Goal: Information Seeking & Learning: Compare options

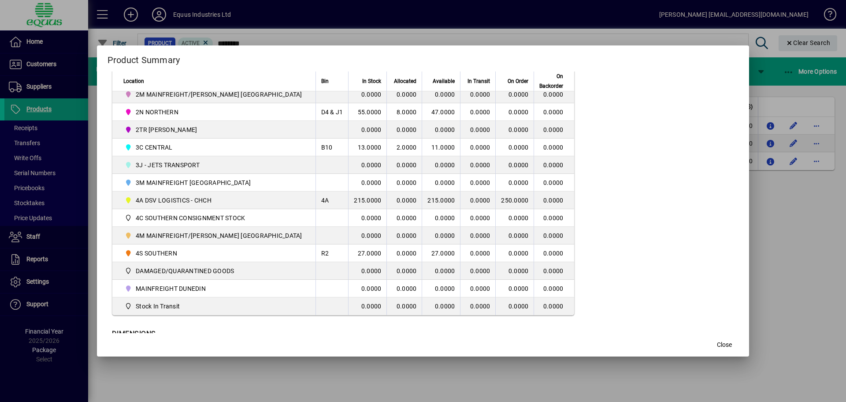
scroll to position [264, 0]
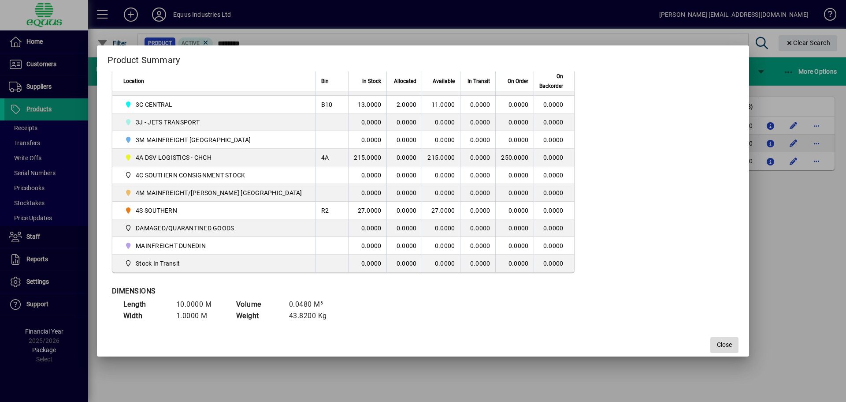
click at [711, 338] on span "button" at bounding box center [725, 344] width 28 height 21
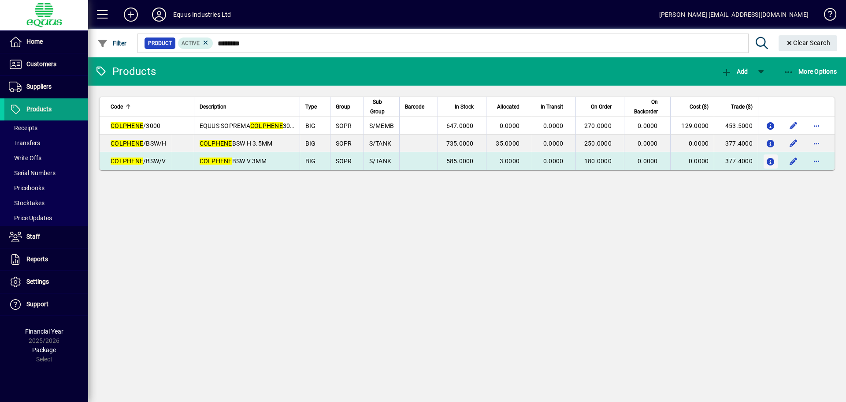
click at [770, 159] on icon "button" at bounding box center [770, 161] width 9 height 7
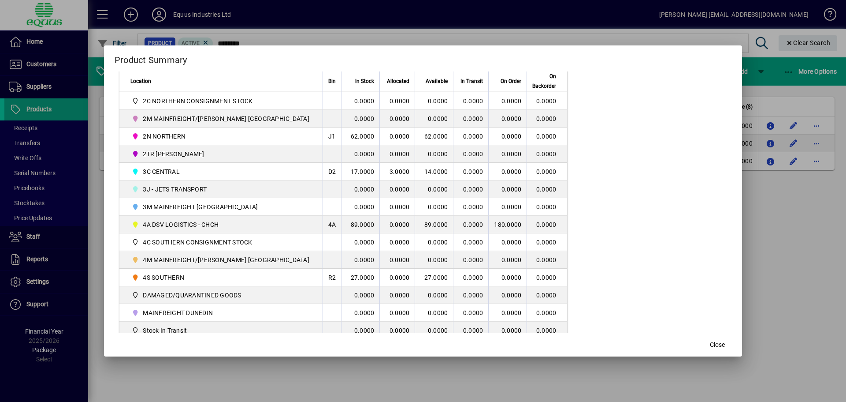
scroll to position [176, 0]
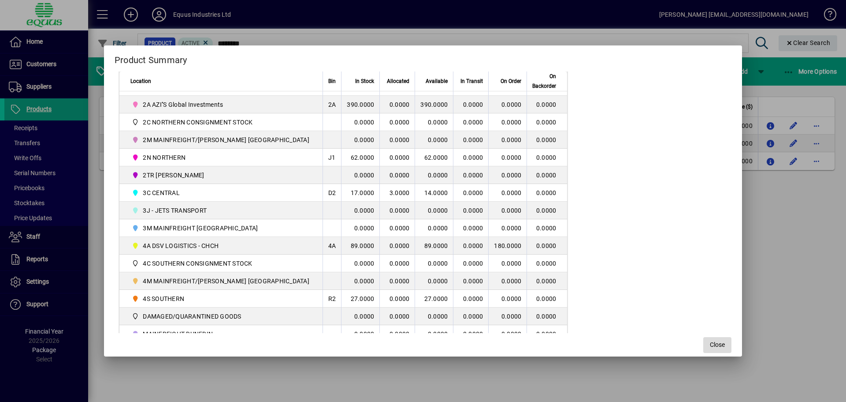
click at [710, 347] on span "Close" at bounding box center [717, 344] width 15 height 9
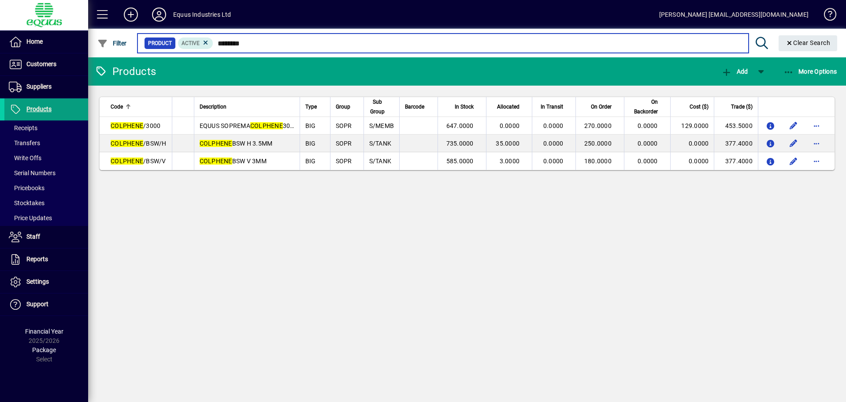
click at [254, 41] on input "********" at bounding box center [477, 43] width 528 height 12
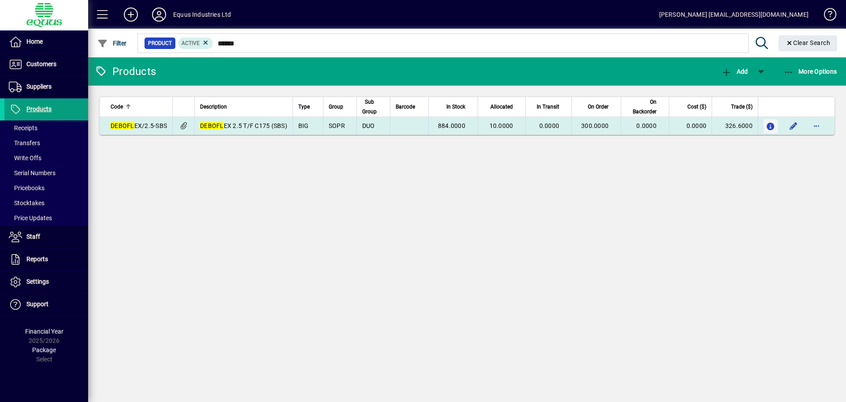
click at [770, 123] on icon "button" at bounding box center [770, 126] width 9 height 7
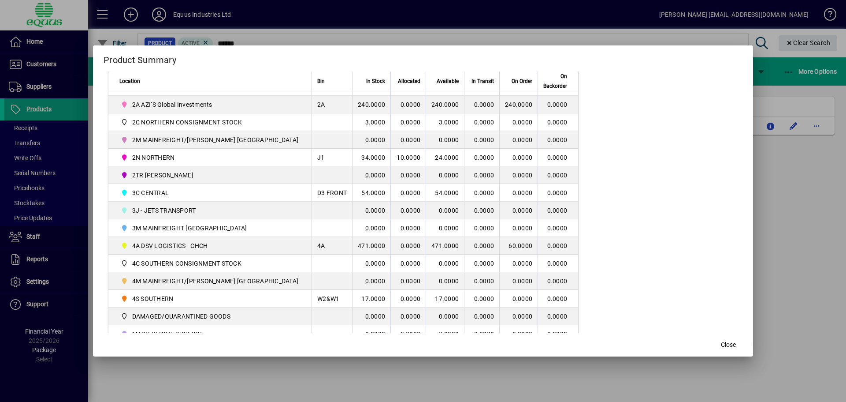
scroll to position [220, 0]
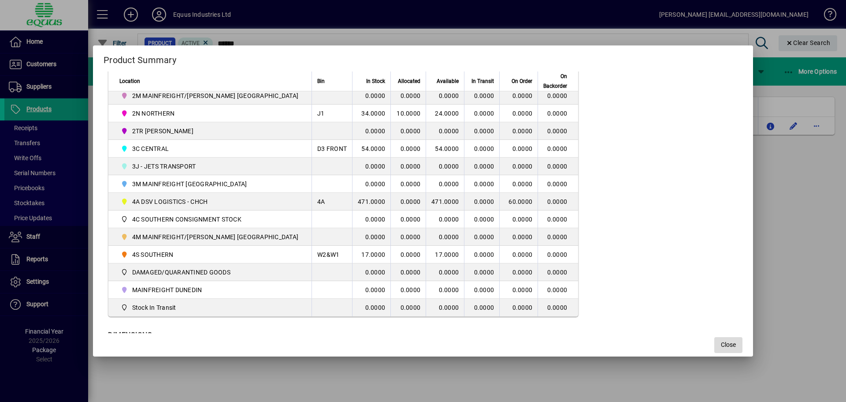
click at [714, 347] on span "button" at bounding box center [728, 344] width 28 height 21
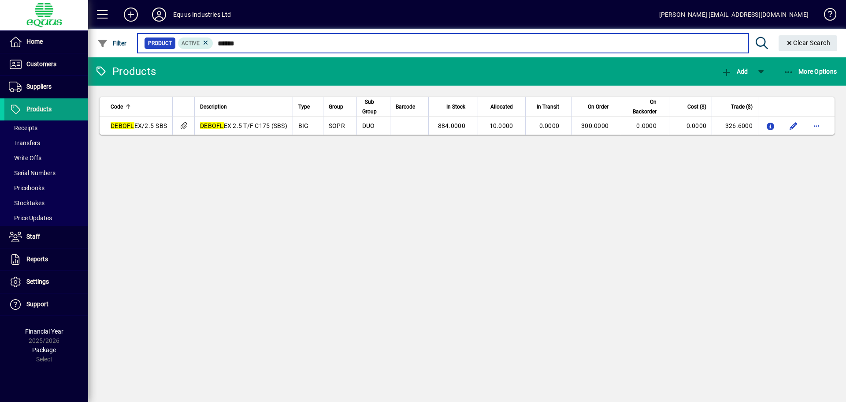
click at [241, 42] on input "******" at bounding box center [477, 43] width 528 height 12
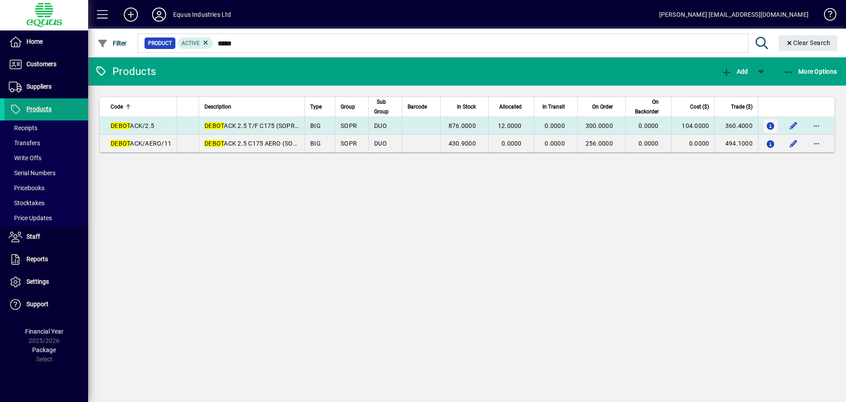
click at [771, 126] on icon "button" at bounding box center [770, 126] width 9 height 7
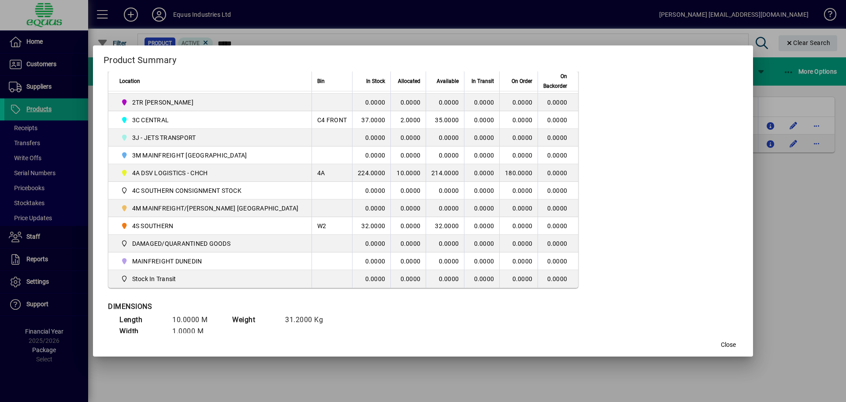
scroll to position [264, 0]
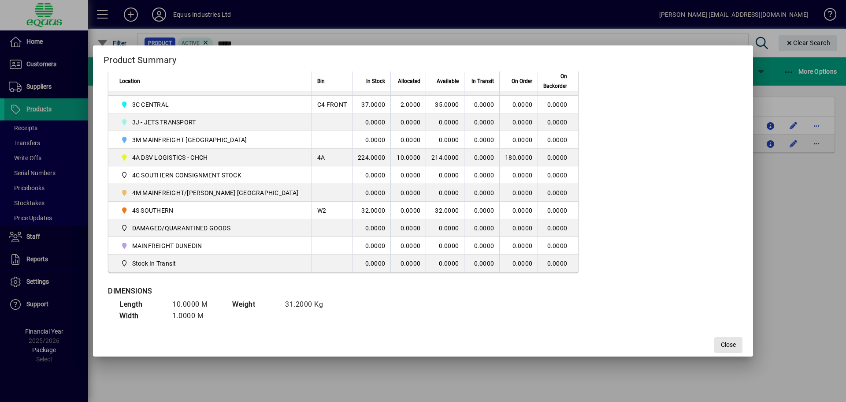
drag, startPoint x: 702, startPoint y: 344, endPoint x: 690, endPoint y: 341, distance: 12.3
click at [714, 344] on span "button" at bounding box center [728, 344] width 28 height 21
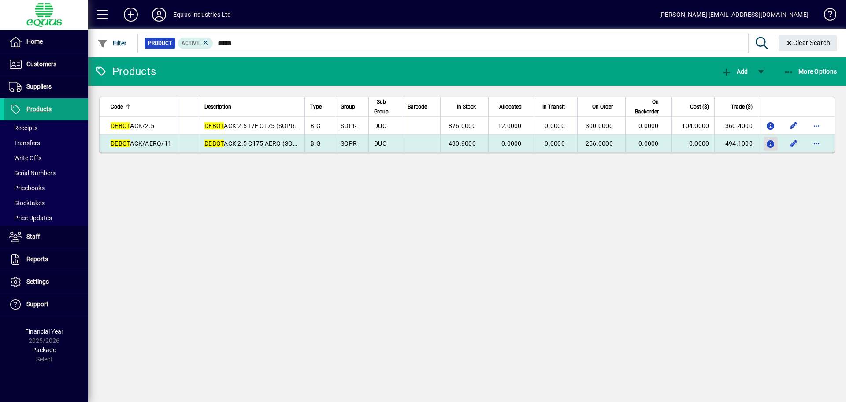
click at [768, 144] on icon "button" at bounding box center [770, 144] width 9 height 7
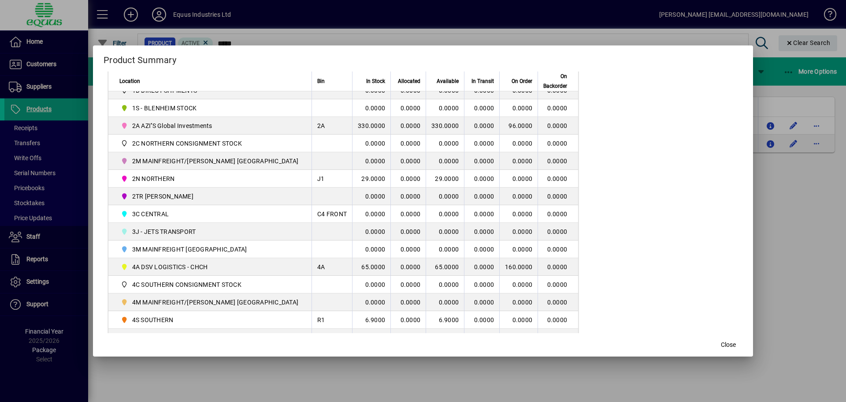
scroll to position [220, 0]
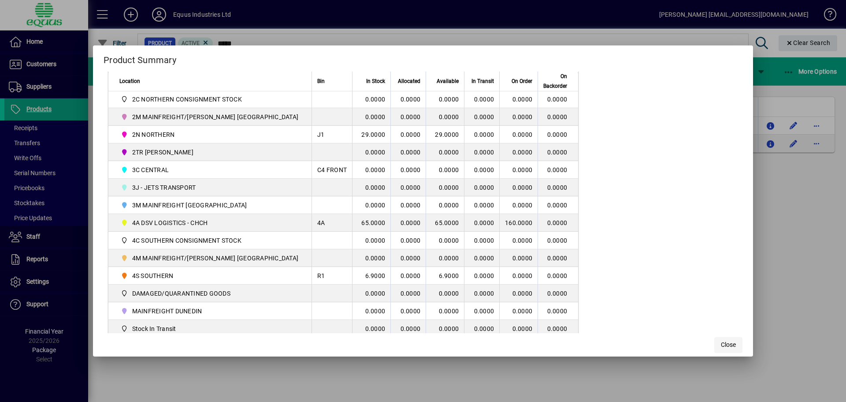
click at [721, 340] on span "Close" at bounding box center [728, 344] width 15 height 9
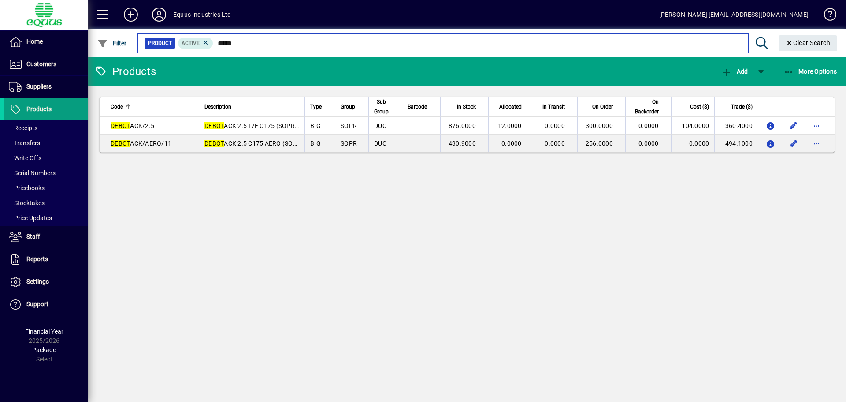
click at [238, 42] on input "*****" at bounding box center [477, 43] width 528 height 12
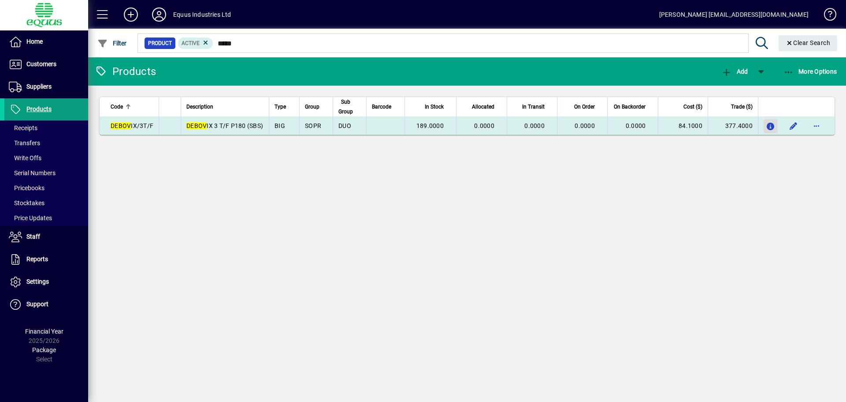
click at [769, 126] on icon "button" at bounding box center [770, 126] width 9 height 7
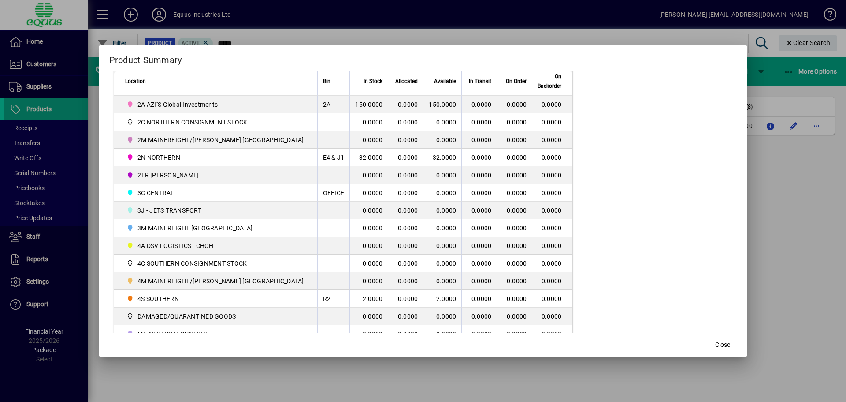
scroll to position [220, 0]
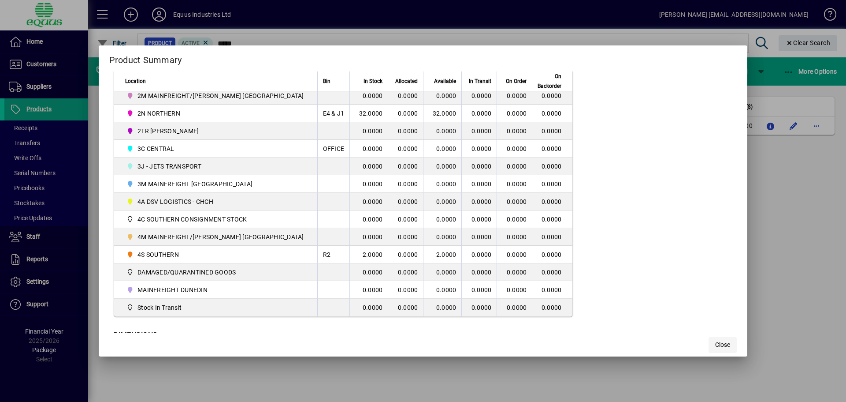
click at [709, 339] on span "button" at bounding box center [723, 344] width 28 height 21
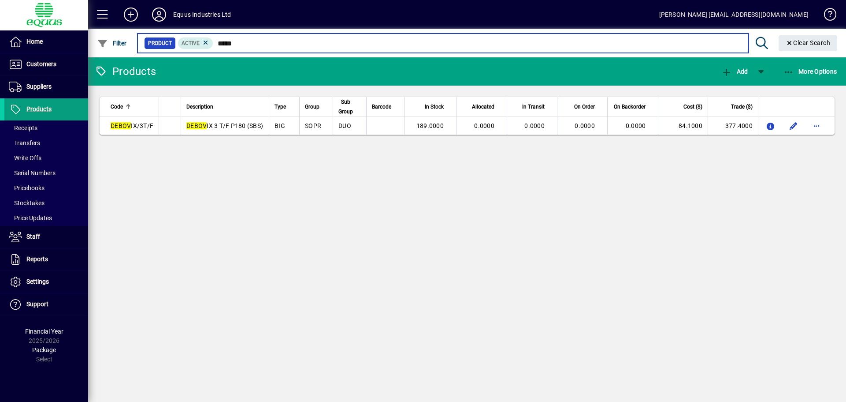
click at [236, 45] on input "*****" at bounding box center [477, 43] width 528 height 12
click at [236, 44] on input "*****" at bounding box center [477, 43] width 528 height 12
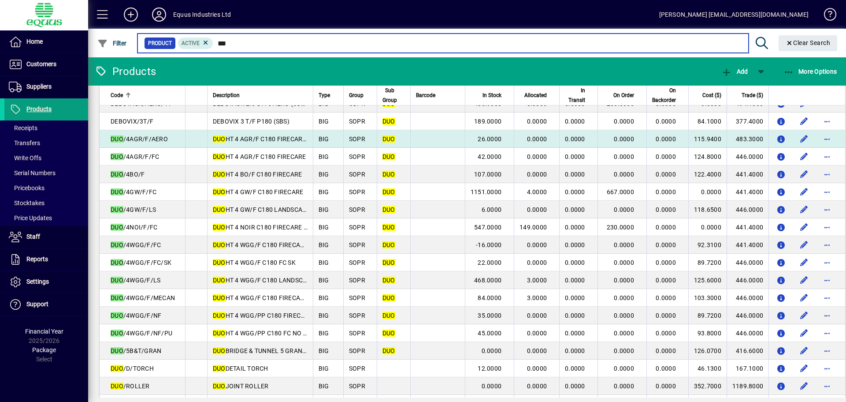
scroll to position [132, 0]
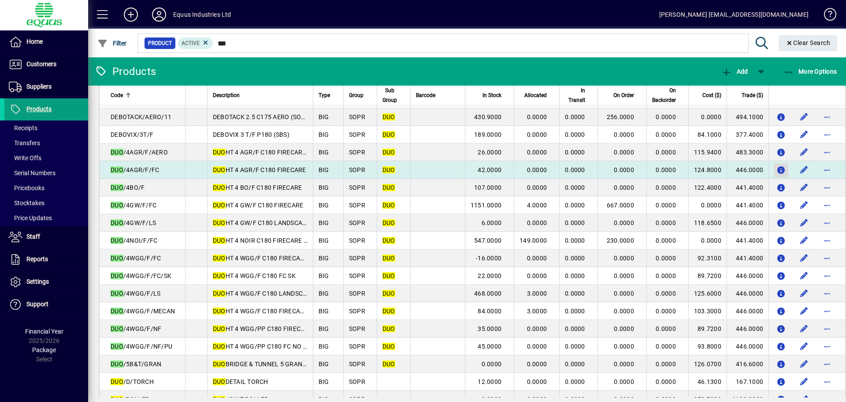
click at [777, 170] on icon "button" at bounding box center [781, 170] width 9 height 7
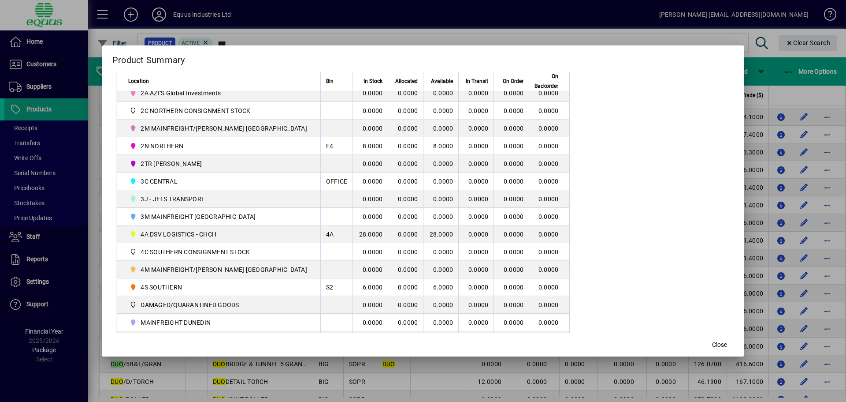
scroll to position [220, 0]
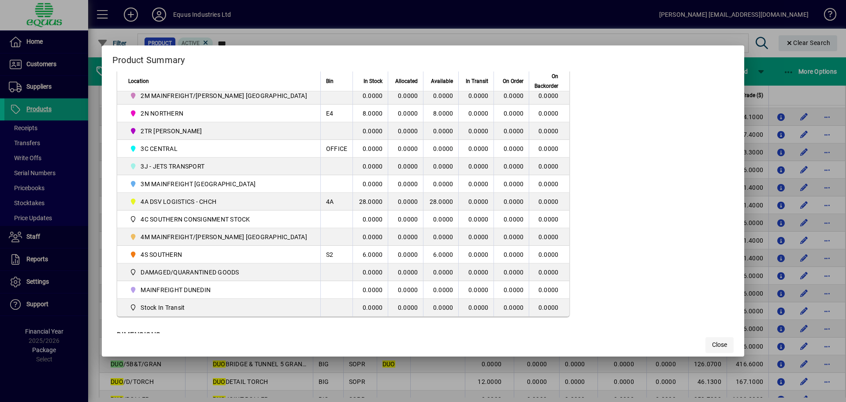
click at [712, 342] on span "Close" at bounding box center [719, 344] width 15 height 9
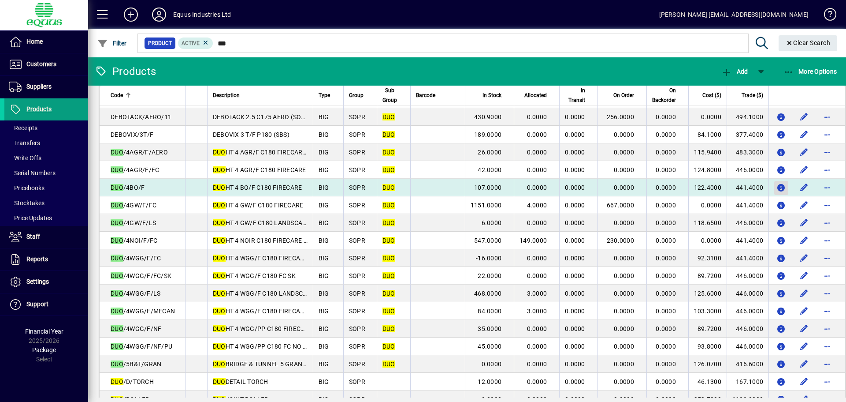
click at [777, 185] on icon "button" at bounding box center [781, 187] width 9 height 7
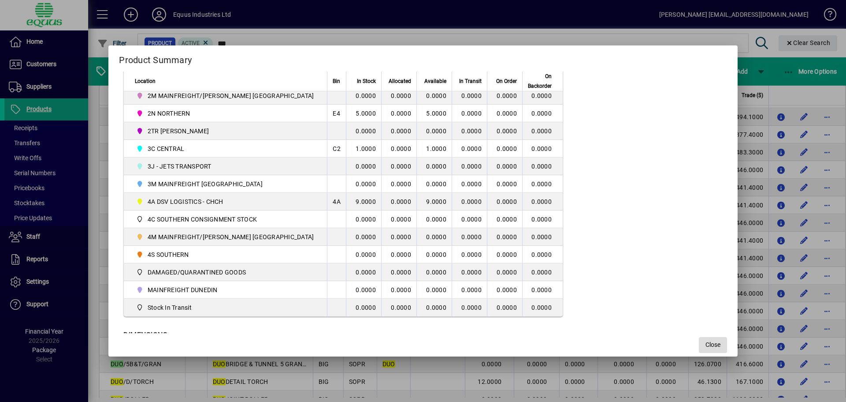
click at [706, 344] on span "Close" at bounding box center [713, 344] width 15 height 9
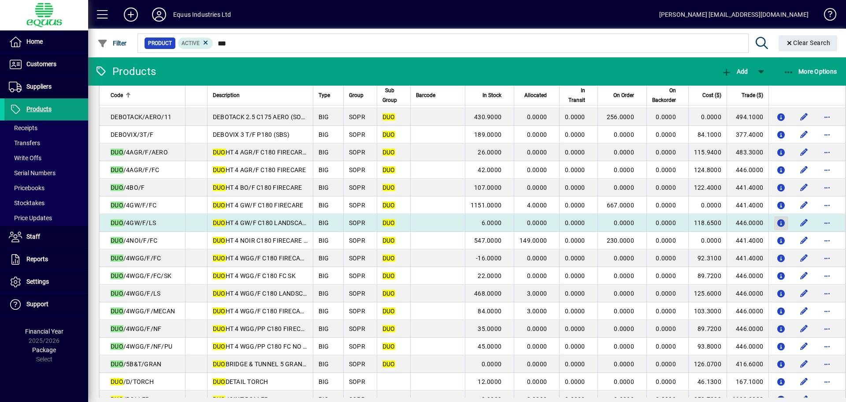
click at [777, 220] on icon "button" at bounding box center [781, 222] width 9 height 7
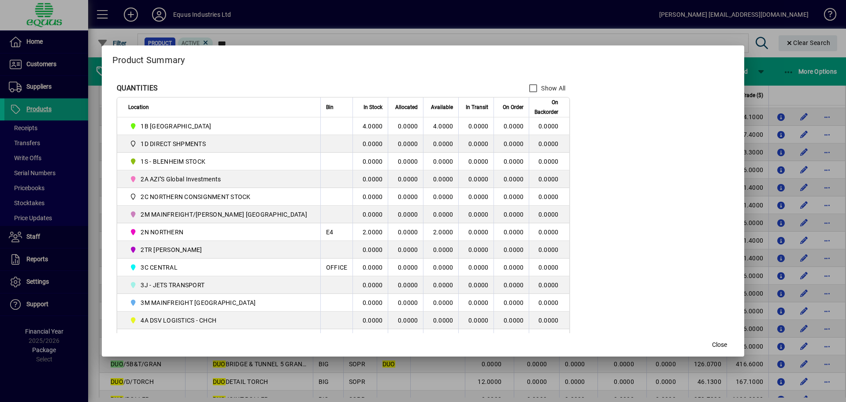
scroll to position [132, 0]
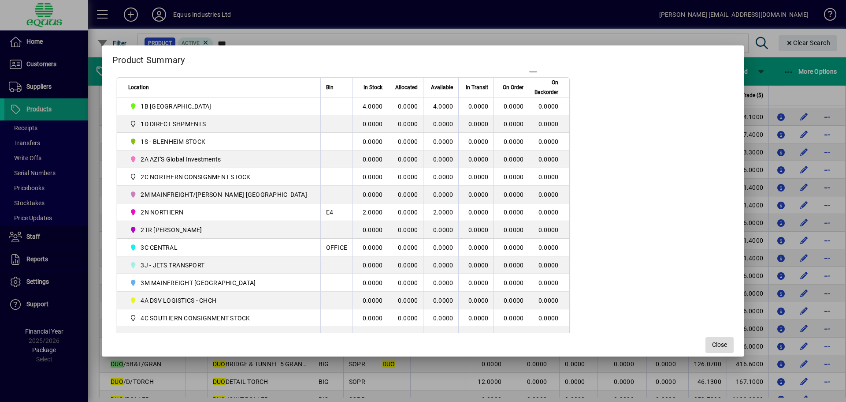
click at [712, 347] on span "Close" at bounding box center [719, 344] width 15 height 9
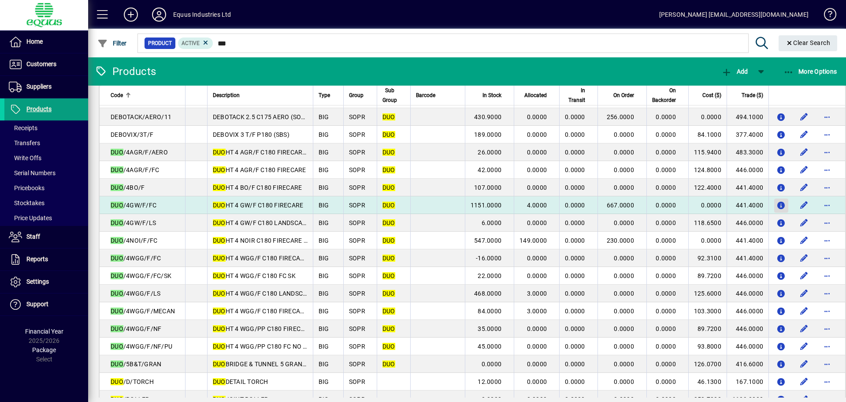
click at [783, 202] on span "button" at bounding box center [781, 205] width 14 height 21
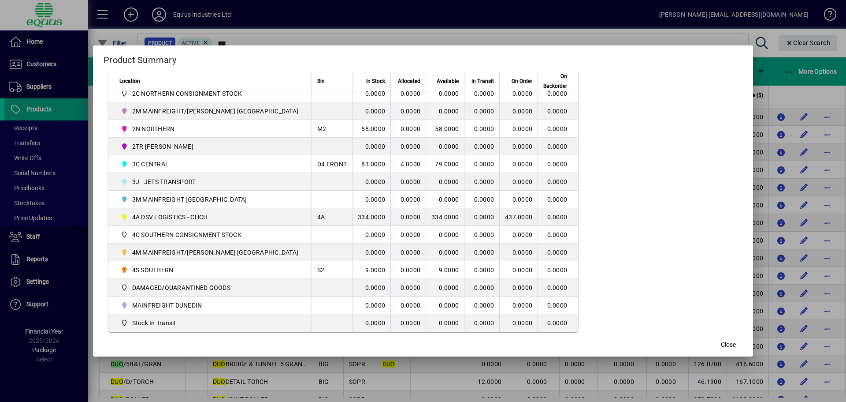
scroll to position [220, 0]
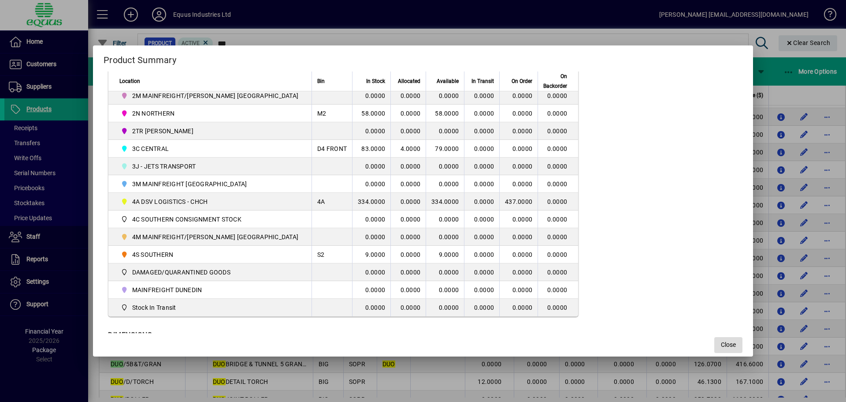
drag, startPoint x: 719, startPoint y: 345, endPoint x: 714, endPoint y: 338, distance: 8.8
click at [718, 344] on button "Close" at bounding box center [728, 345] width 28 height 16
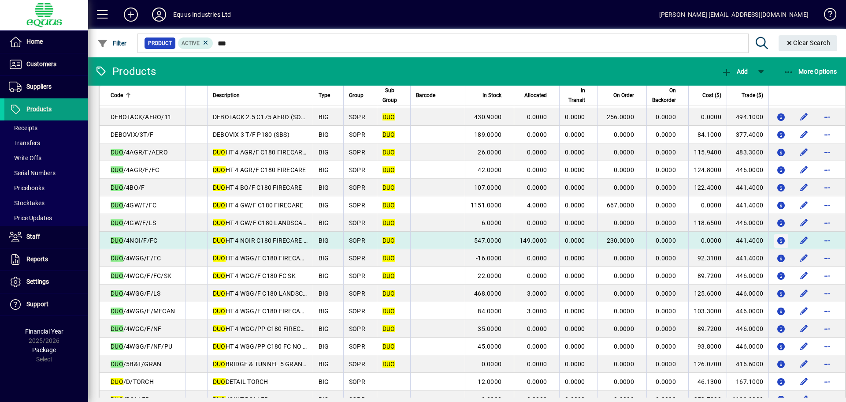
click at [778, 240] on icon "button" at bounding box center [781, 240] width 9 height 7
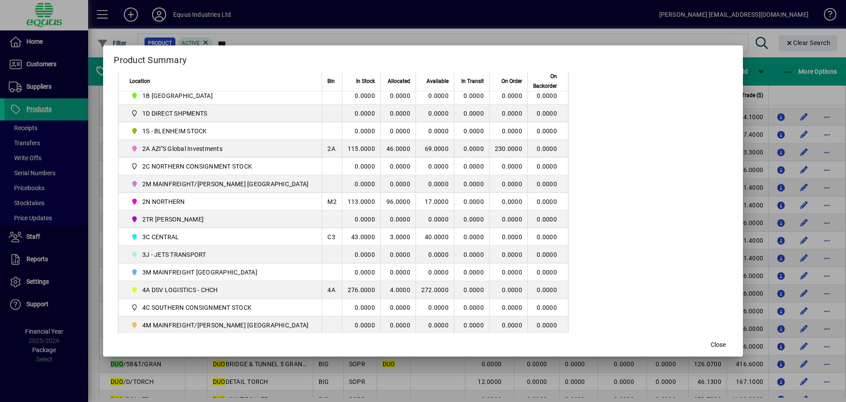
scroll to position [176, 0]
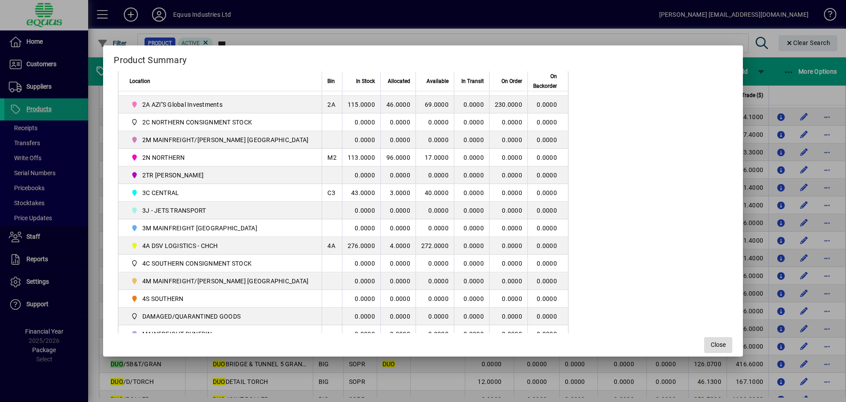
click at [711, 345] on span "Close" at bounding box center [718, 344] width 15 height 9
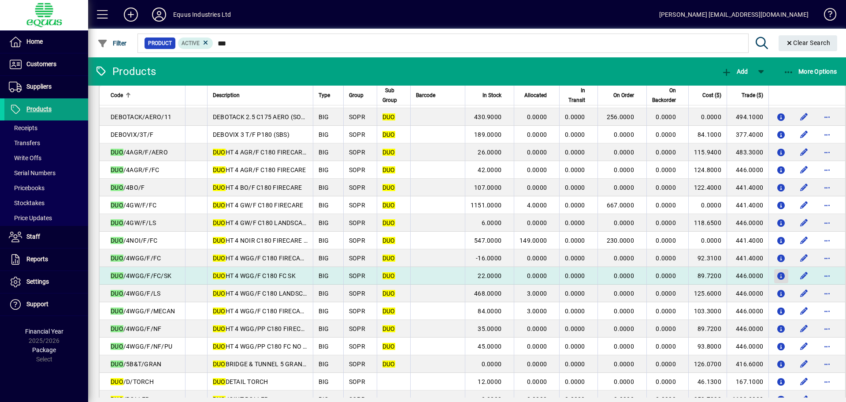
click at [779, 274] on icon "button" at bounding box center [781, 275] width 9 height 7
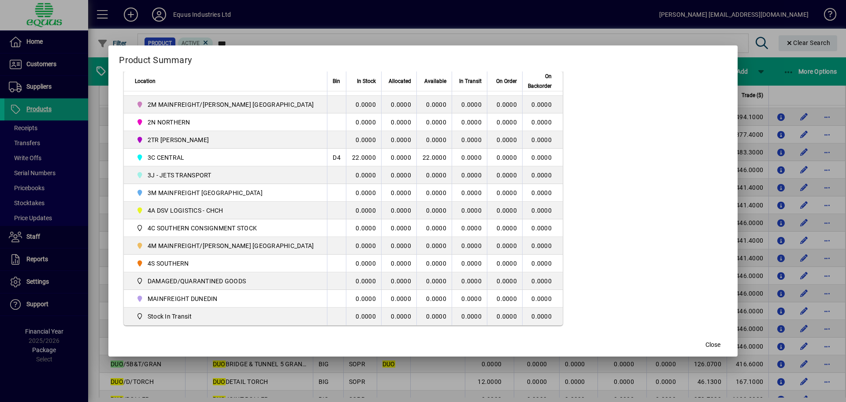
scroll to position [213, 0]
click at [706, 343] on span "Close" at bounding box center [713, 344] width 15 height 9
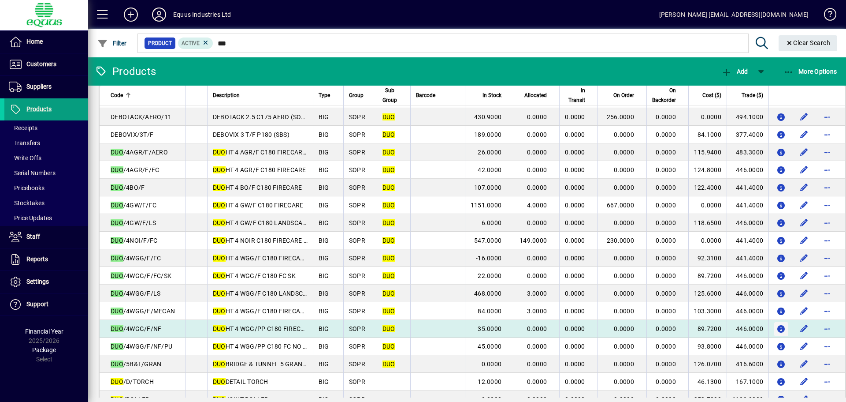
click at [779, 326] on icon "button" at bounding box center [781, 328] width 9 height 7
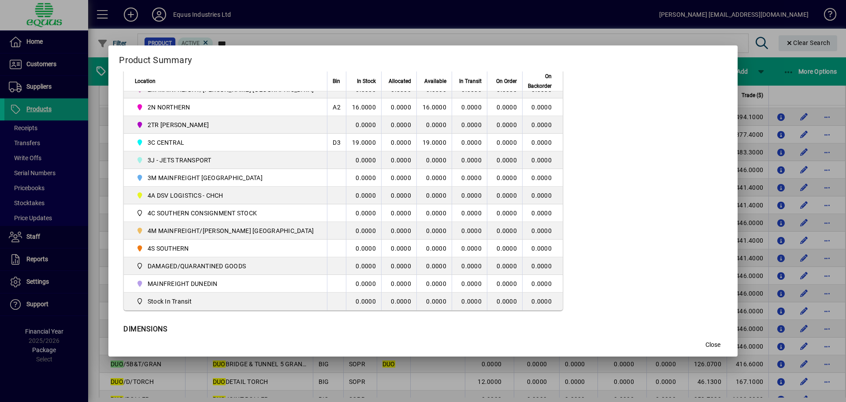
scroll to position [264, 0]
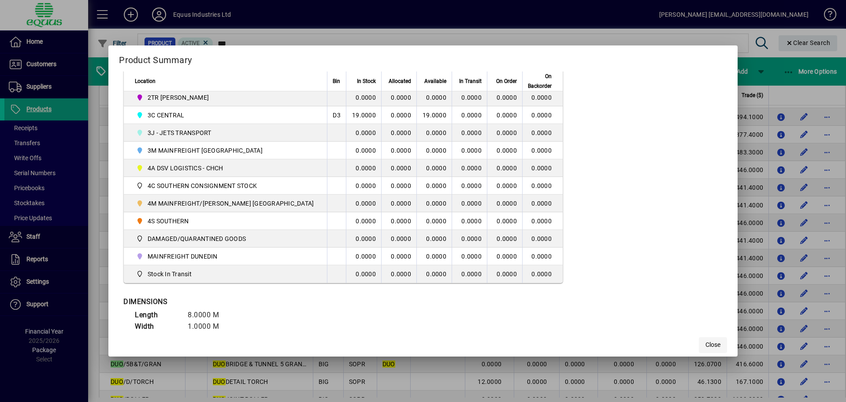
click at [706, 343] on span "Close" at bounding box center [713, 344] width 15 height 9
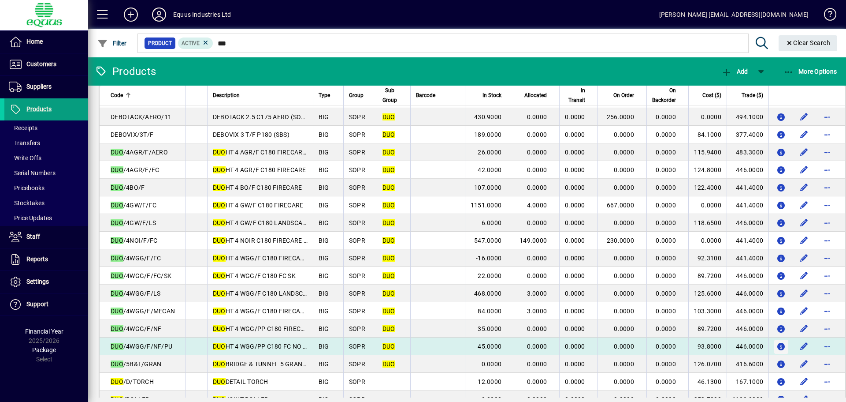
click at [777, 346] on icon "button" at bounding box center [781, 346] width 9 height 7
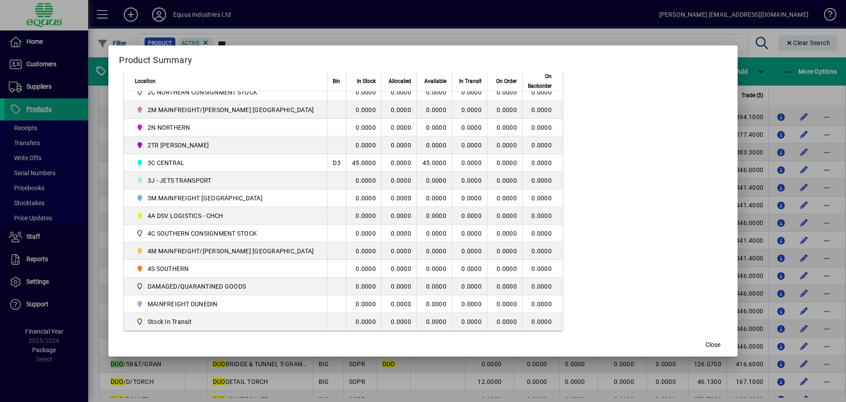
scroll to position [213, 0]
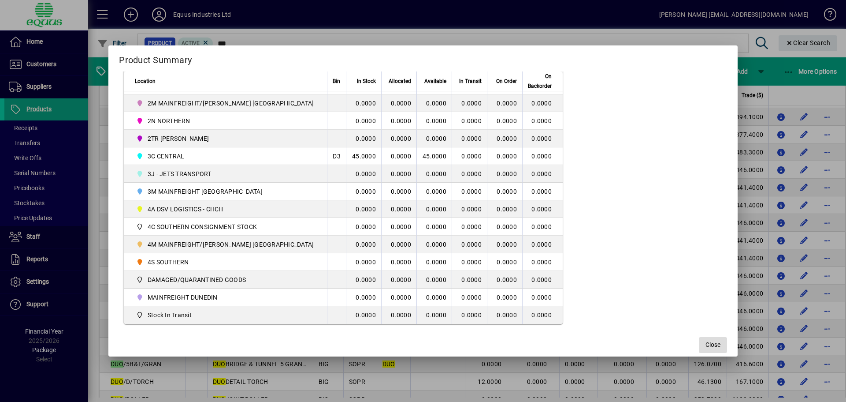
click at [706, 346] on span "Close" at bounding box center [713, 344] width 15 height 9
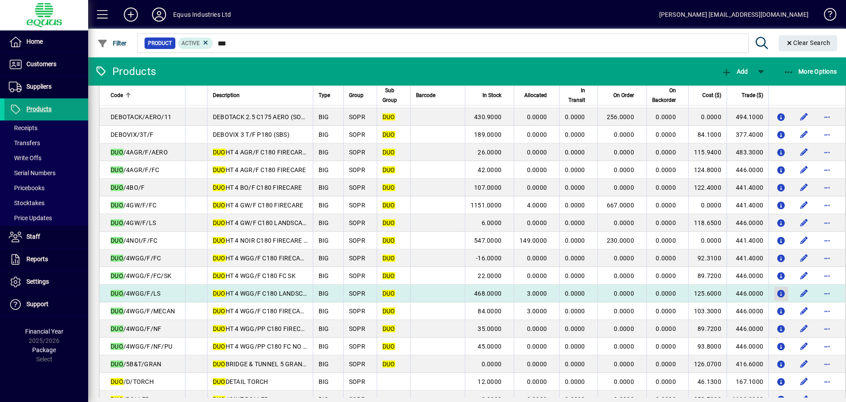
click at [779, 290] on icon "button" at bounding box center [781, 293] width 9 height 7
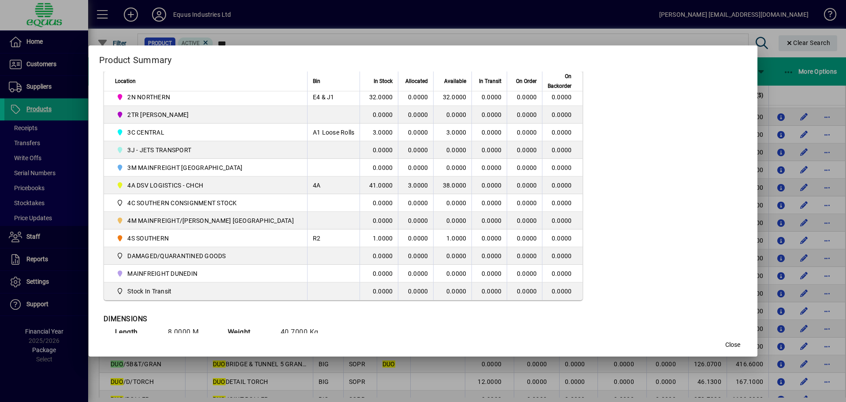
scroll to position [264, 0]
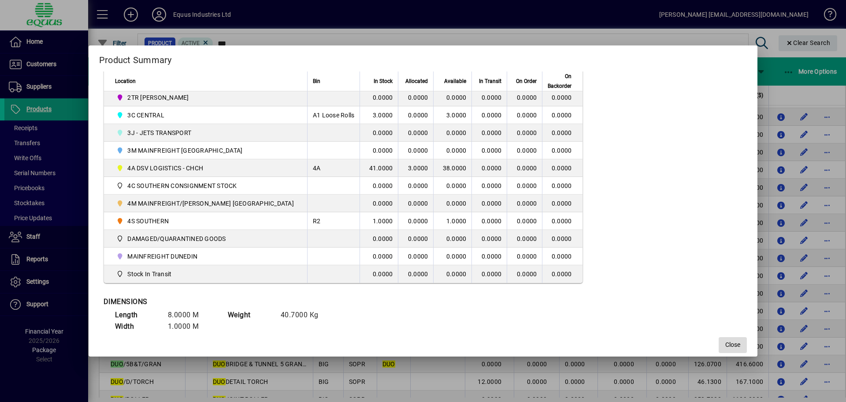
click at [719, 346] on span "button" at bounding box center [733, 344] width 28 height 21
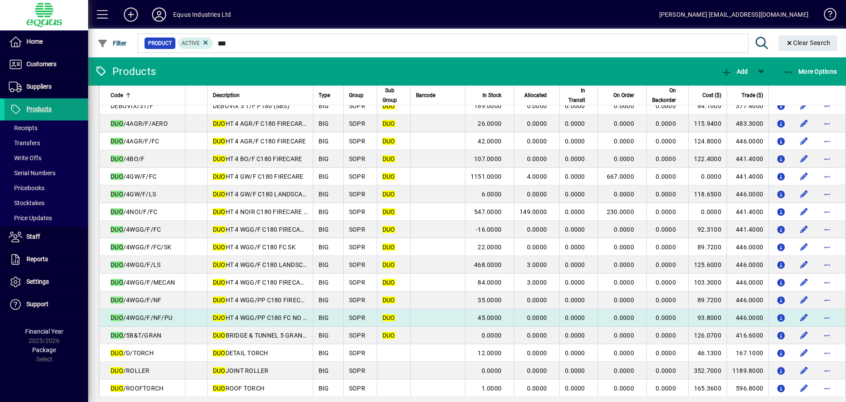
scroll to position [176, 0]
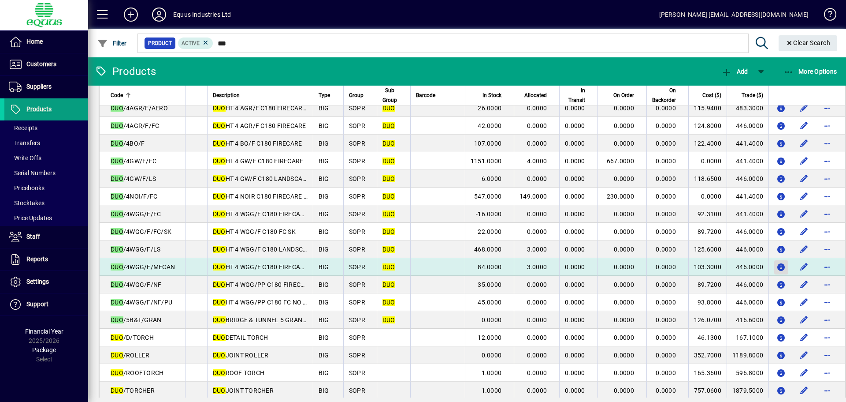
click at [778, 264] on icon "button" at bounding box center [781, 267] width 9 height 7
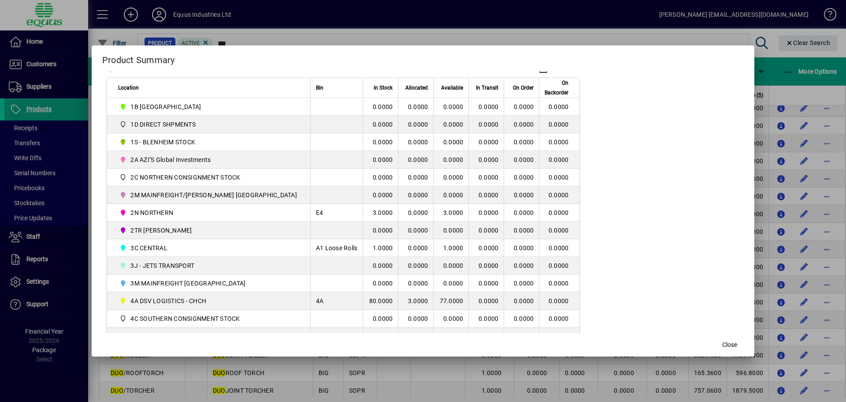
scroll to position [132, 0]
click at [722, 346] on span "Close" at bounding box center [729, 344] width 15 height 9
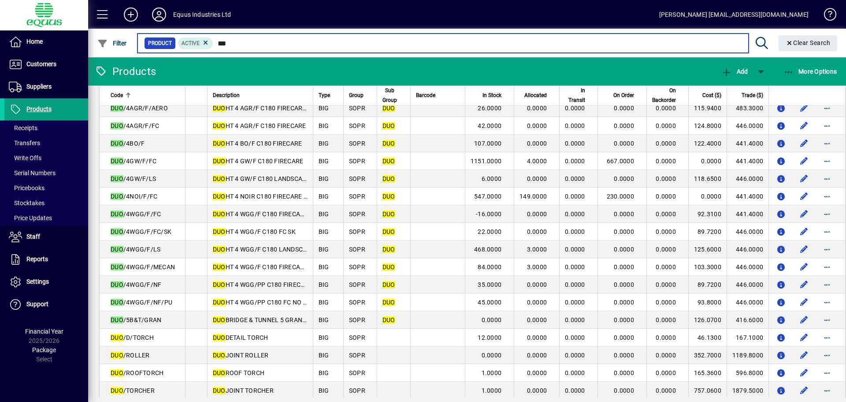
click at [236, 45] on input "***" at bounding box center [477, 43] width 528 height 12
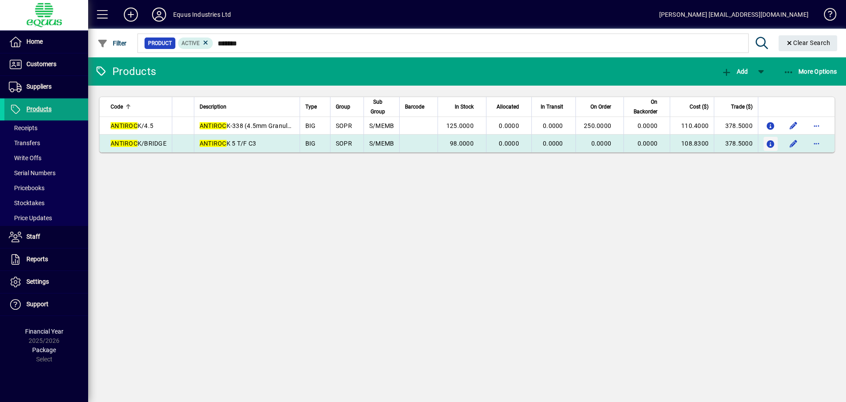
click at [773, 142] on icon "button" at bounding box center [770, 144] width 9 height 7
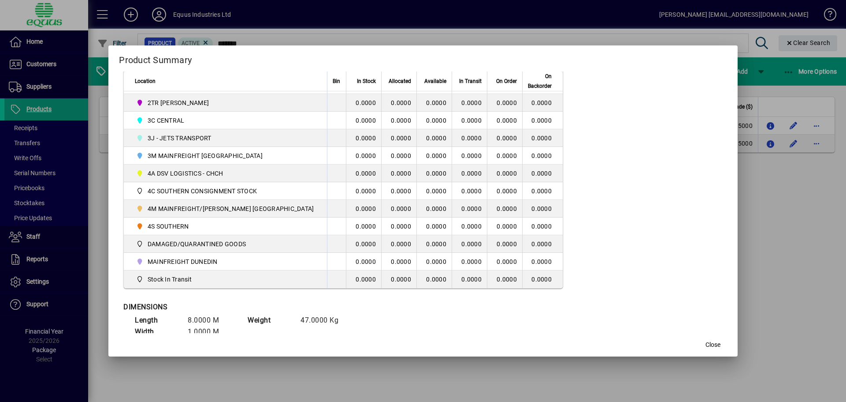
scroll to position [264, 0]
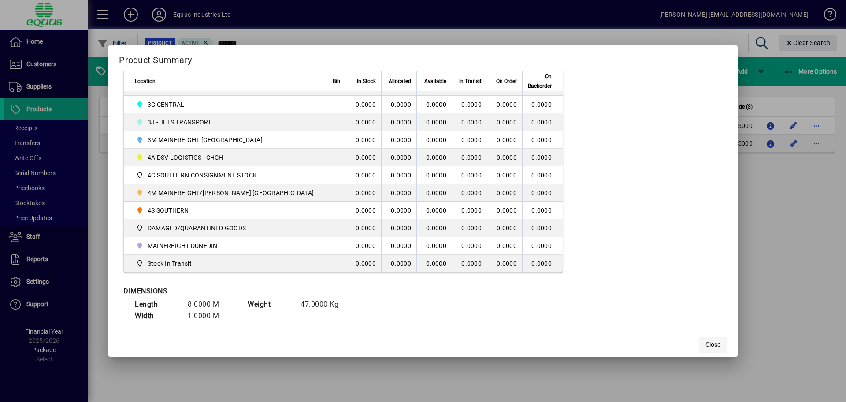
click at [699, 339] on span "button" at bounding box center [713, 344] width 28 height 21
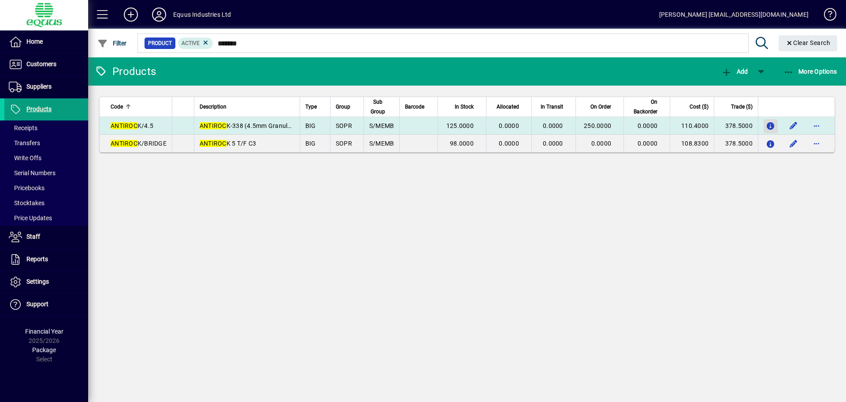
click at [769, 126] on icon "button" at bounding box center [770, 126] width 9 height 7
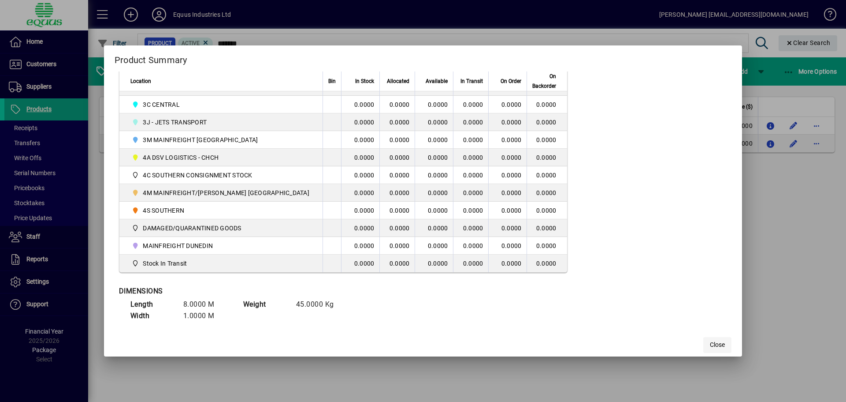
click at [707, 342] on span "button" at bounding box center [717, 344] width 28 height 21
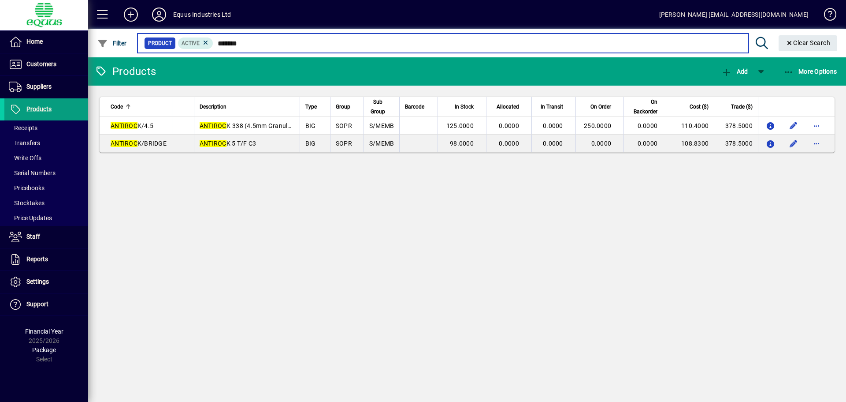
click at [246, 44] on input "*******" at bounding box center [477, 43] width 528 height 12
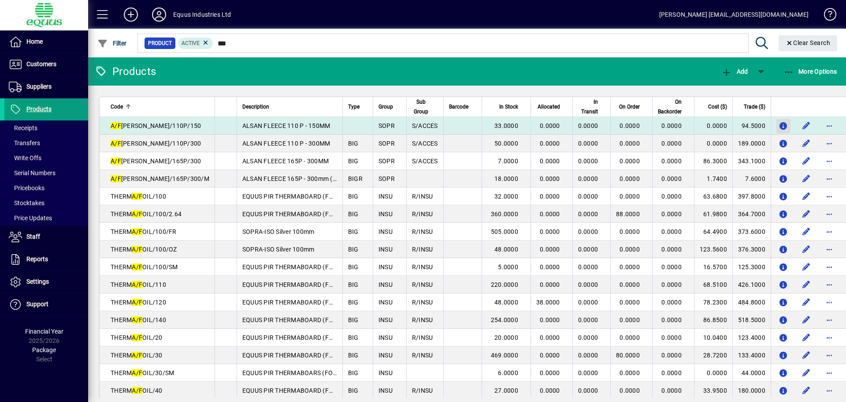
click at [779, 126] on icon "button" at bounding box center [783, 126] width 9 height 7
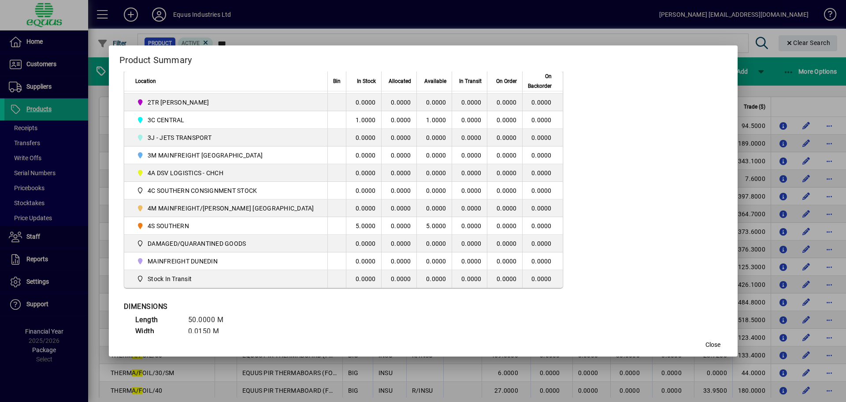
scroll to position [264, 0]
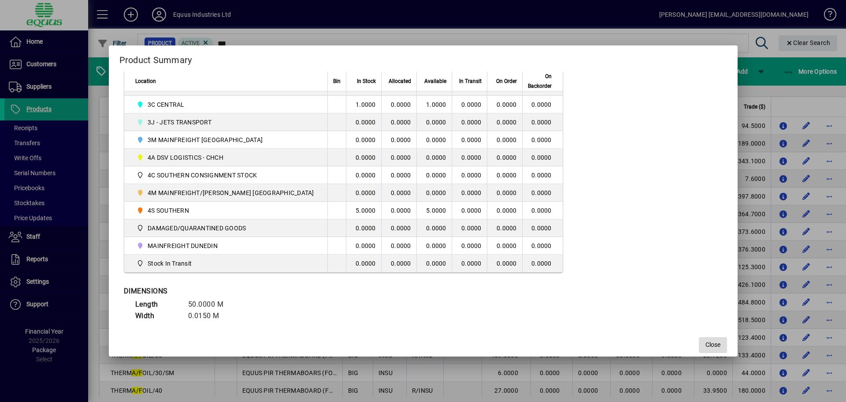
click at [710, 344] on span "button" at bounding box center [713, 344] width 28 height 21
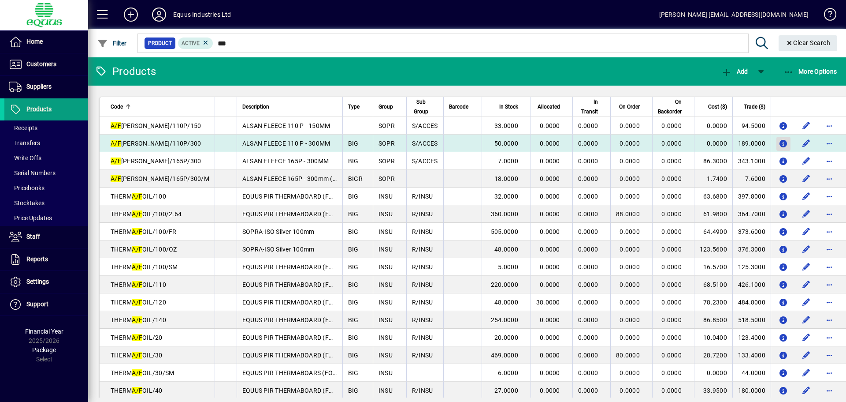
click at [779, 142] on icon "button" at bounding box center [783, 143] width 9 height 7
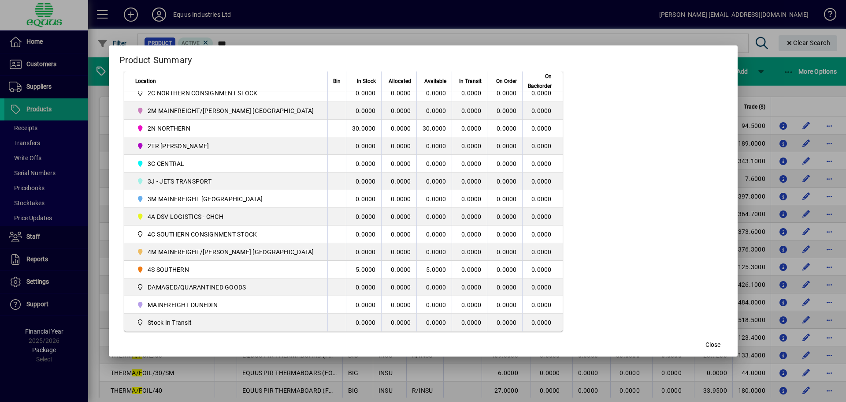
scroll to position [220, 0]
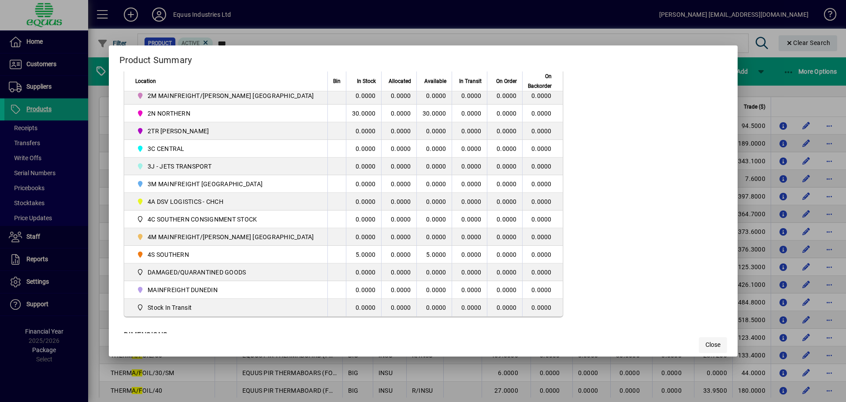
click at [706, 340] on span "Close" at bounding box center [713, 344] width 15 height 9
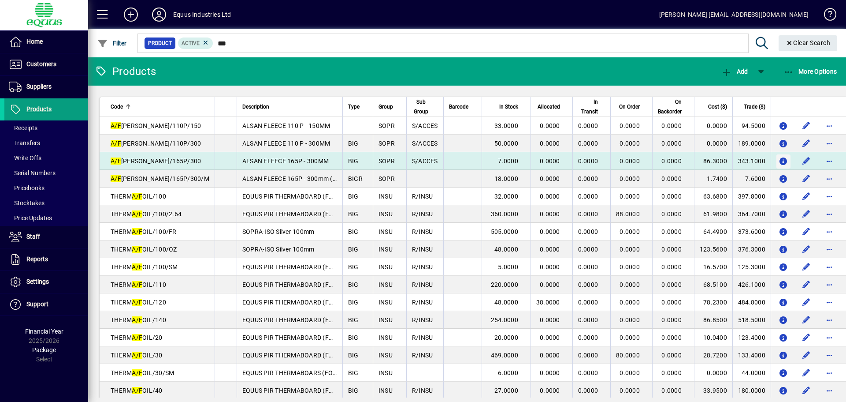
click at [779, 163] on icon "button" at bounding box center [783, 161] width 9 height 7
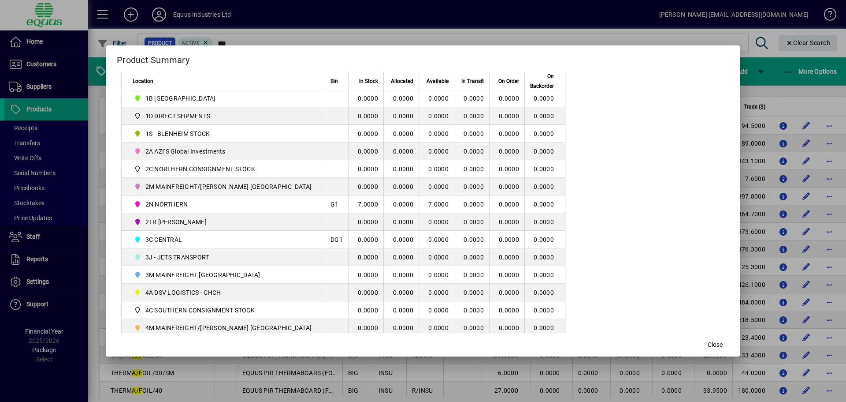
scroll to position [132, 0]
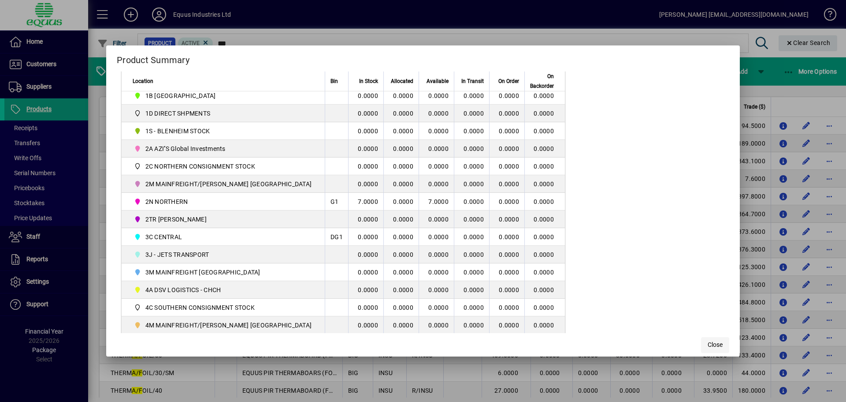
click at [708, 343] on span "Close" at bounding box center [715, 344] width 15 height 9
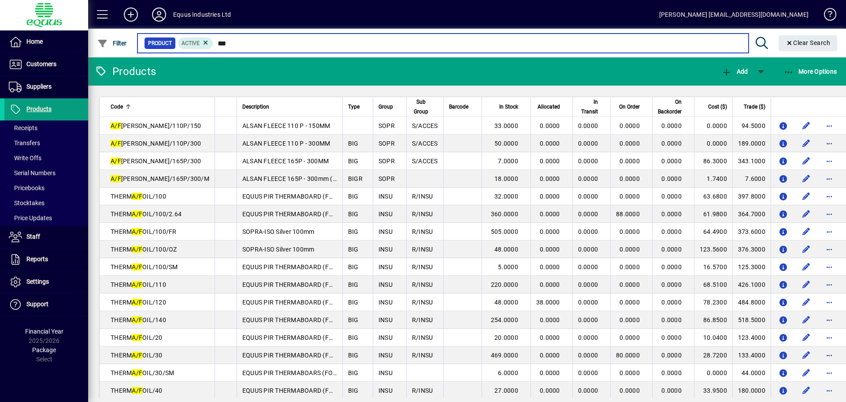
click at [228, 43] on input "***" at bounding box center [477, 43] width 528 height 12
type input "*"
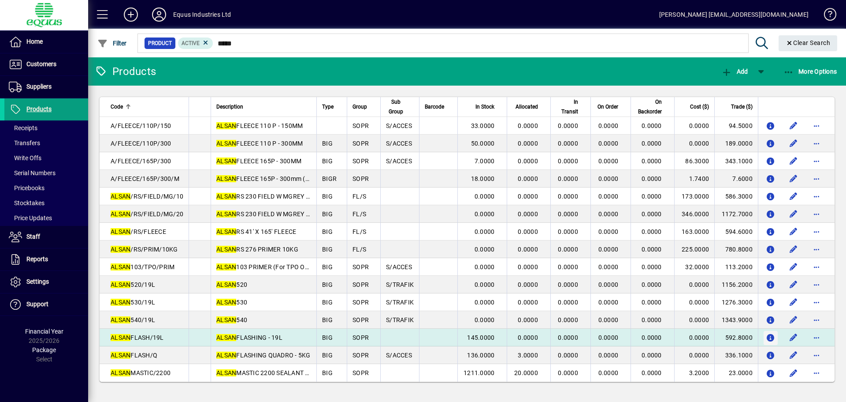
click at [772, 337] on icon "button" at bounding box center [770, 337] width 9 height 7
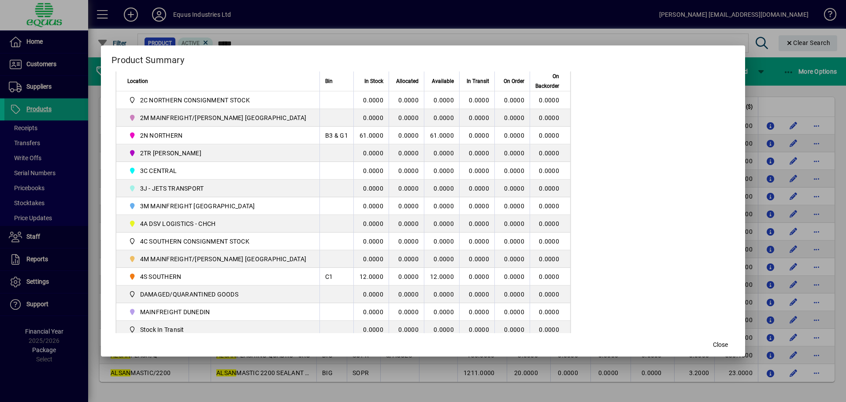
scroll to position [213, 0]
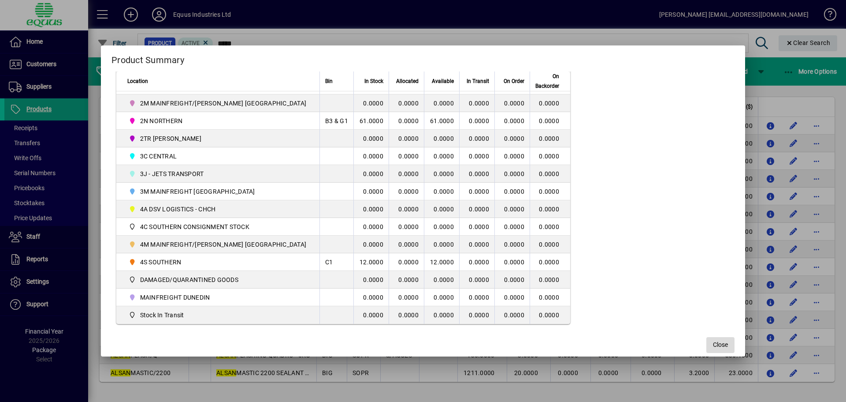
click at [713, 341] on span "Close" at bounding box center [720, 344] width 15 height 9
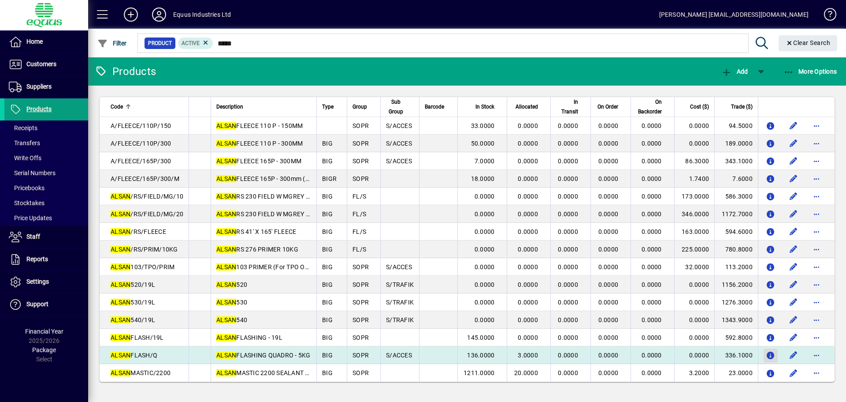
click at [774, 356] on icon "button" at bounding box center [770, 355] width 9 height 7
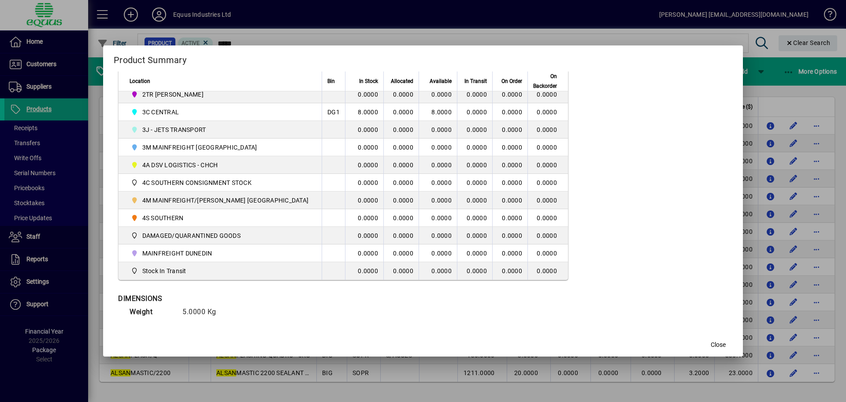
scroll to position [257, 0]
click at [704, 342] on button "Close" at bounding box center [718, 345] width 28 height 16
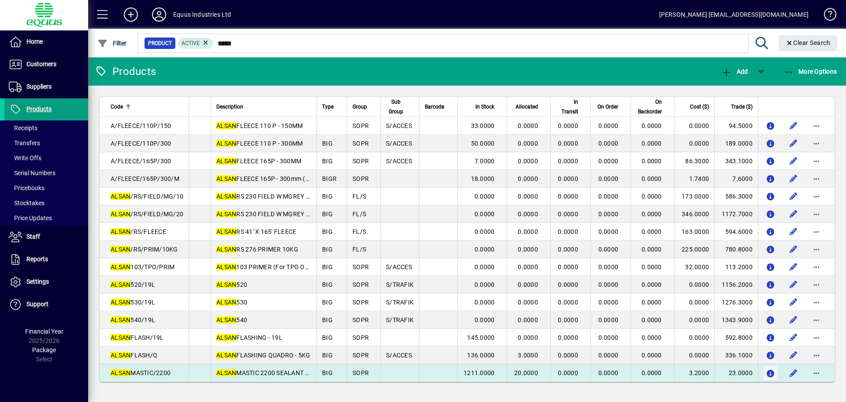
click at [773, 375] on icon "button" at bounding box center [770, 373] width 9 height 7
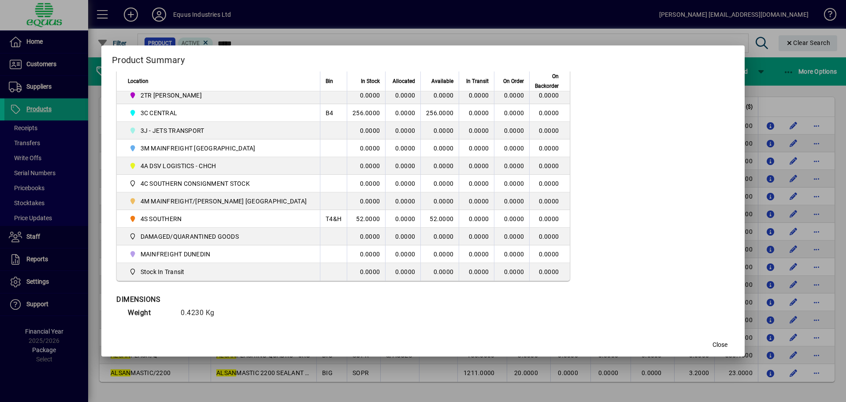
scroll to position [268, 0]
click at [713, 345] on span "Close" at bounding box center [720, 344] width 15 height 9
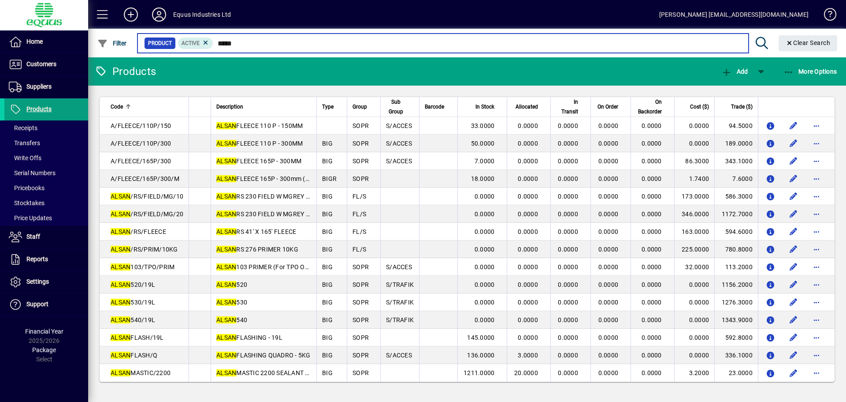
click at [242, 44] on input "*****" at bounding box center [477, 43] width 528 height 12
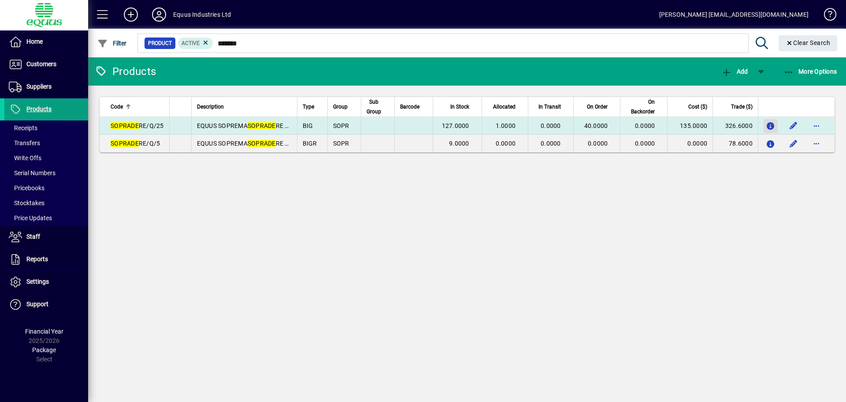
click at [768, 127] on icon "button" at bounding box center [770, 126] width 9 height 7
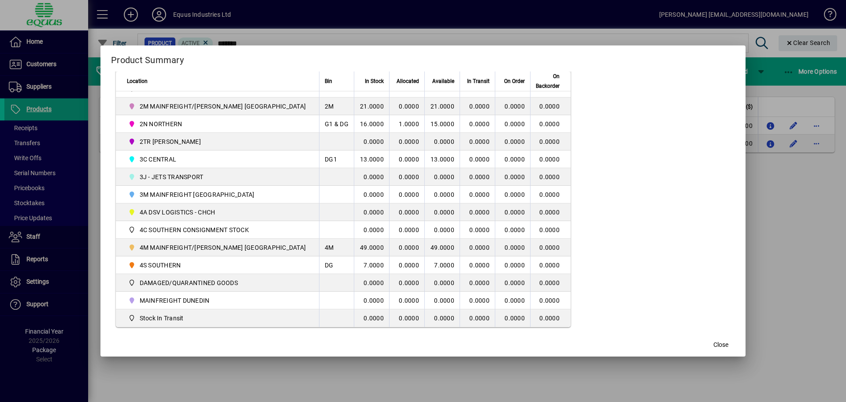
scroll to position [223, 0]
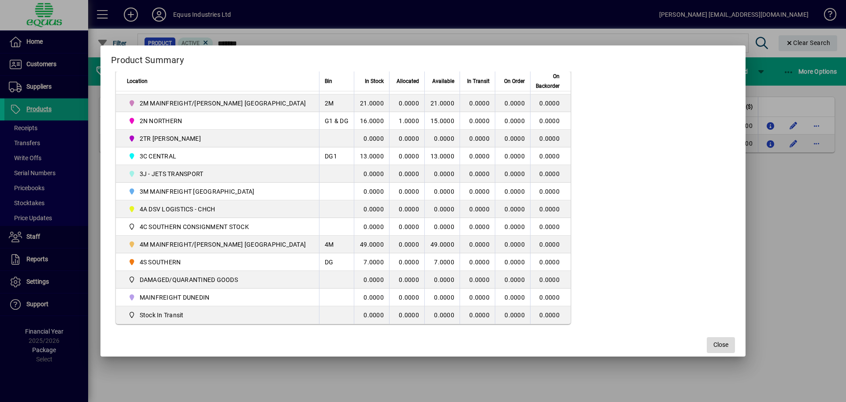
click at [714, 345] on span "Close" at bounding box center [721, 344] width 15 height 9
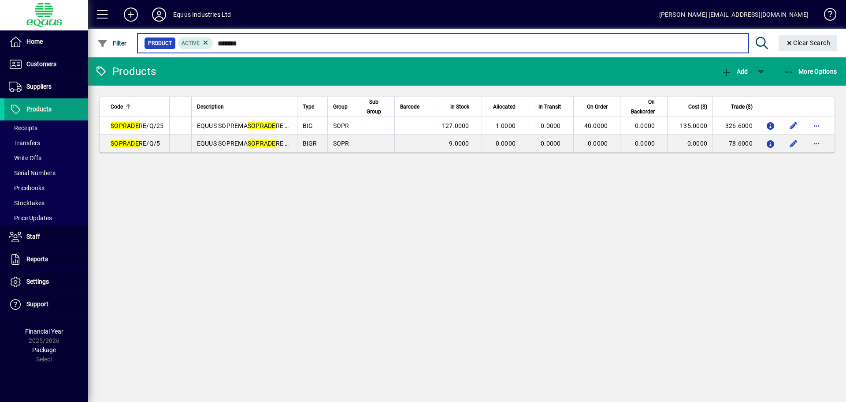
click at [250, 44] on input "*******" at bounding box center [477, 43] width 528 height 12
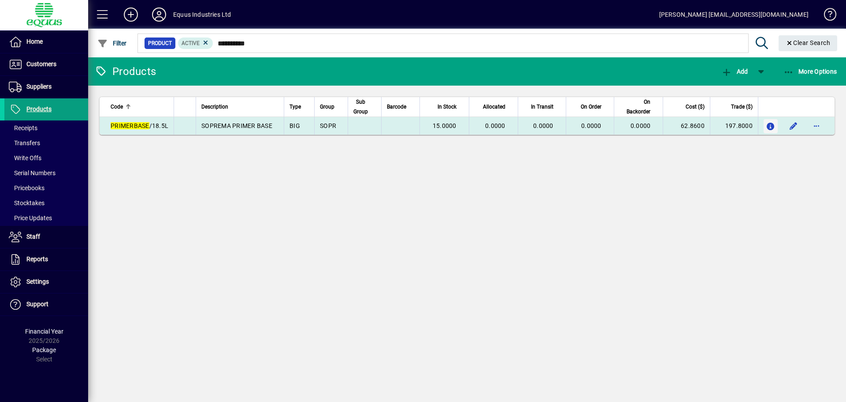
click at [770, 126] on icon "button" at bounding box center [770, 126] width 9 height 7
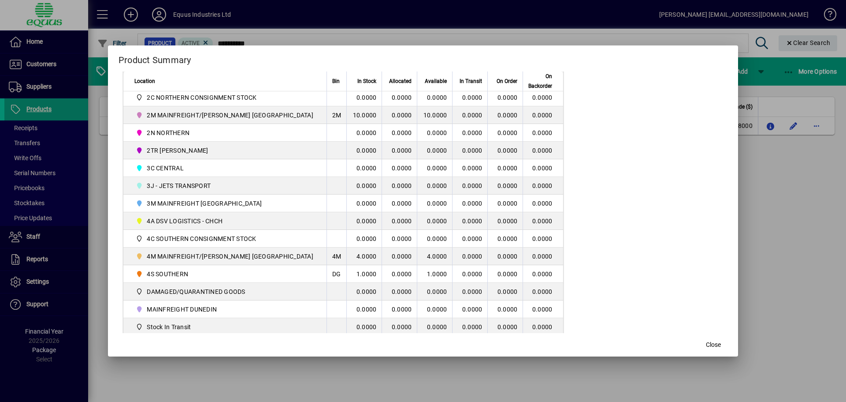
scroll to position [213, 0]
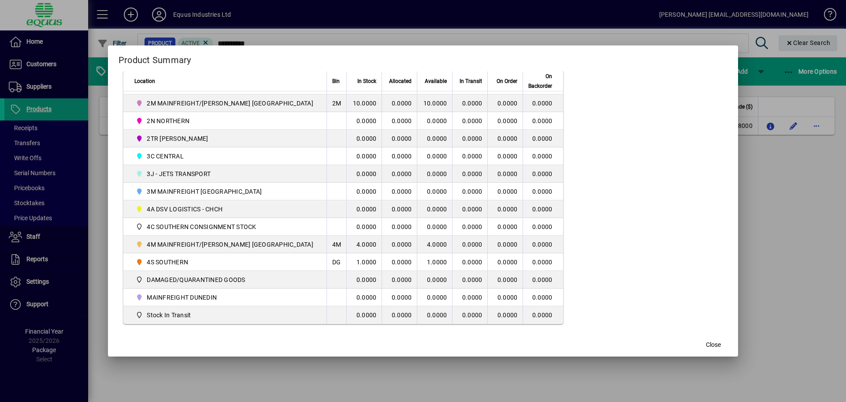
drag, startPoint x: 693, startPoint y: 343, endPoint x: 686, endPoint y: 333, distance: 12.5
click at [706, 342] on span "Close" at bounding box center [713, 344] width 15 height 9
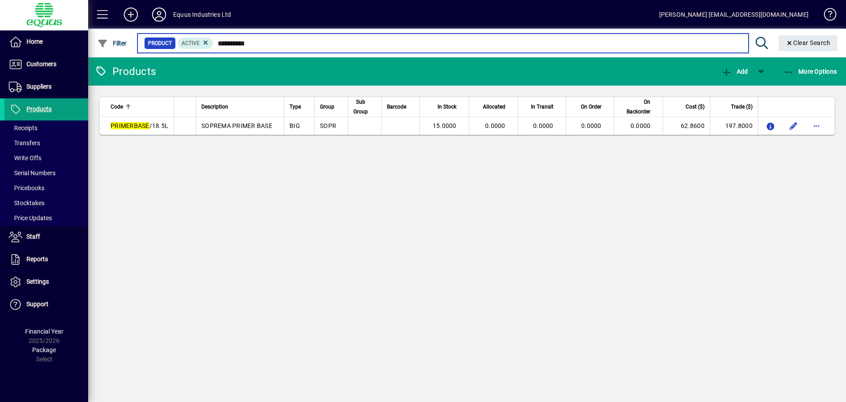
click at [256, 45] on input "**********" at bounding box center [477, 43] width 528 height 12
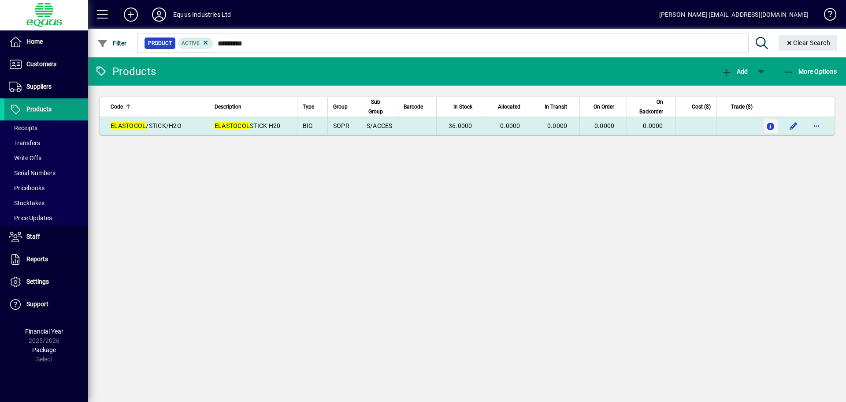
click at [772, 124] on icon "button" at bounding box center [770, 126] width 9 height 7
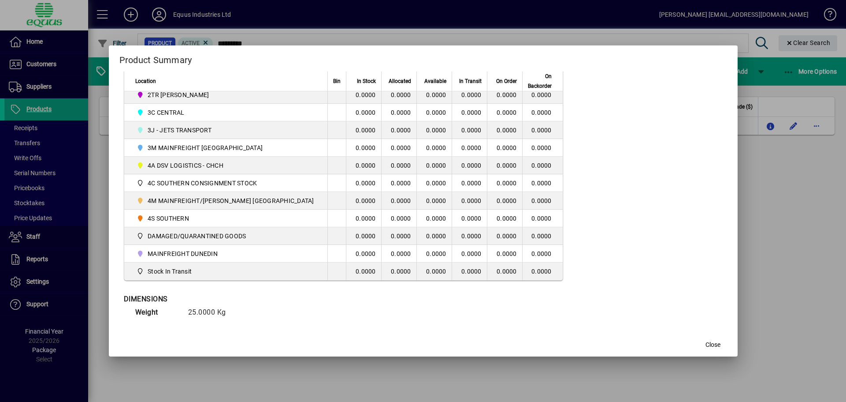
scroll to position [257, 0]
click at [706, 347] on span "Close" at bounding box center [713, 344] width 15 height 9
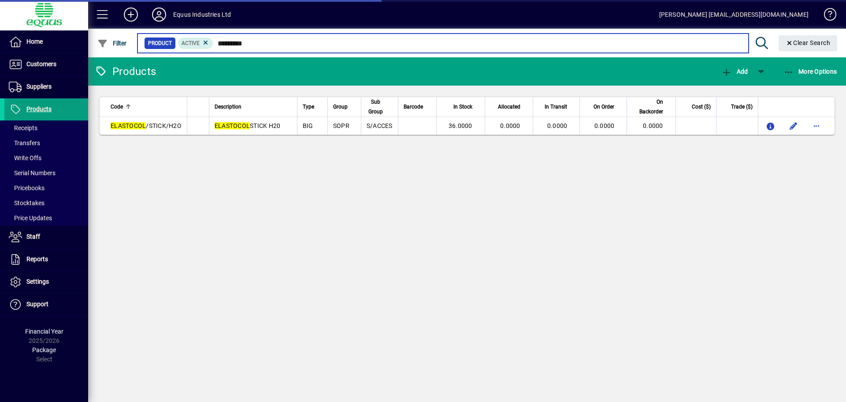
click at [251, 41] on input "*********" at bounding box center [477, 43] width 528 height 12
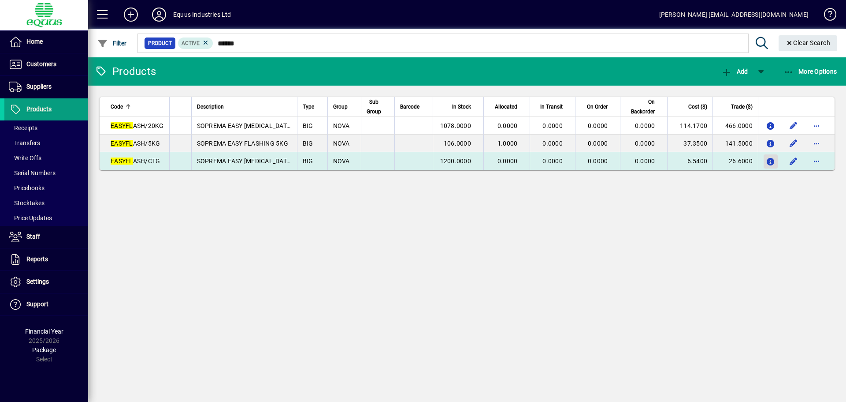
click at [772, 162] on icon "button" at bounding box center [770, 161] width 9 height 7
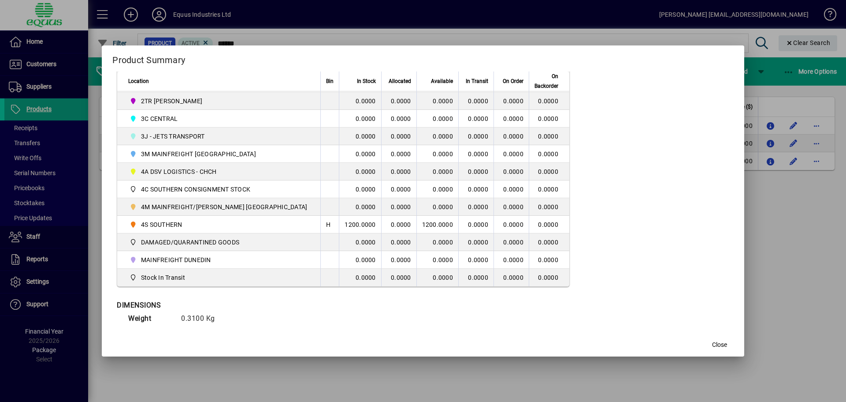
scroll to position [264, 0]
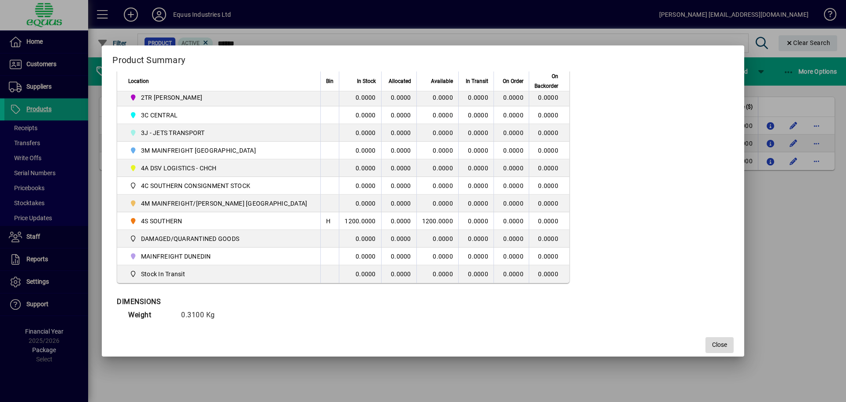
drag, startPoint x: 706, startPoint y: 344, endPoint x: 694, endPoint y: 340, distance: 12.4
click at [706, 342] on button "Close" at bounding box center [720, 345] width 28 height 16
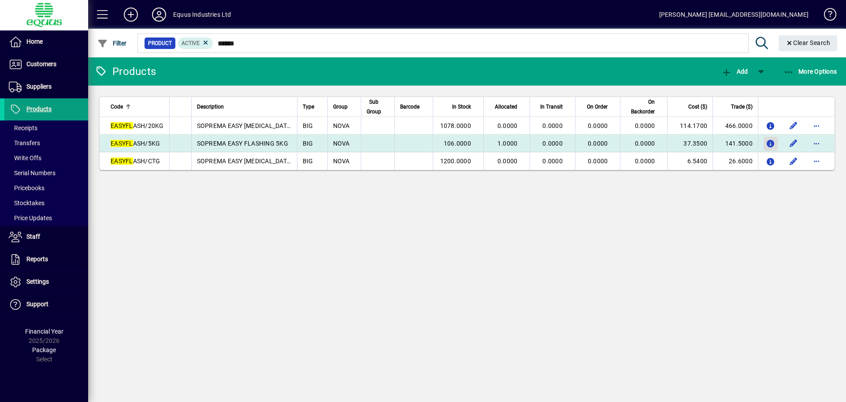
click at [771, 143] on icon "button" at bounding box center [770, 143] width 9 height 7
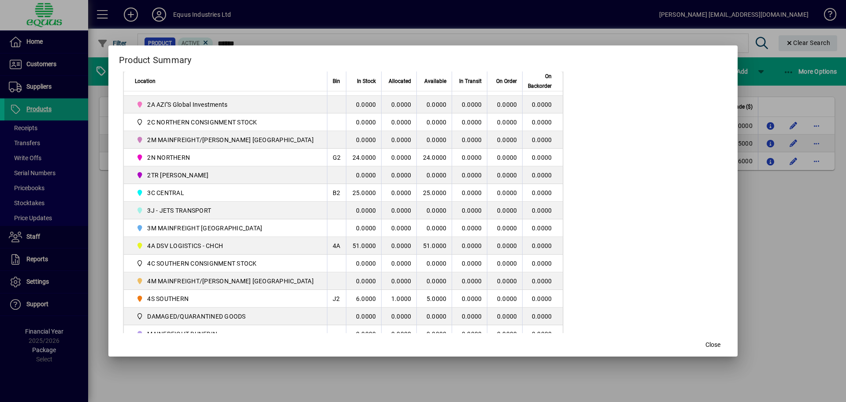
scroll to position [220, 0]
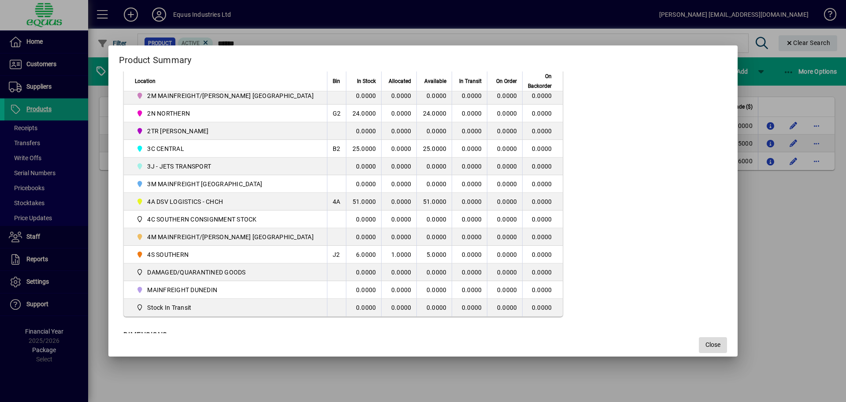
click at [699, 337] on span "button" at bounding box center [713, 344] width 28 height 21
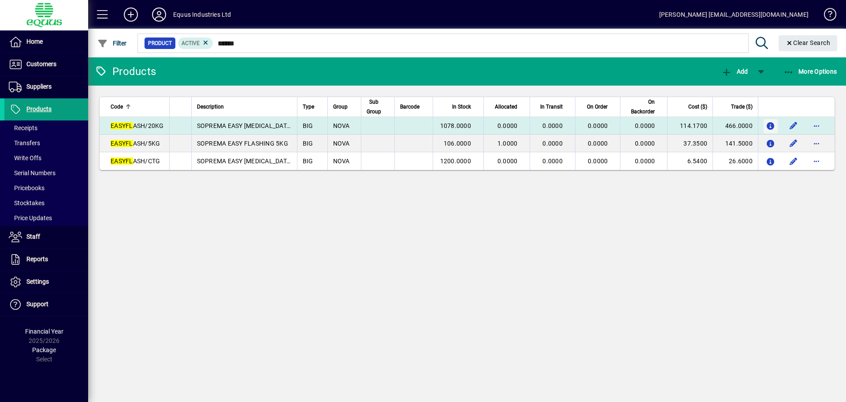
click at [766, 128] on span "button" at bounding box center [771, 125] width 14 height 21
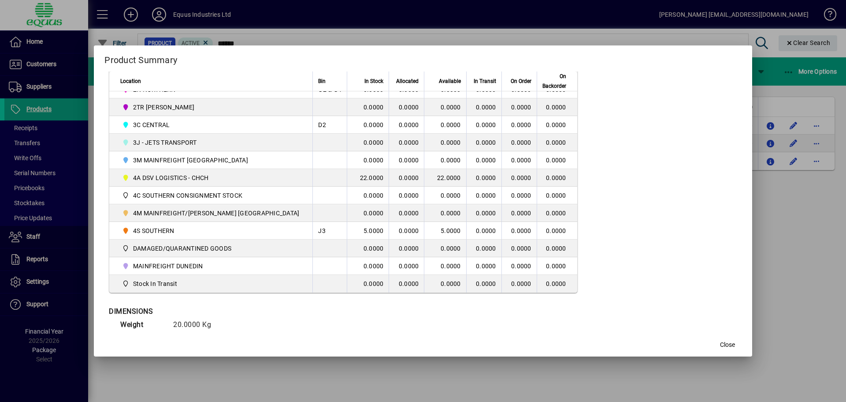
scroll to position [257, 0]
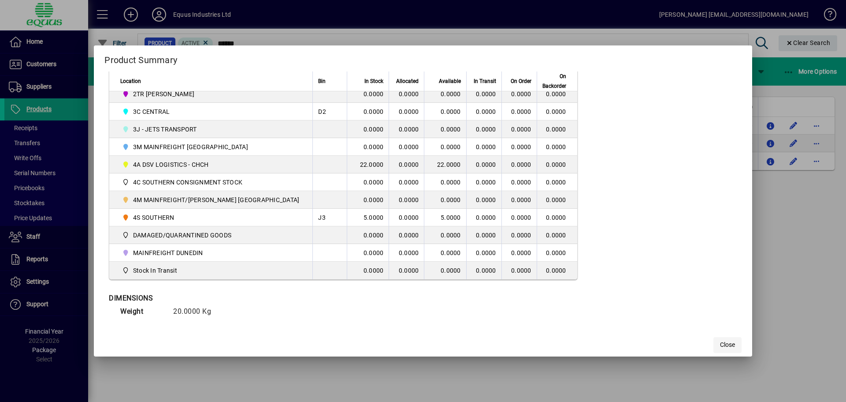
click at [718, 342] on span "button" at bounding box center [728, 344] width 28 height 21
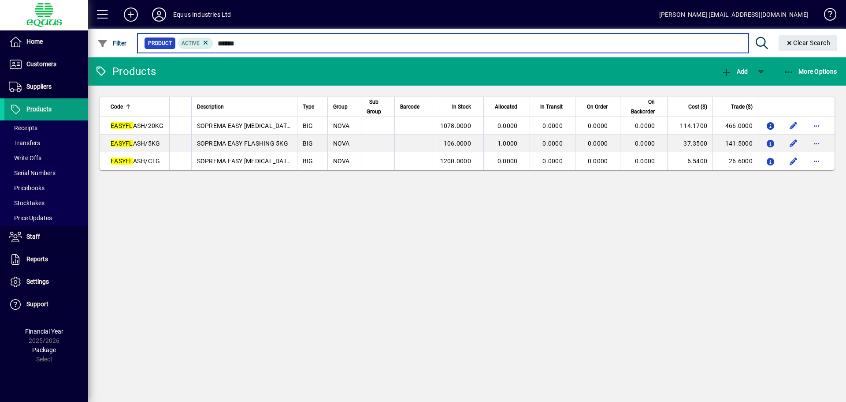
click at [242, 45] on input "******" at bounding box center [477, 43] width 528 height 12
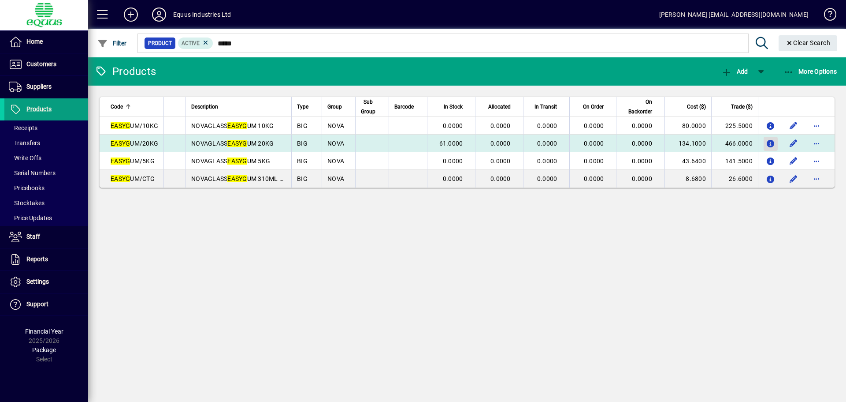
click at [769, 141] on icon "button" at bounding box center [770, 143] width 9 height 7
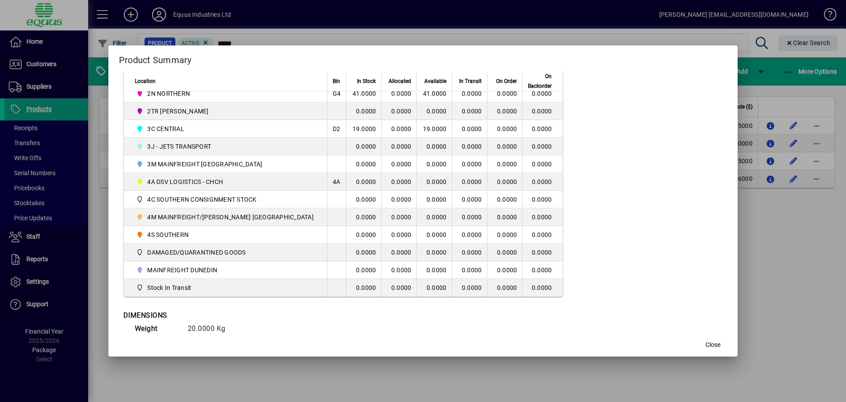
scroll to position [257, 0]
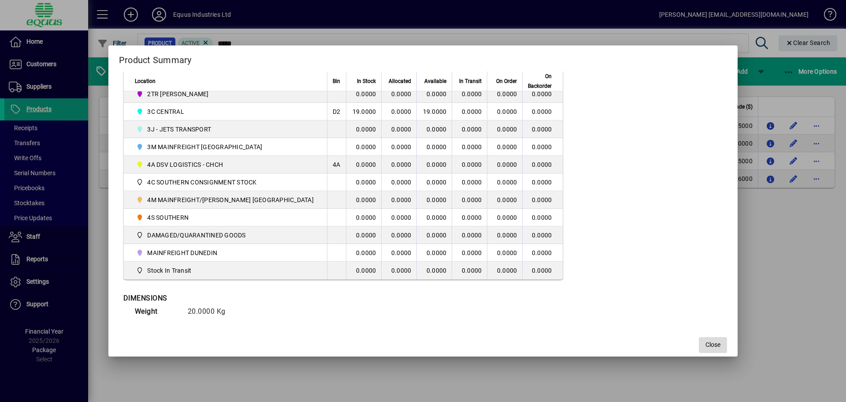
click at [706, 347] on span "Close" at bounding box center [713, 344] width 15 height 9
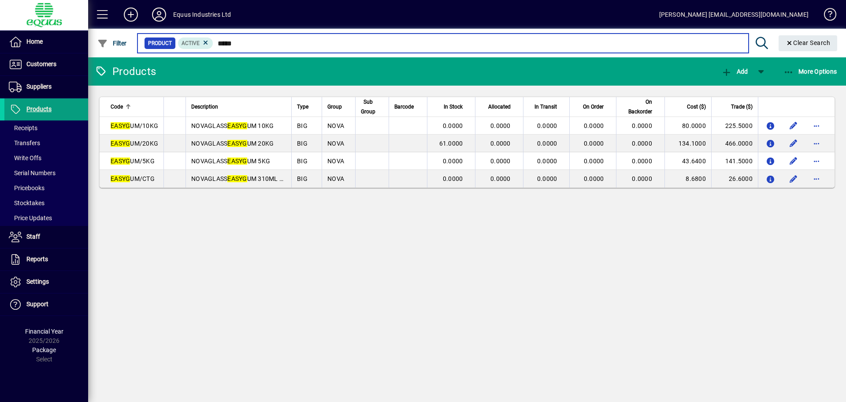
click at [245, 44] on input "*****" at bounding box center [477, 43] width 528 height 12
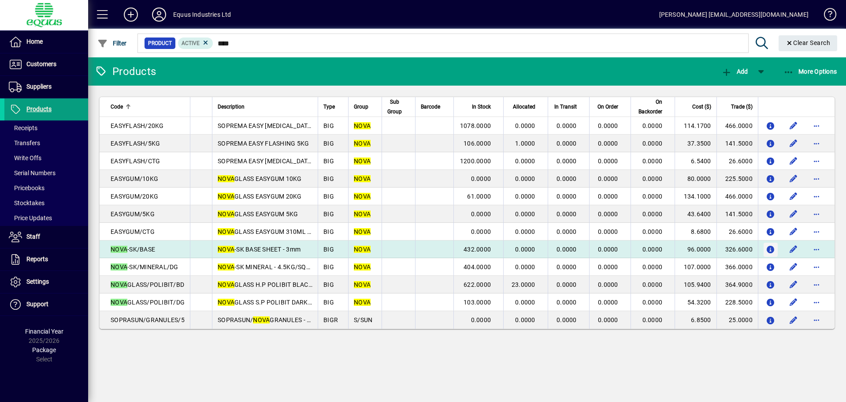
click at [767, 248] on icon "button" at bounding box center [770, 249] width 9 height 7
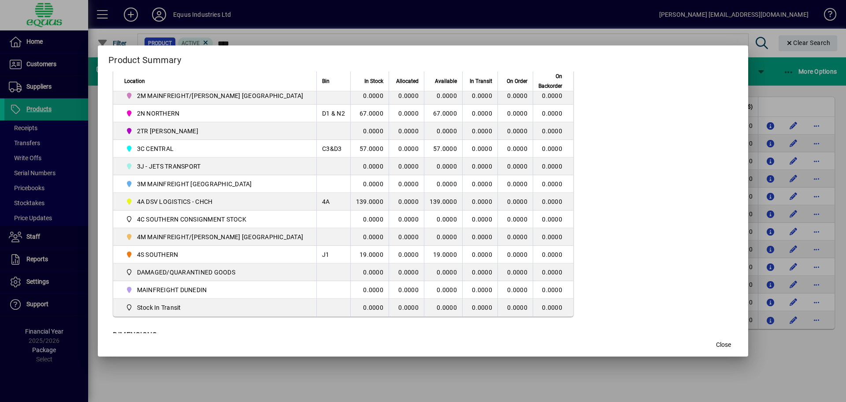
scroll to position [264, 0]
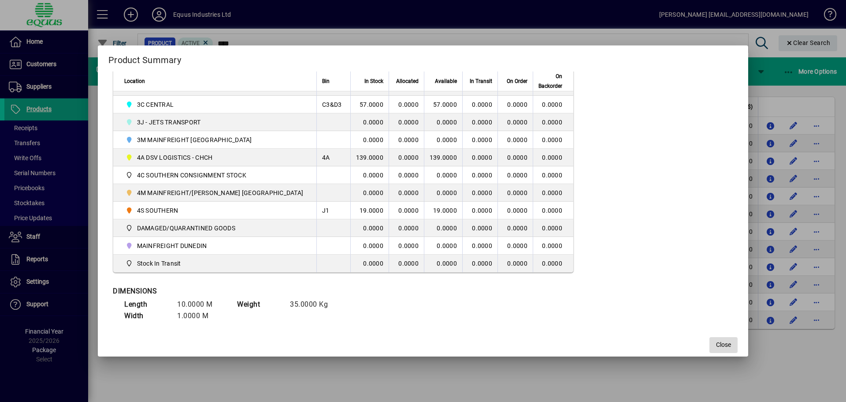
click at [710, 350] on span "button" at bounding box center [724, 344] width 28 height 21
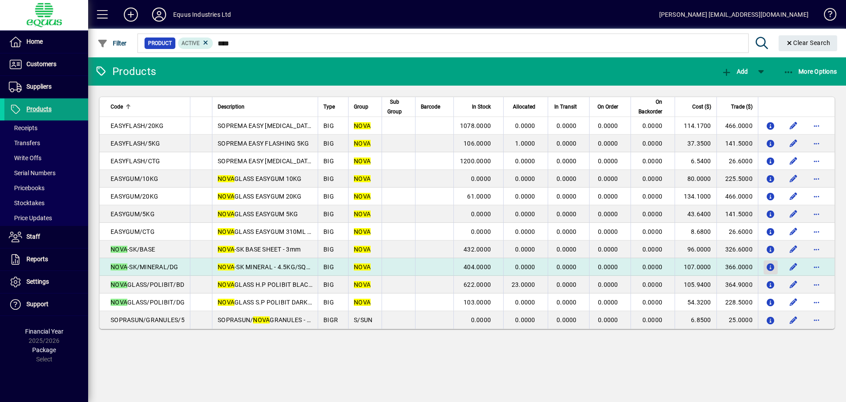
click at [768, 264] on icon "button" at bounding box center [770, 267] width 9 height 7
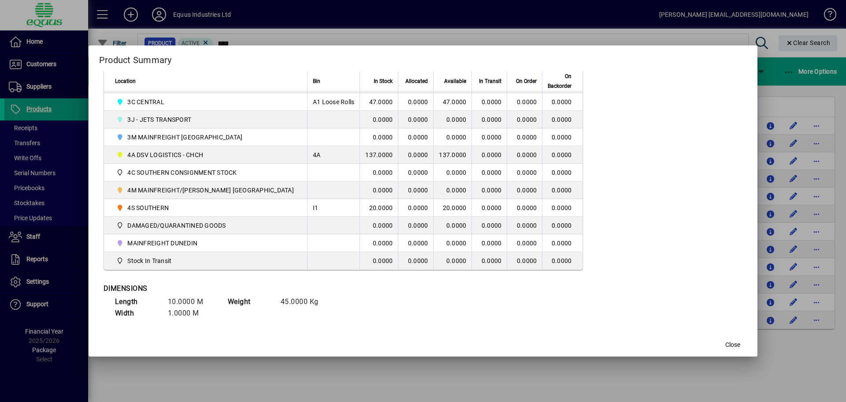
scroll to position [279, 0]
click at [719, 342] on span "button" at bounding box center [733, 344] width 28 height 21
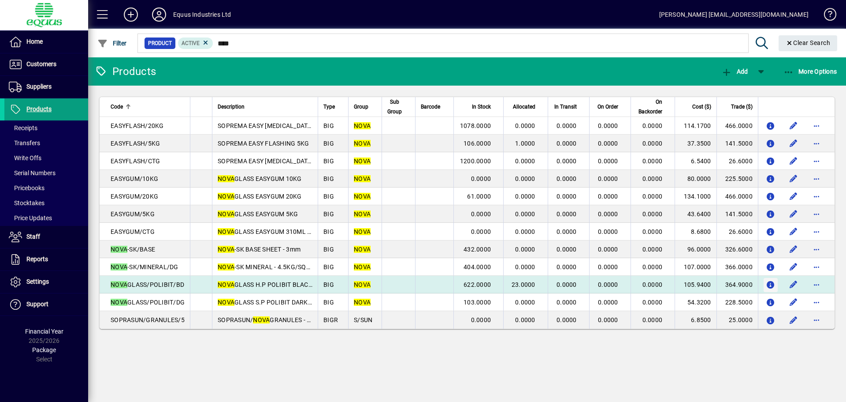
click at [774, 284] on icon "button" at bounding box center [770, 284] width 9 height 7
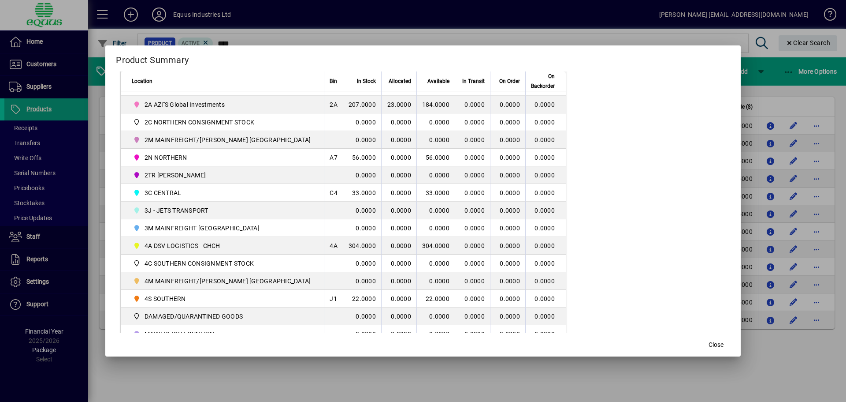
scroll to position [220, 0]
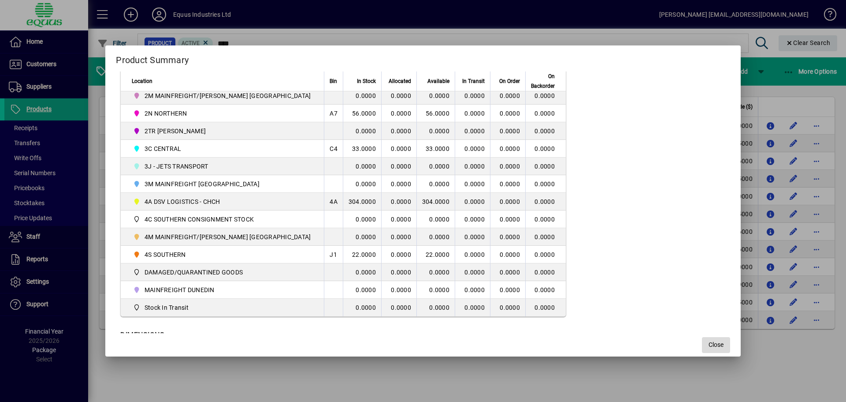
click at [709, 341] on span "Close" at bounding box center [716, 344] width 15 height 9
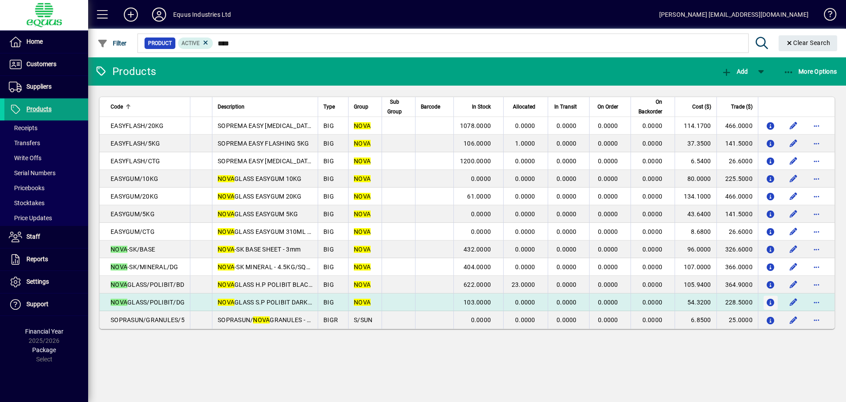
click at [770, 299] on icon "button" at bounding box center [770, 302] width 9 height 7
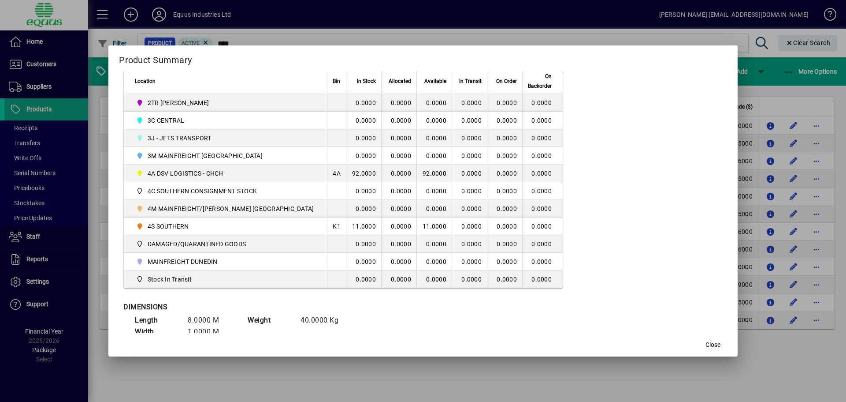
scroll to position [264, 0]
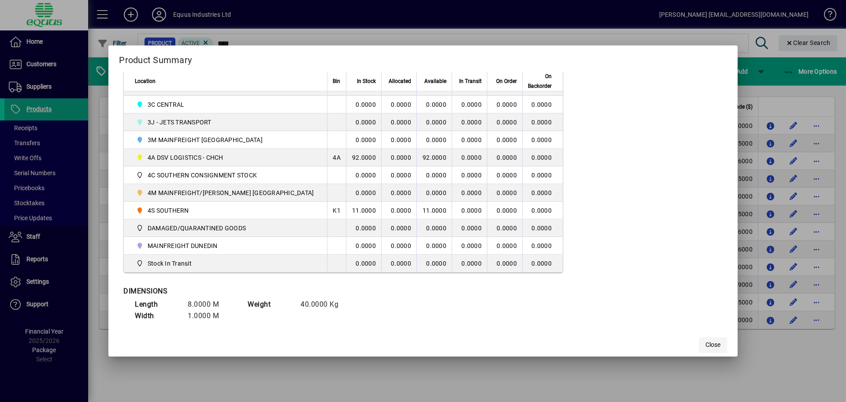
click at [706, 342] on span "Close" at bounding box center [713, 344] width 15 height 9
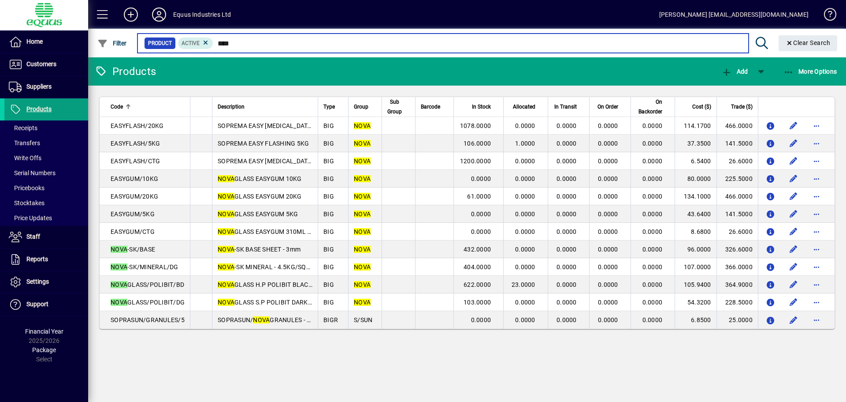
click at [236, 43] on input "****" at bounding box center [477, 43] width 528 height 12
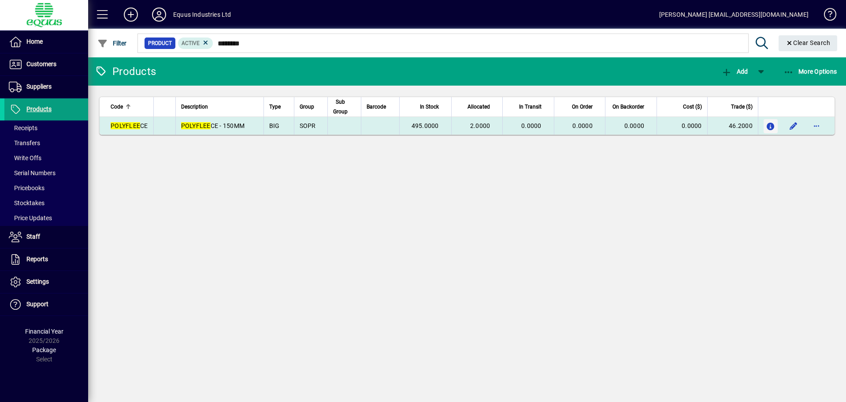
click at [768, 125] on icon "button" at bounding box center [770, 126] width 9 height 7
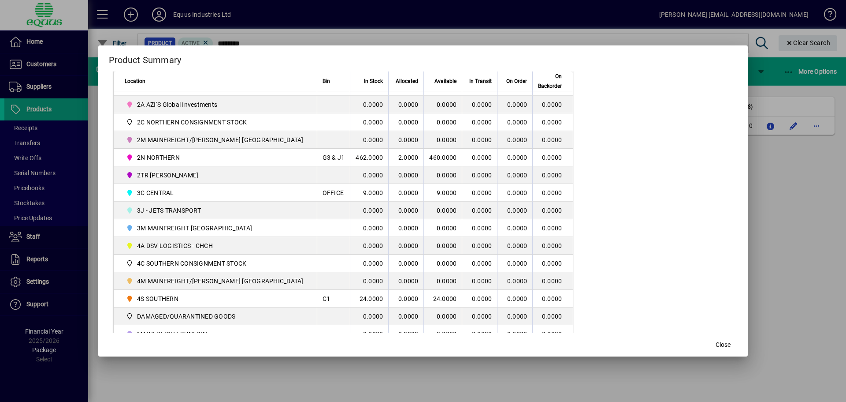
scroll to position [220, 0]
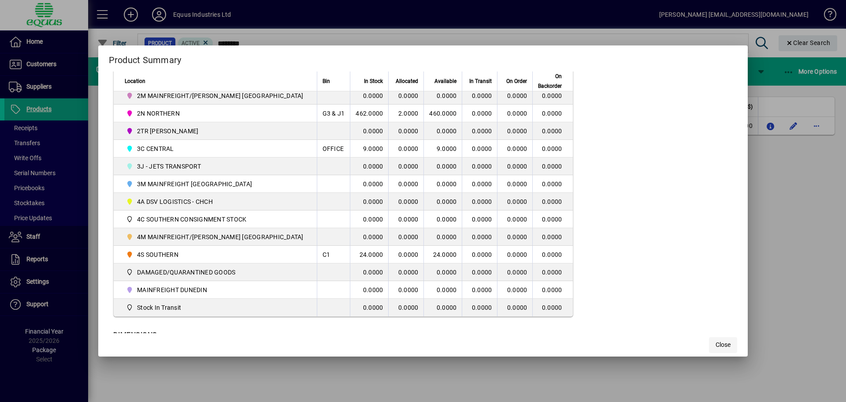
click at [709, 345] on span "button" at bounding box center [723, 344] width 28 height 21
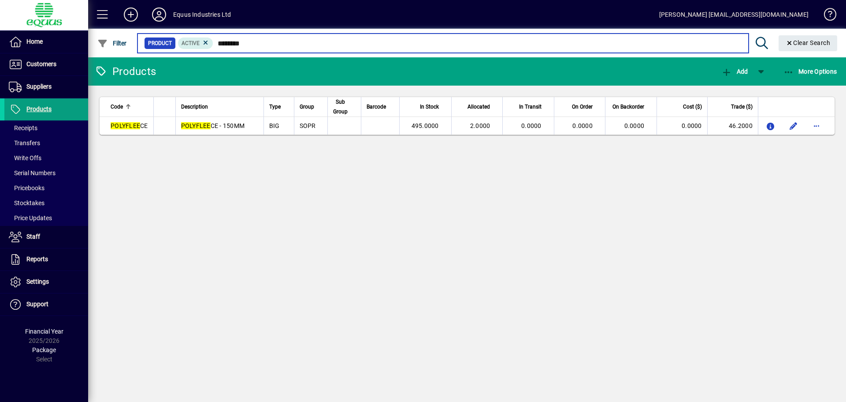
click at [251, 43] on input "********" at bounding box center [477, 43] width 528 height 12
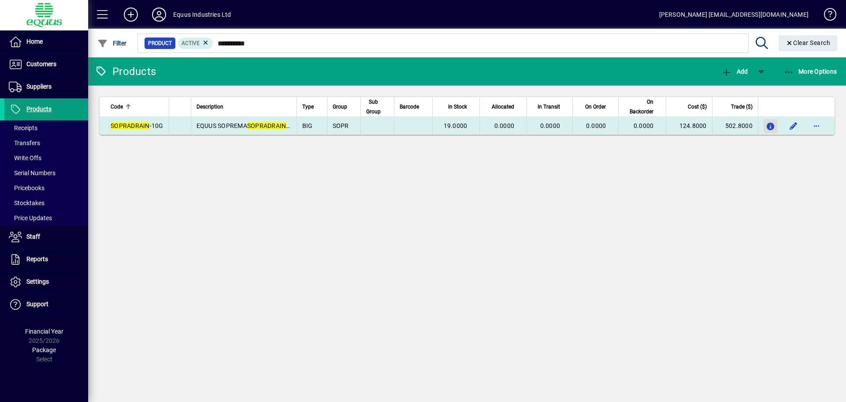
click at [771, 126] on icon "button" at bounding box center [770, 126] width 9 height 7
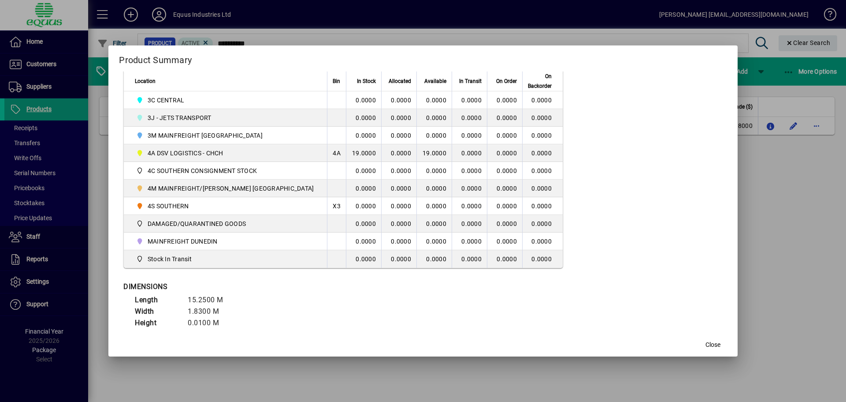
scroll to position [291, 0]
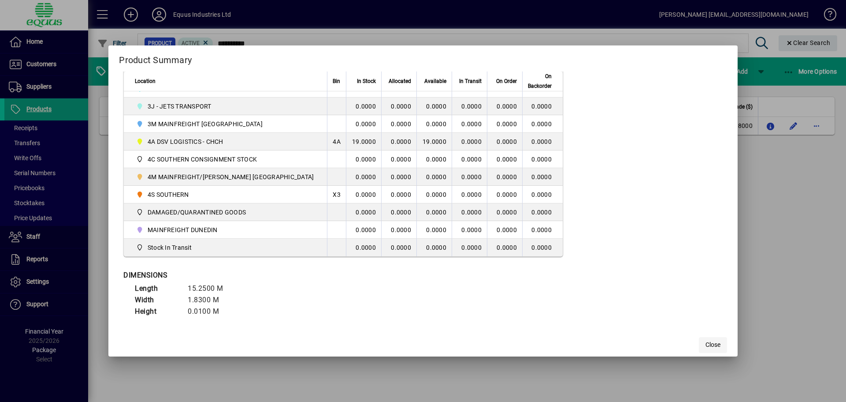
click at [699, 341] on span "button" at bounding box center [713, 344] width 28 height 21
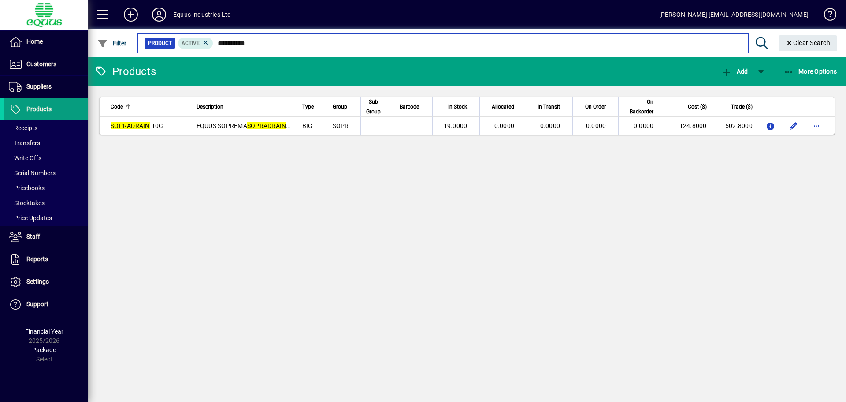
click at [256, 40] on input "**********" at bounding box center [477, 43] width 528 height 12
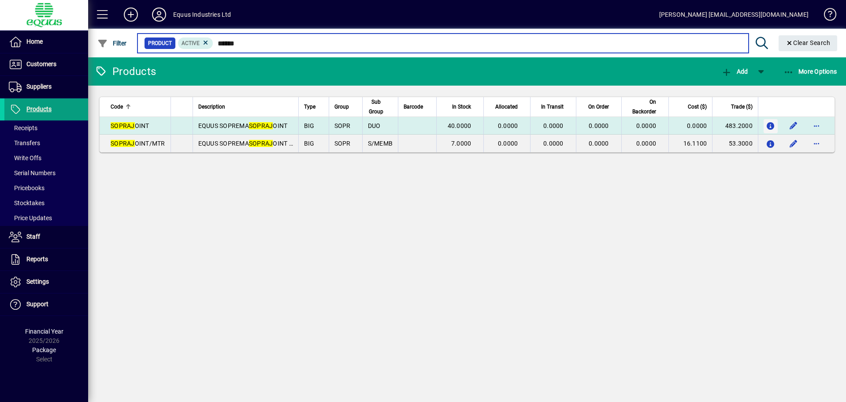
type input "******"
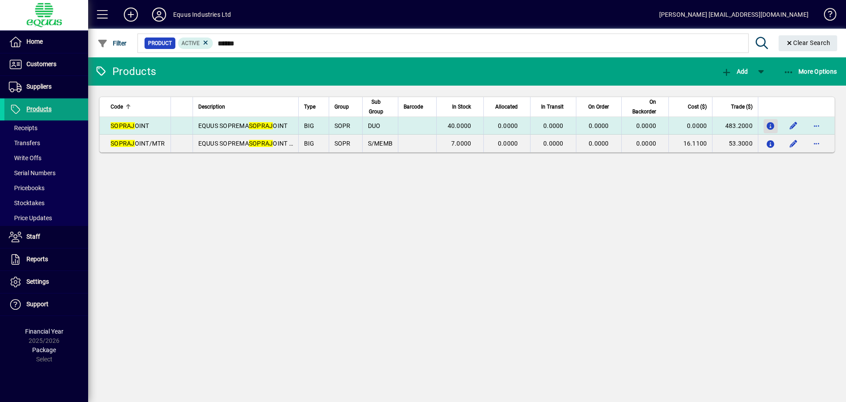
click at [770, 124] on icon "button" at bounding box center [770, 126] width 9 height 7
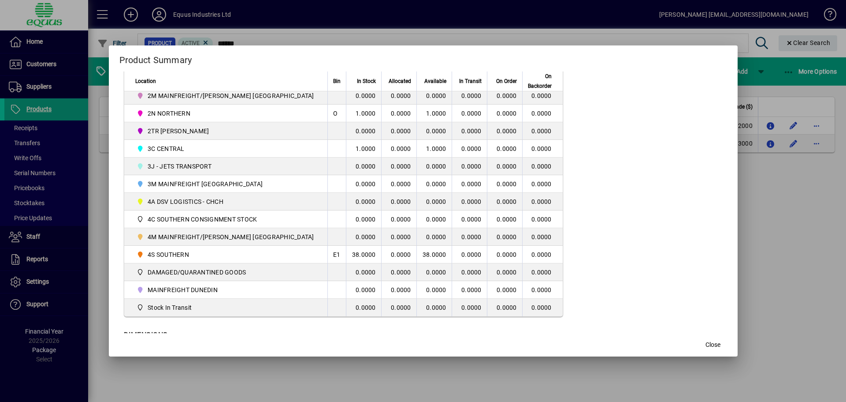
scroll to position [264, 0]
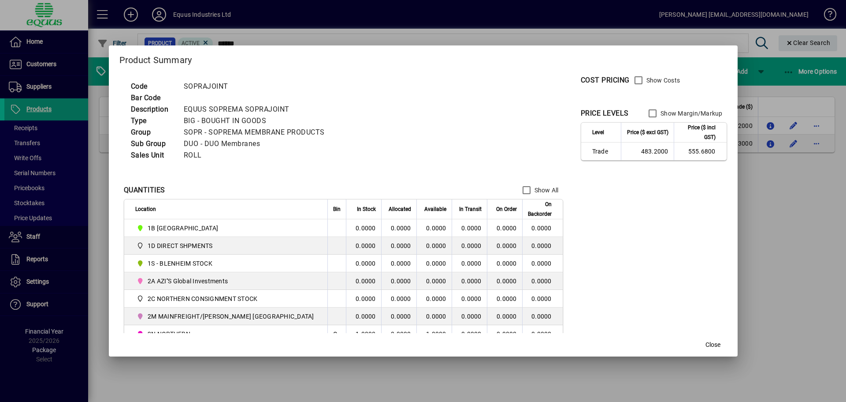
scroll to position [264, 0]
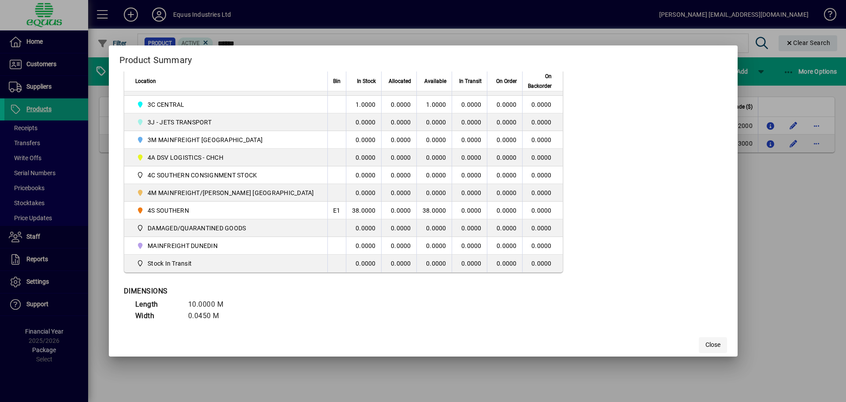
click at [706, 345] on span "Close" at bounding box center [713, 344] width 15 height 9
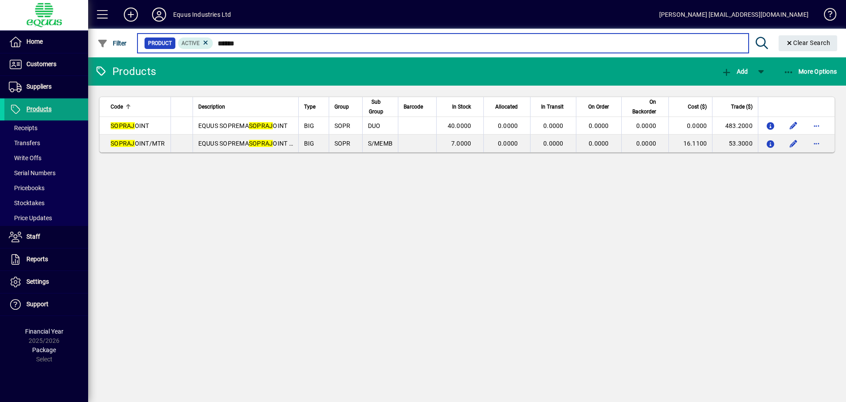
click at [239, 44] on input "******" at bounding box center [477, 43] width 528 height 12
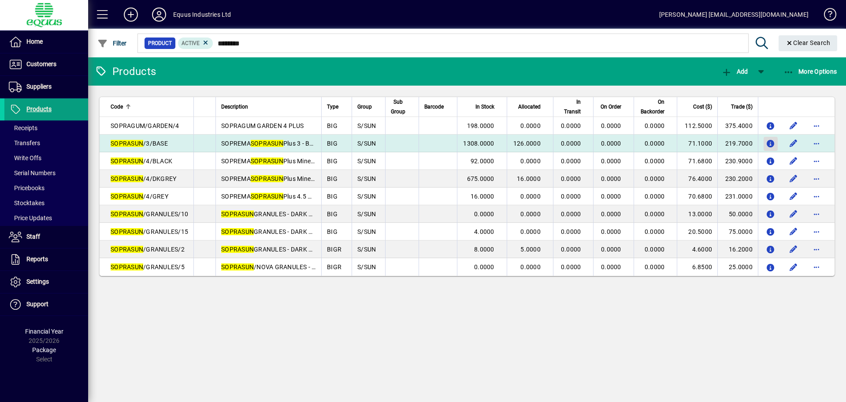
click at [771, 143] on icon "button" at bounding box center [770, 143] width 9 height 7
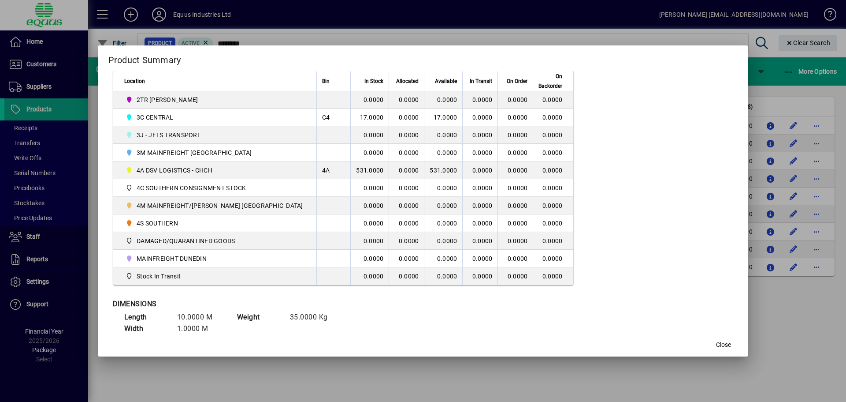
scroll to position [264, 0]
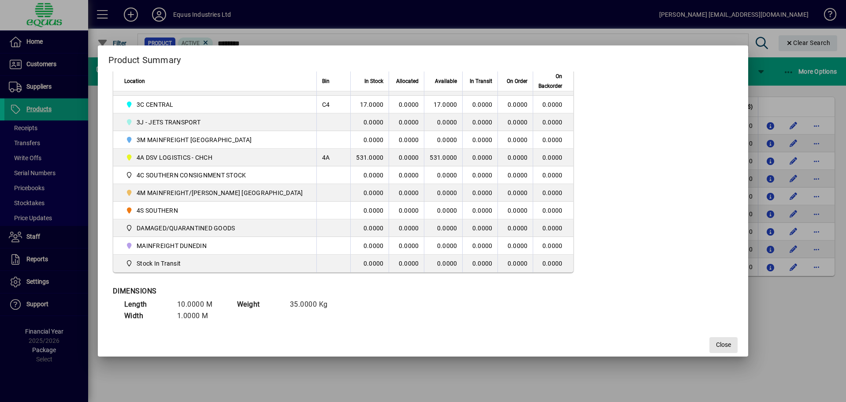
drag, startPoint x: 704, startPoint y: 344, endPoint x: 685, endPoint y: 339, distance: 19.0
click at [716, 344] on span "Close" at bounding box center [723, 344] width 15 height 9
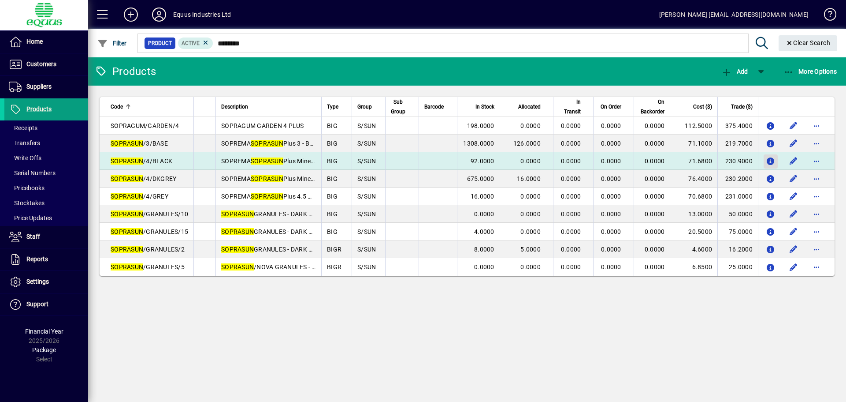
click at [769, 159] on icon "button" at bounding box center [770, 161] width 9 height 7
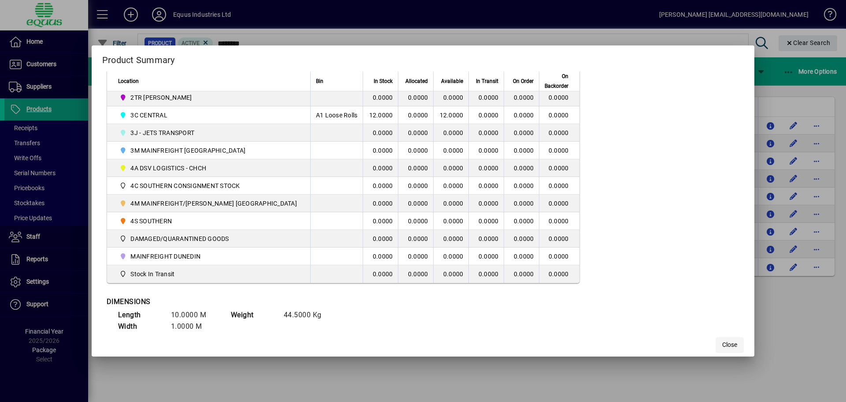
click at [722, 344] on span "Close" at bounding box center [729, 344] width 15 height 9
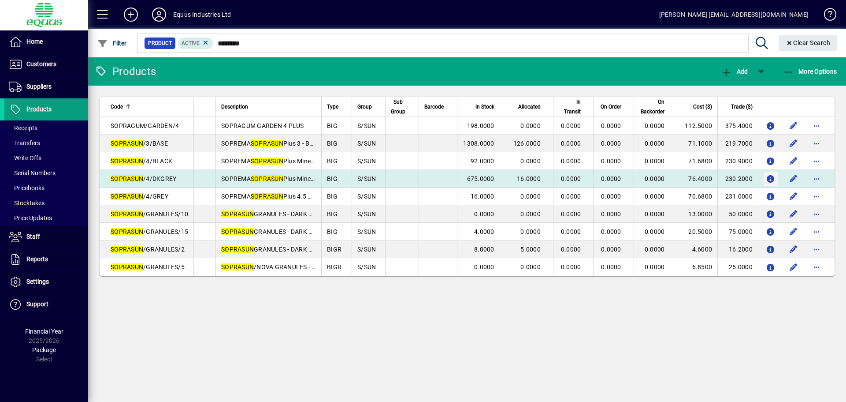
drag, startPoint x: 776, startPoint y: 179, endPoint x: 772, endPoint y: 178, distance: 4.4
click at [774, 179] on button "button" at bounding box center [771, 179] width 14 height 14
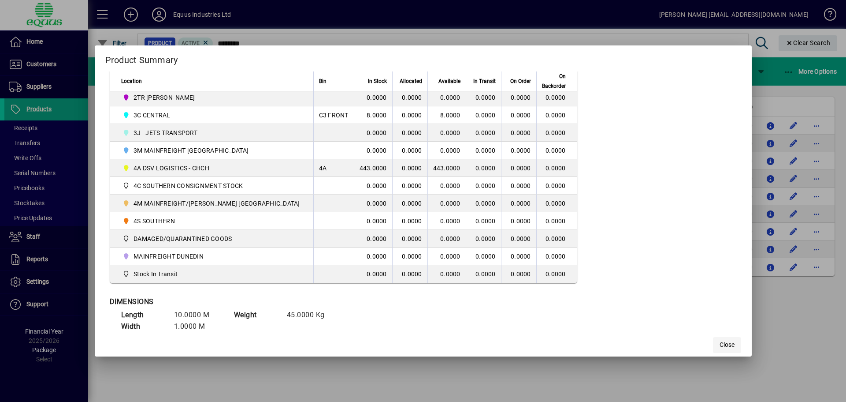
click at [723, 347] on mat-dialog-actions "Close" at bounding box center [423, 344] width 657 height 23
click at [720, 346] on span "Close" at bounding box center [727, 344] width 15 height 9
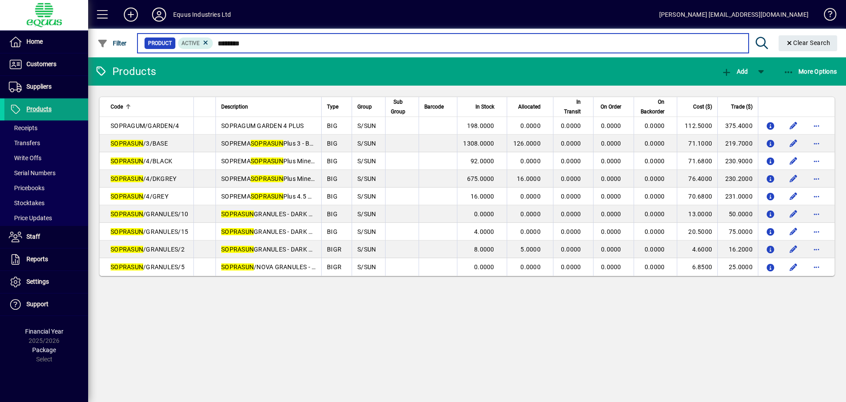
click at [249, 44] on input "********" at bounding box center [477, 43] width 528 height 12
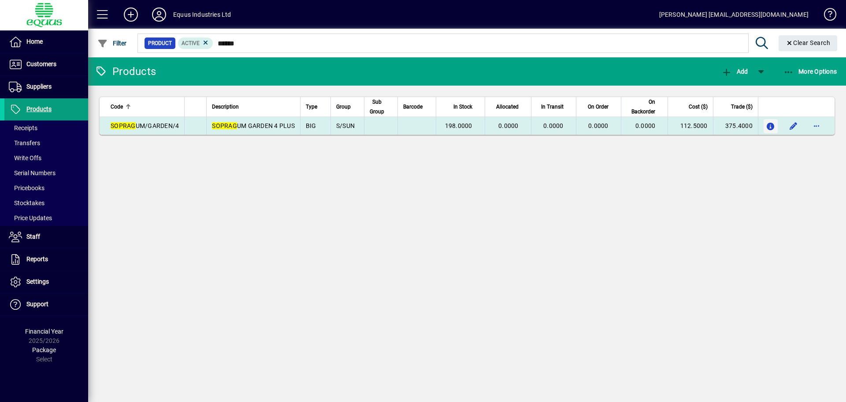
click at [771, 127] on icon "button" at bounding box center [770, 126] width 9 height 7
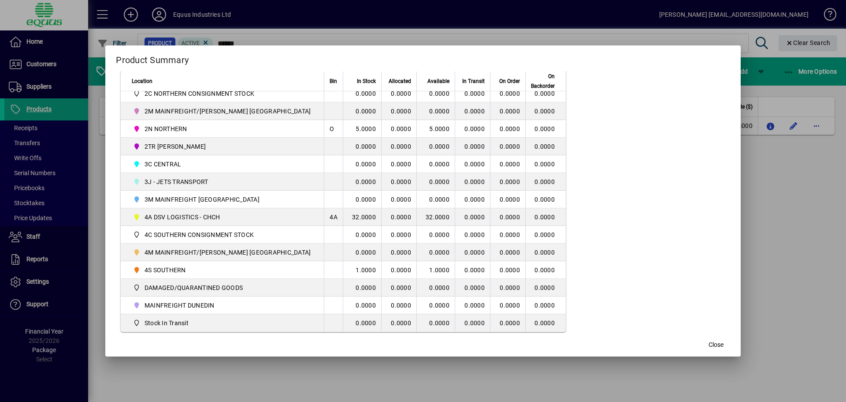
scroll to position [220, 0]
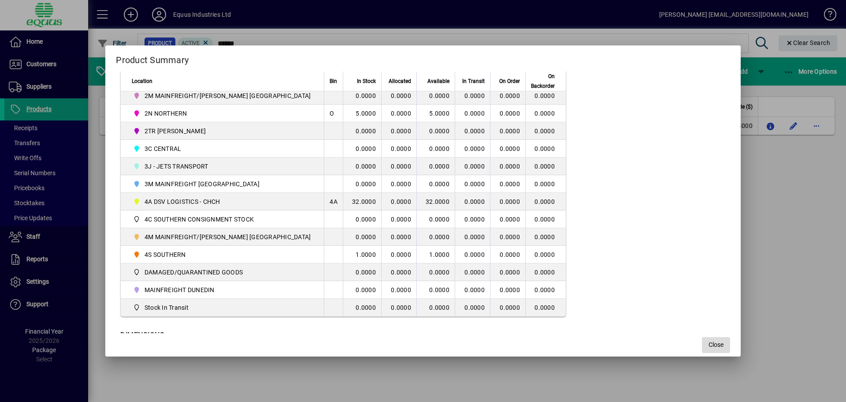
click at [709, 344] on span "Close" at bounding box center [716, 344] width 15 height 9
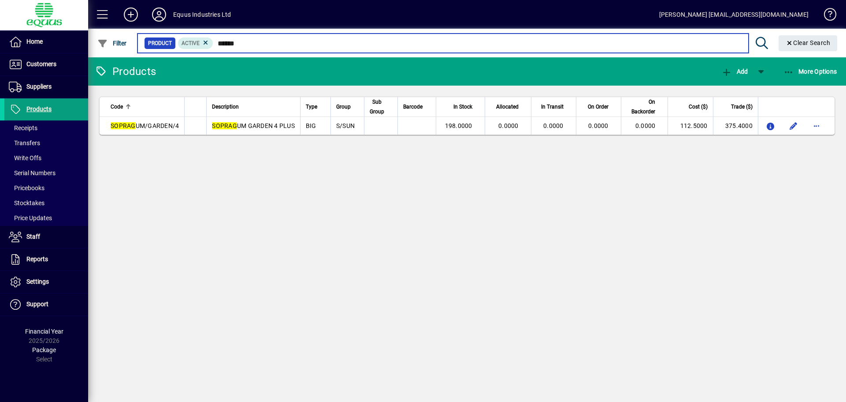
click at [243, 45] on input "******" at bounding box center [477, 43] width 528 height 12
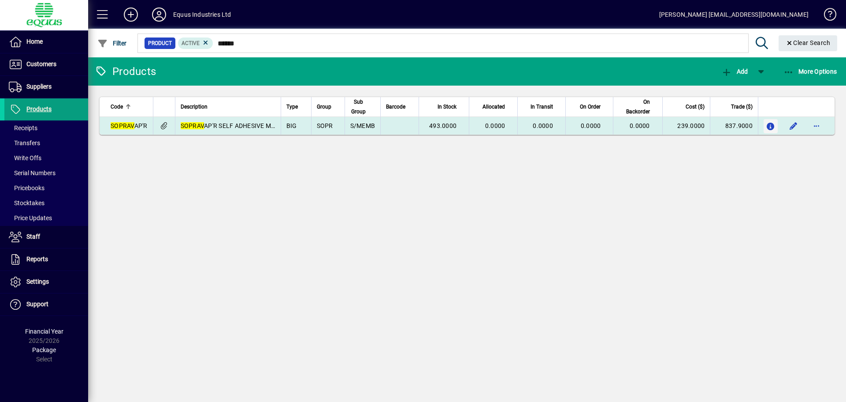
click at [769, 126] on icon "button" at bounding box center [770, 126] width 9 height 7
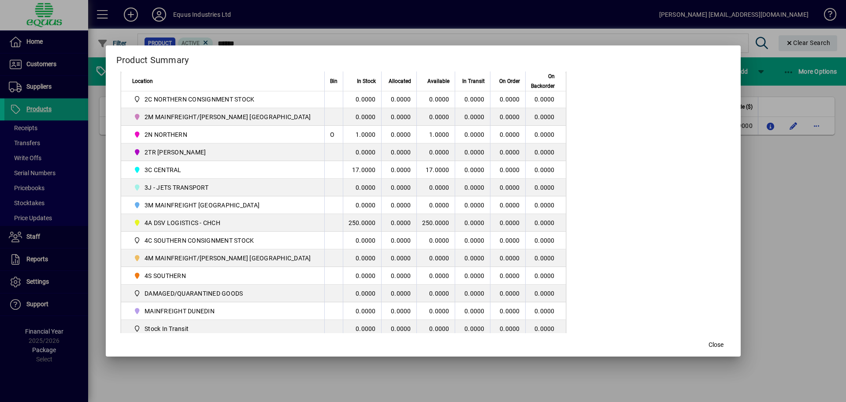
scroll to position [264, 0]
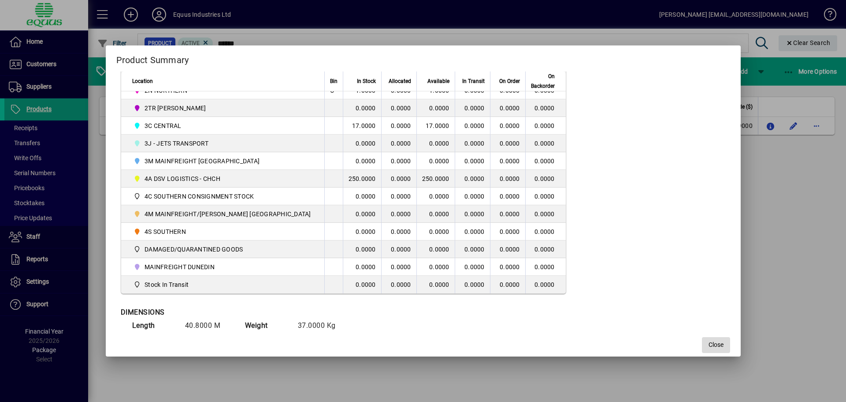
click at [709, 344] on span "Close" at bounding box center [716, 344] width 15 height 9
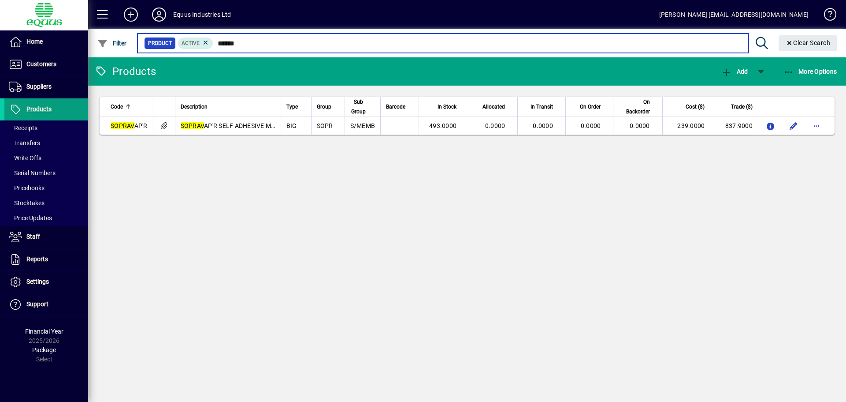
click at [241, 44] on input "******" at bounding box center [477, 43] width 528 height 12
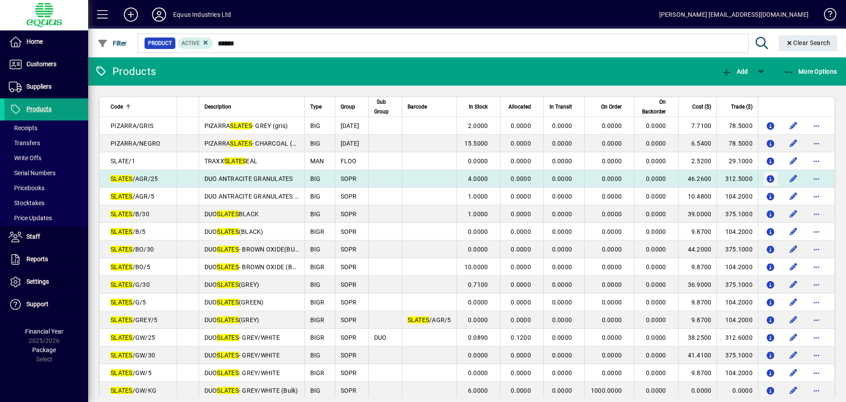
click at [766, 181] on icon "button" at bounding box center [770, 178] width 9 height 7
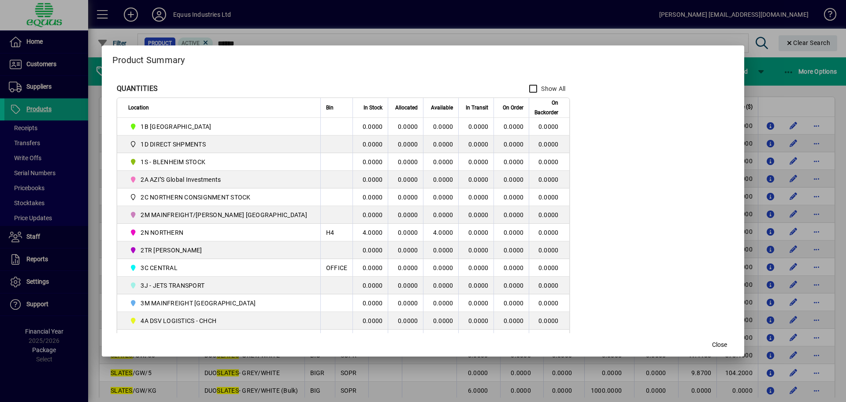
scroll to position [132, 0]
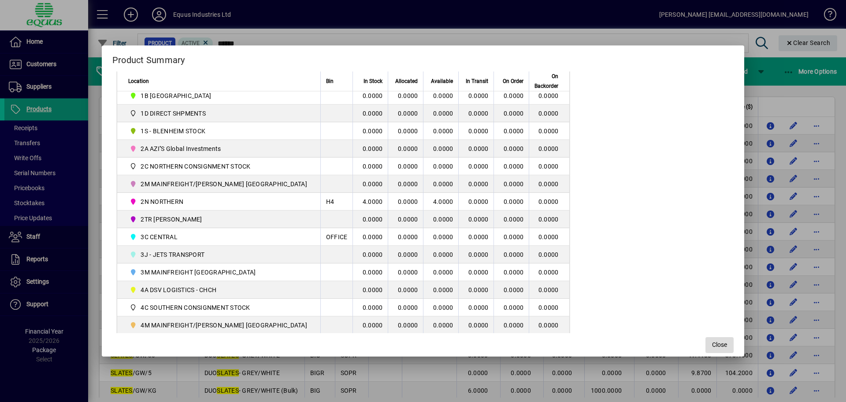
click at [712, 341] on span "Close" at bounding box center [719, 344] width 15 height 9
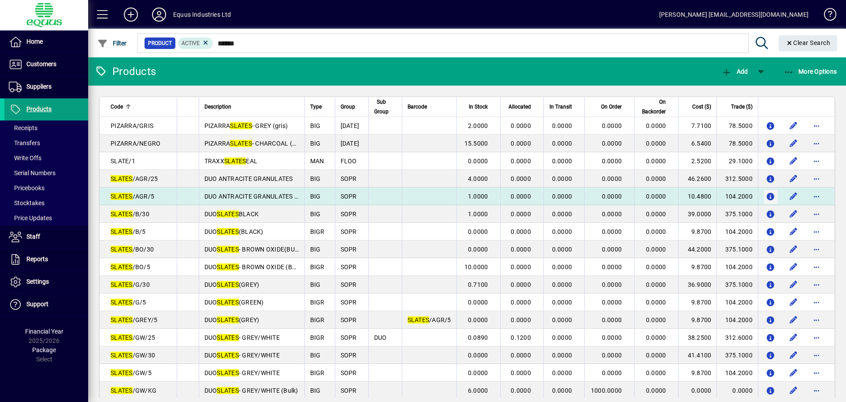
click at [771, 195] on td at bounding box center [796, 196] width 77 height 18
click at [766, 195] on icon "button" at bounding box center [770, 196] width 9 height 7
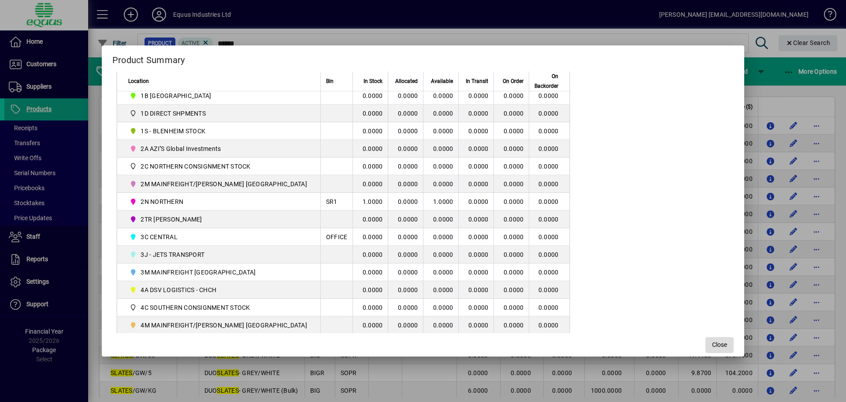
click at [712, 345] on span "Close" at bounding box center [719, 344] width 15 height 9
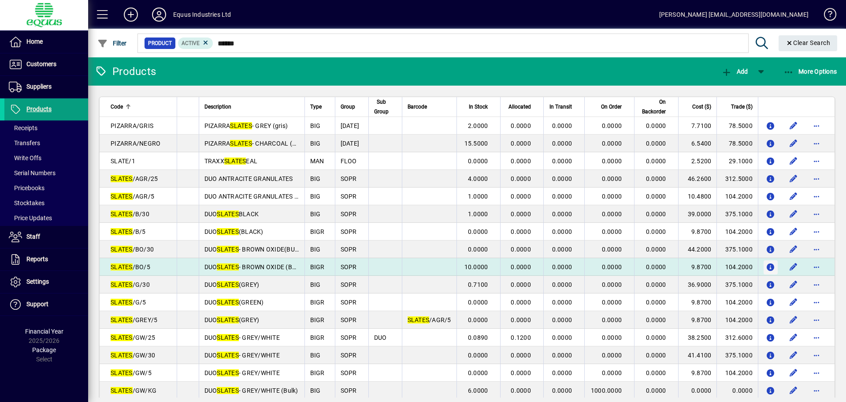
click at [764, 266] on span "button" at bounding box center [771, 267] width 14 height 21
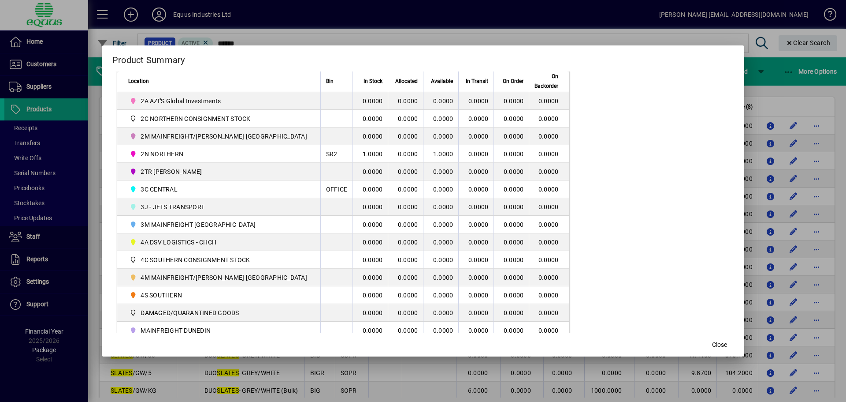
scroll to position [213, 0]
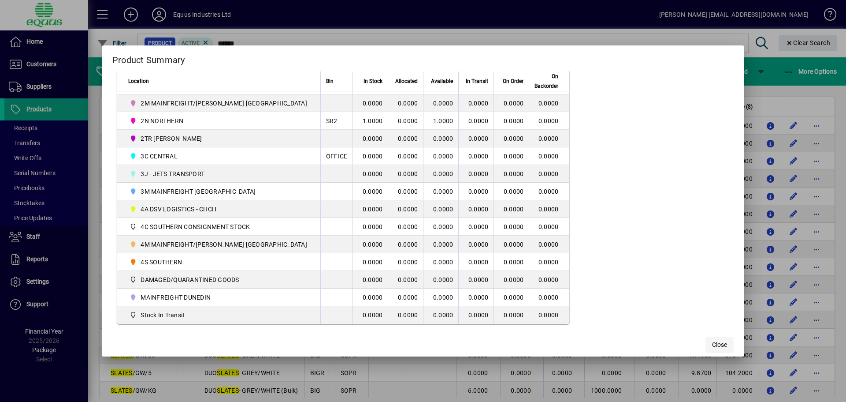
click at [712, 341] on span "Close" at bounding box center [719, 344] width 15 height 9
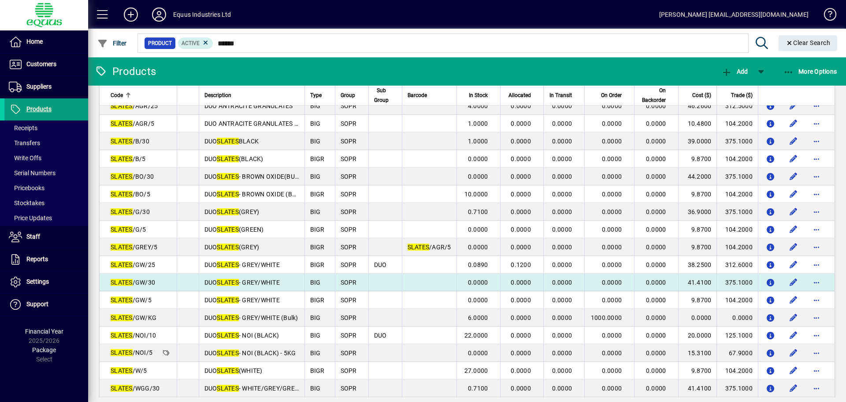
scroll to position [88, 0]
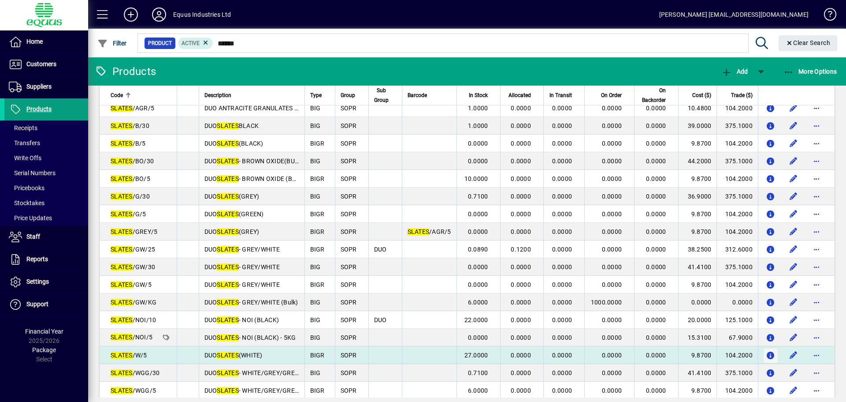
click at [766, 355] on icon "button" at bounding box center [770, 355] width 9 height 7
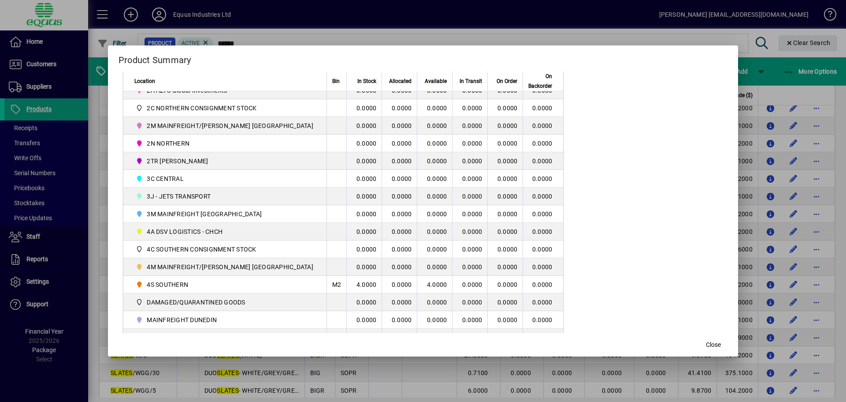
scroll to position [213, 0]
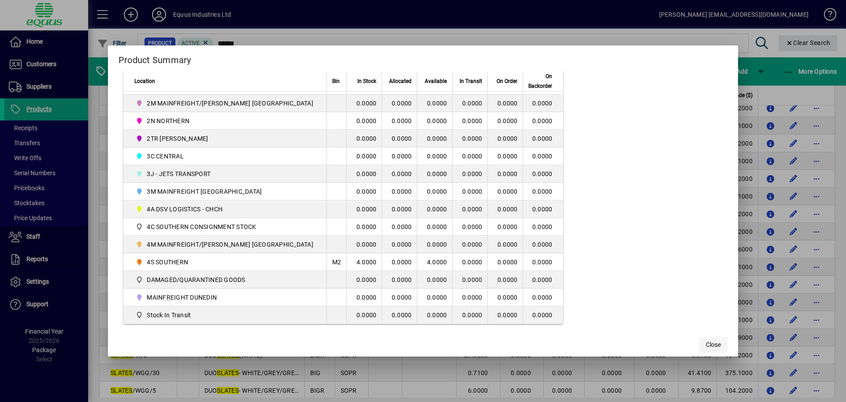
click at [699, 342] on span "button" at bounding box center [713, 344] width 28 height 21
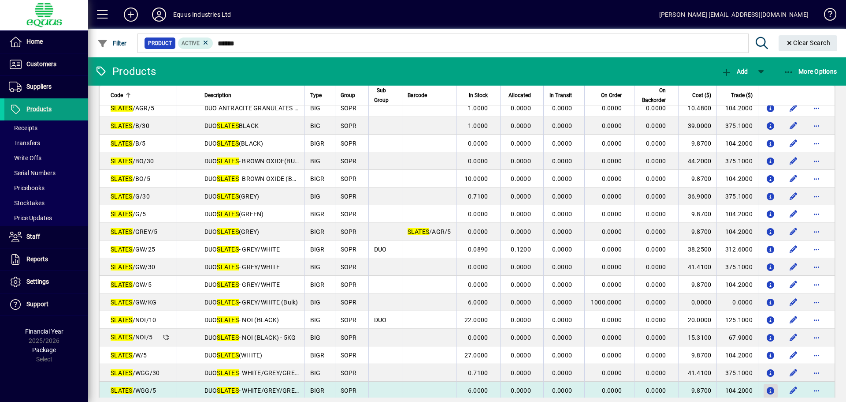
click at [766, 389] on icon "button" at bounding box center [770, 390] width 9 height 7
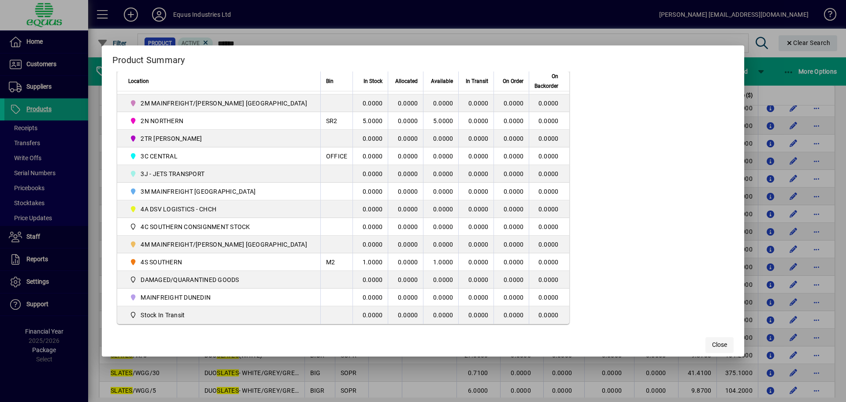
click at [706, 339] on span "button" at bounding box center [720, 344] width 28 height 21
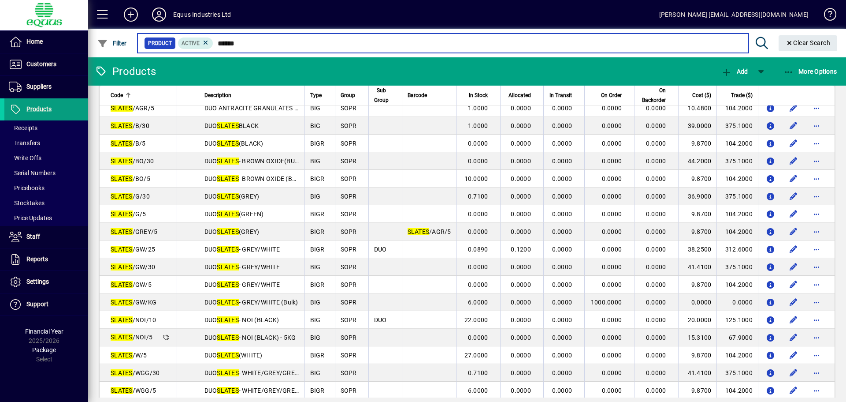
click at [242, 44] on input "******" at bounding box center [477, 43] width 528 height 12
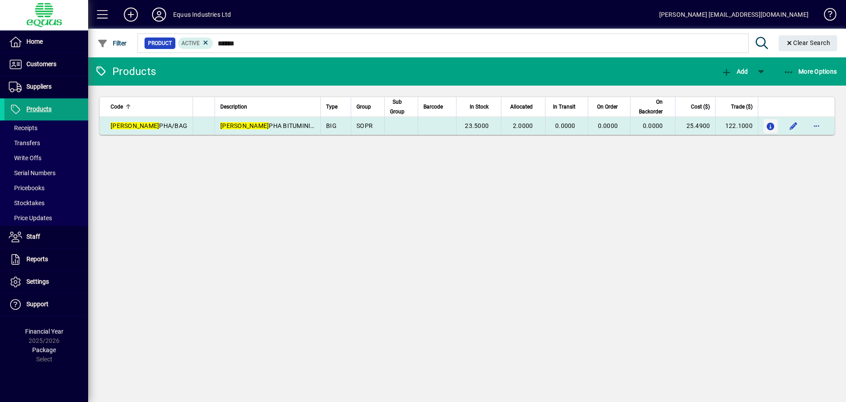
click at [771, 124] on icon "button" at bounding box center [770, 126] width 9 height 7
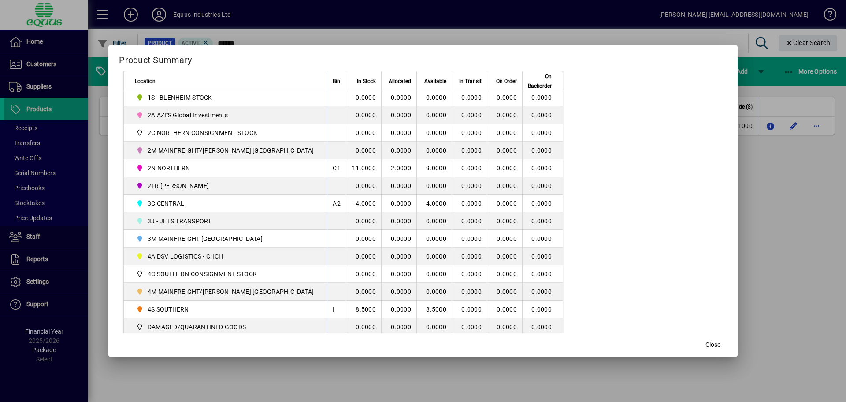
scroll to position [220, 0]
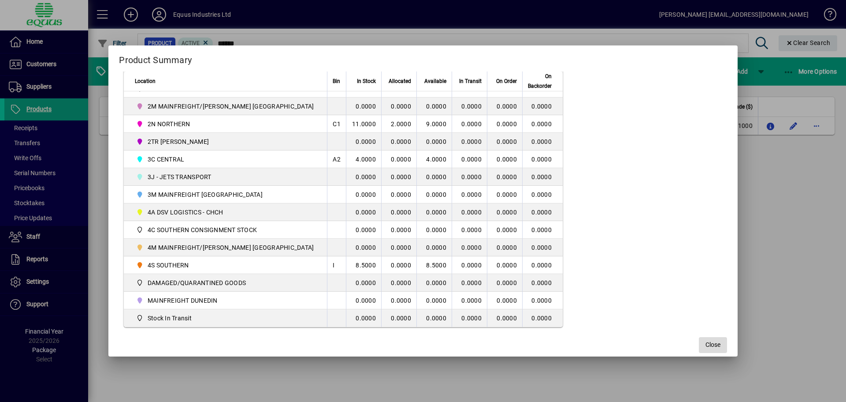
click at [706, 343] on span "Close" at bounding box center [713, 344] width 15 height 9
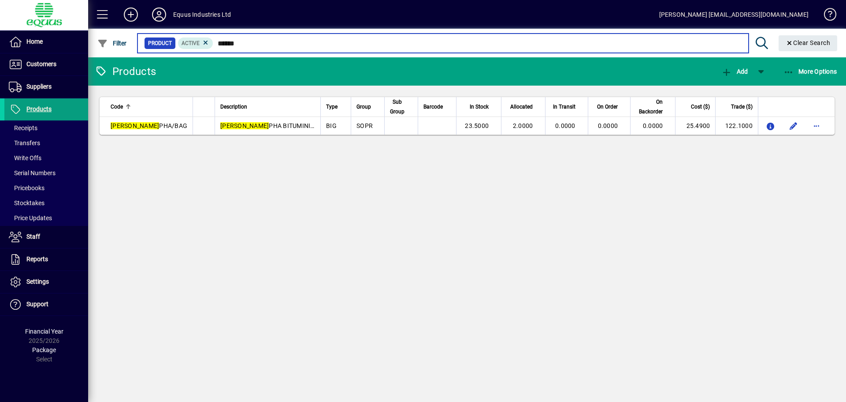
click at [251, 41] on input "******" at bounding box center [477, 43] width 528 height 12
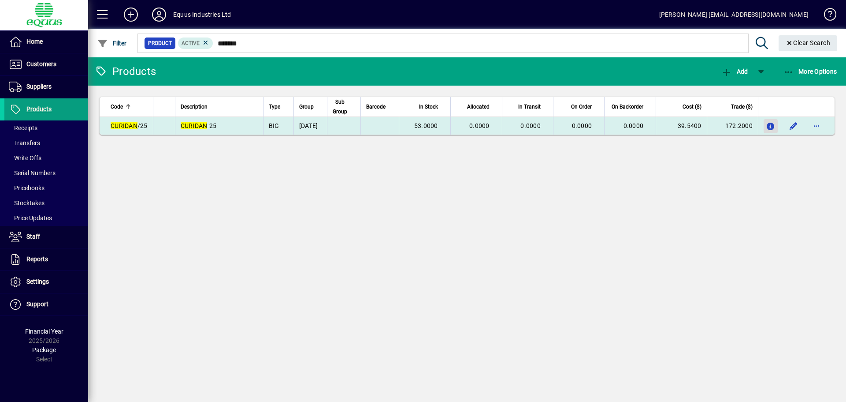
click at [773, 126] on icon "button" at bounding box center [770, 126] width 9 height 7
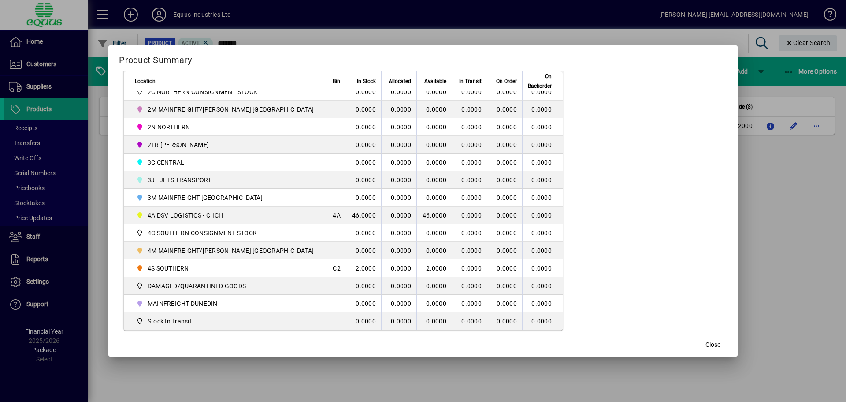
scroll to position [220, 0]
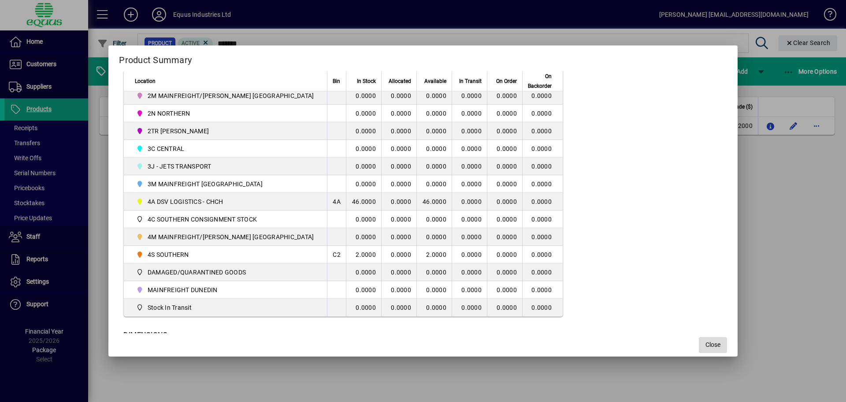
click at [706, 346] on span "Close" at bounding box center [713, 344] width 15 height 9
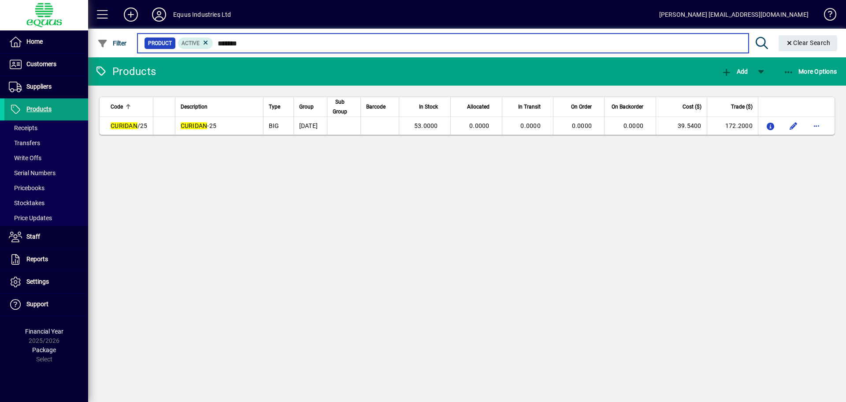
click at [243, 46] on input "*******" at bounding box center [477, 43] width 528 height 12
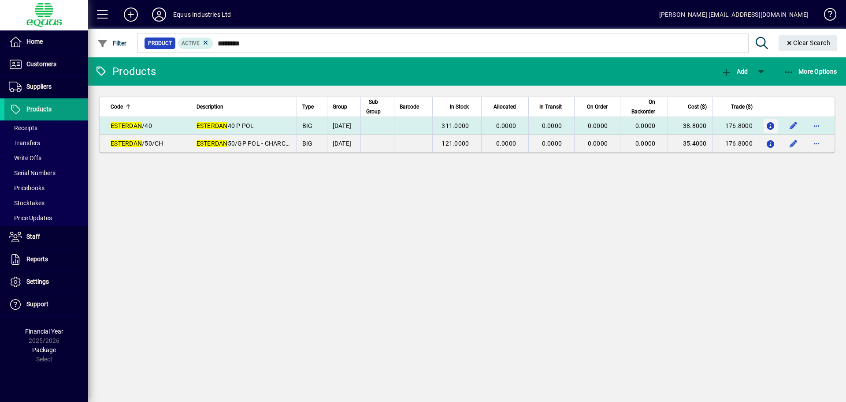
click at [769, 125] on icon "button" at bounding box center [770, 126] width 9 height 7
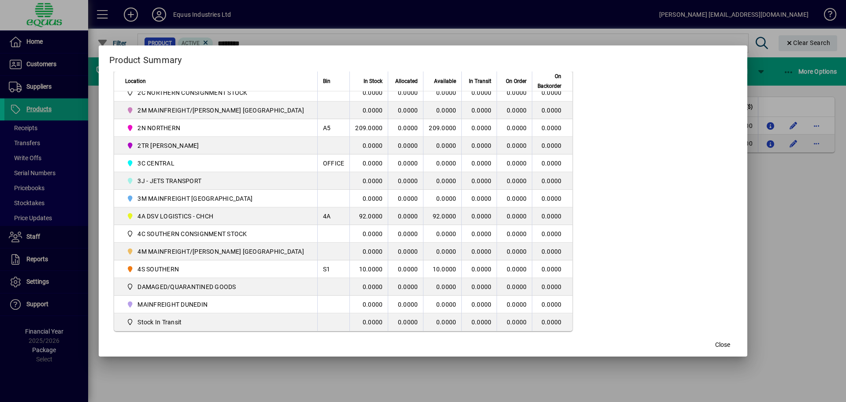
scroll to position [213, 0]
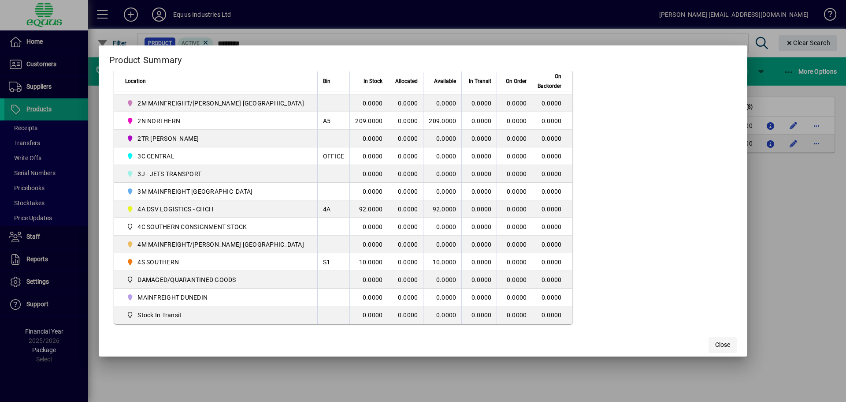
click at [715, 346] on span "Close" at bounding box center [722, 344] width 15 height 9
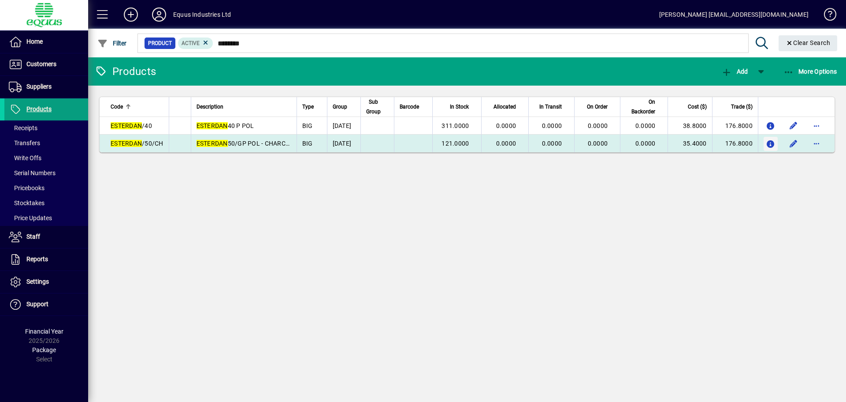
click at [773, 143] on icon "button" at bounding box center [770, 144] width 9 height 7
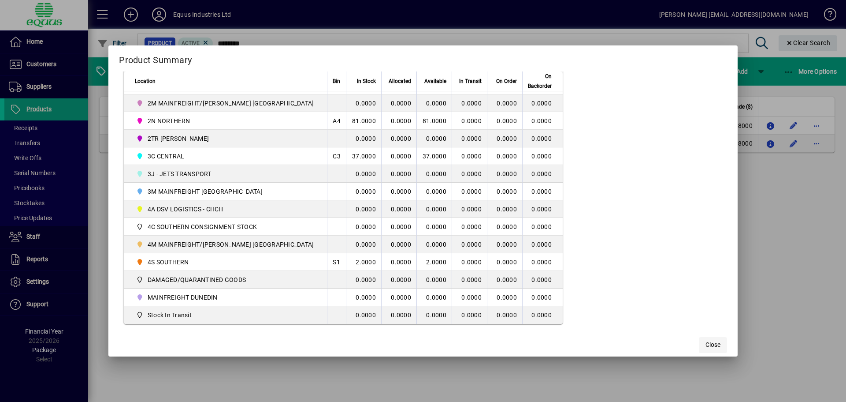
click at [706, 349] on span "Close" at bounding box center [713, 344] width 15 height 9
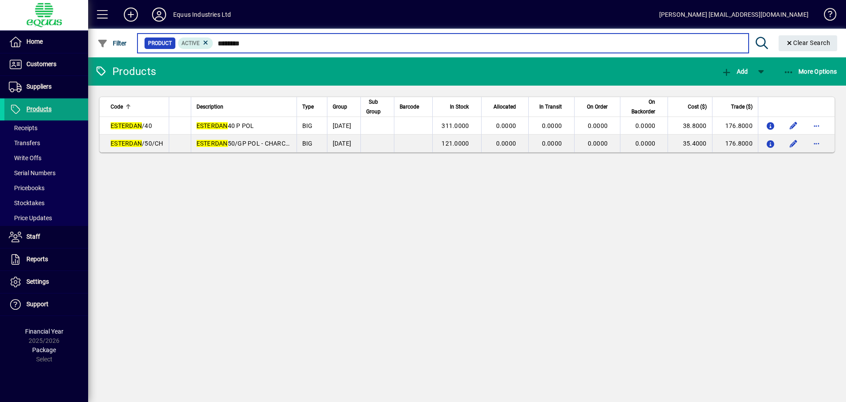
click at [248, 43] on input "********" at bounding box center [477, 43] width 528 height 12
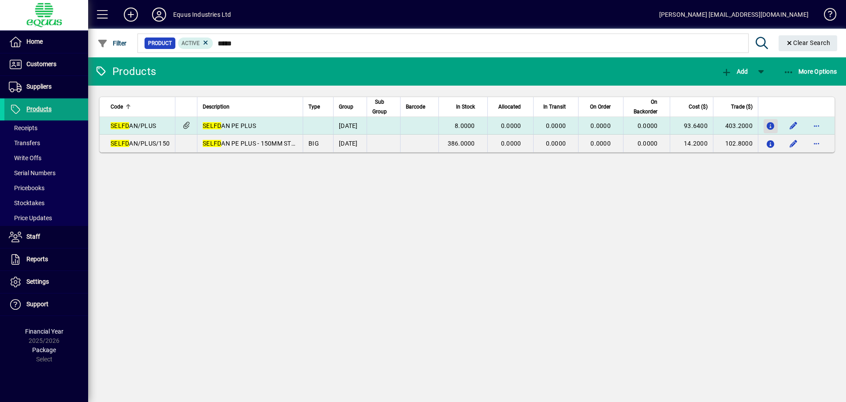
click at [769, 123] on icon "button" at bounding box center [770, 126] width 9 height 7
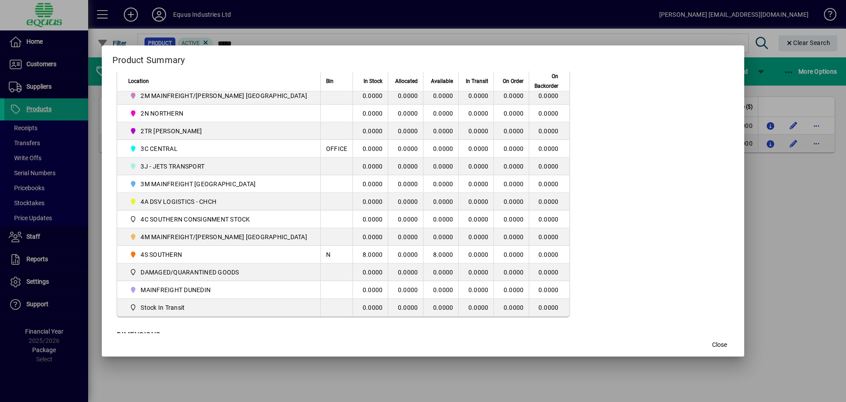
scroll to position [269, 0]
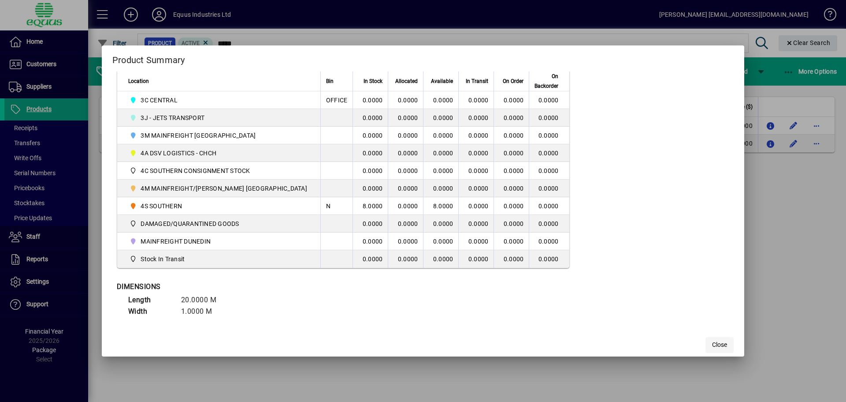
click at [710, 342] on button "Close" at bounding box center [720, 345] width 28 height 16
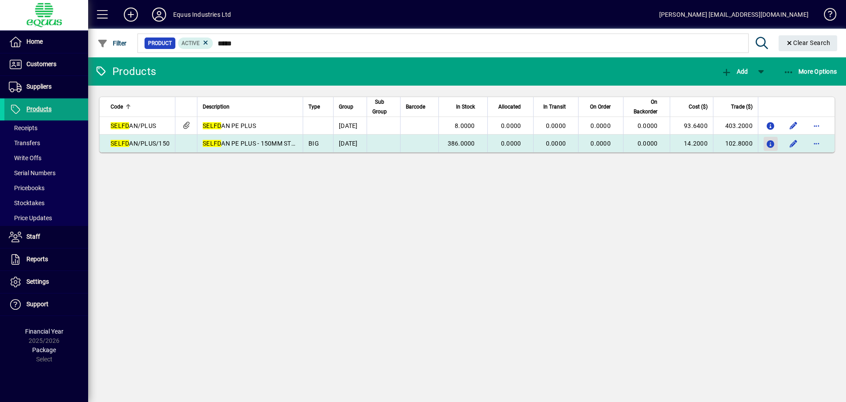
click at [774, 143] on icon "button" at bounding box center [770, 144] width 9 height 7
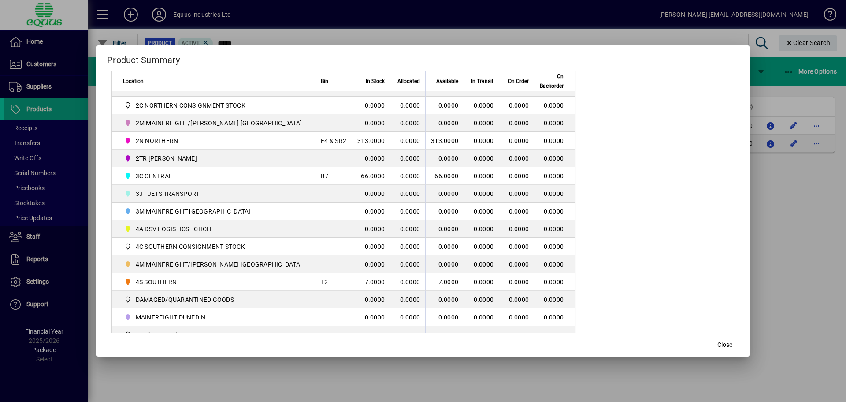
scroll to position [213, 0]
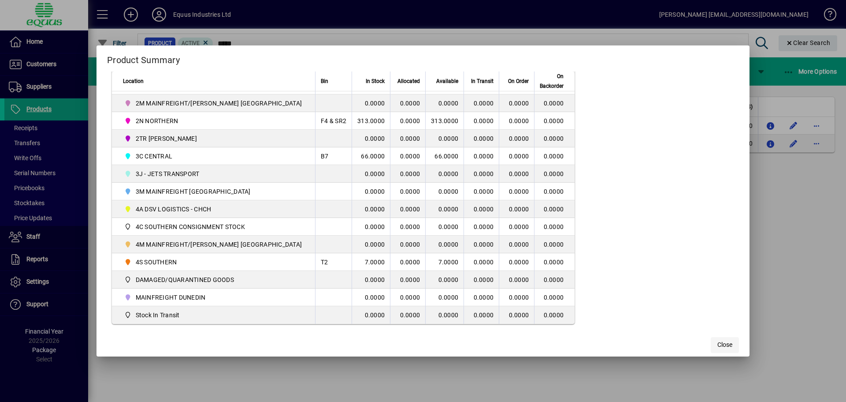
click at [719, 342] on span "button" at bounding box center [725, 344] width 28 height 21
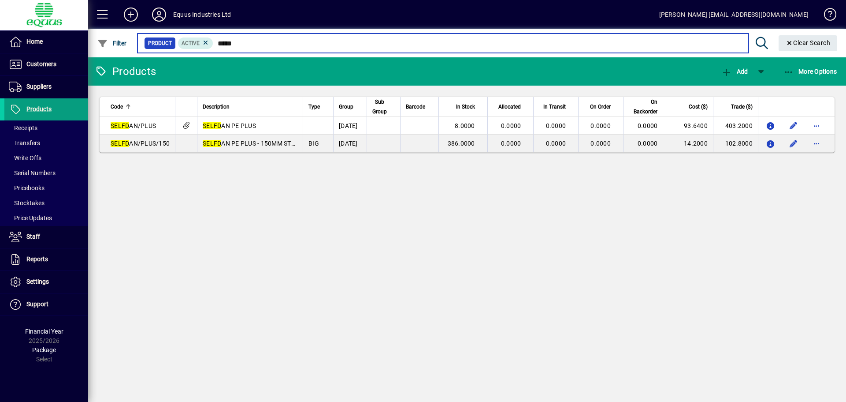
click at [242, 43] on input "*****" at bounding box center [477, 43] width 528 height 12
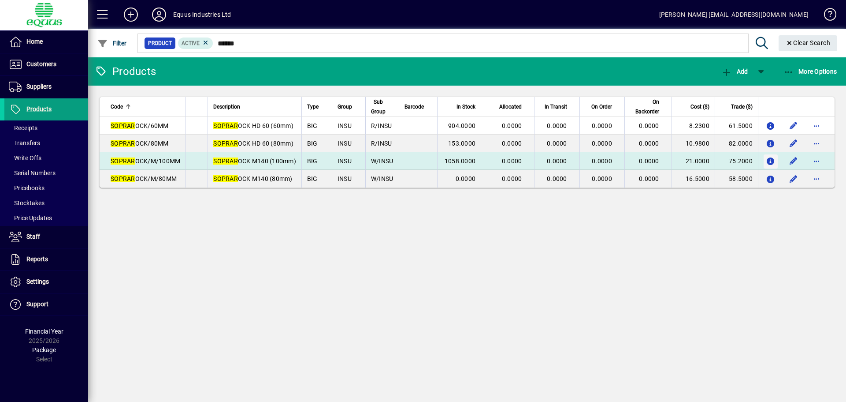
click at [769, 160] on icon "button" at bounding box center [770, 161] width 9 height 7
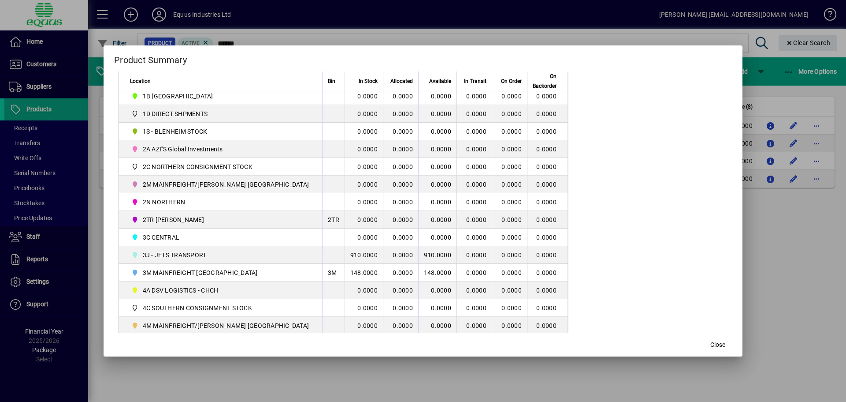
scroll to position [132, 0]
click at [711, 345] on span "Close" at bounding box center [718, 344] width 15 height 9
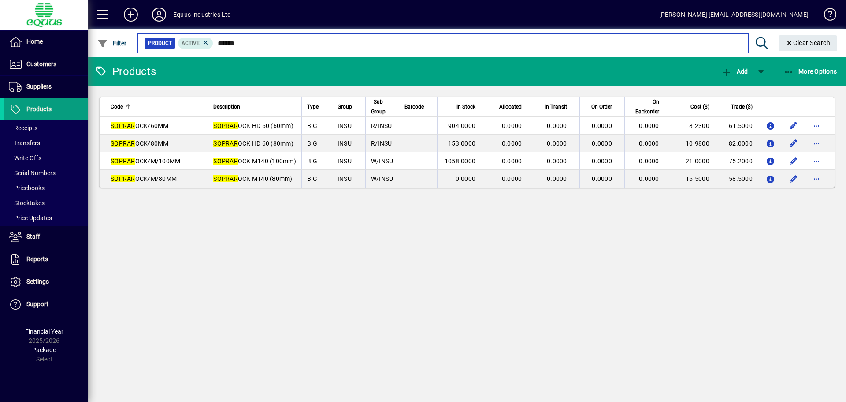
click at [242, 45] on input "******" at bounding box center [477, 43] width 528 height 12
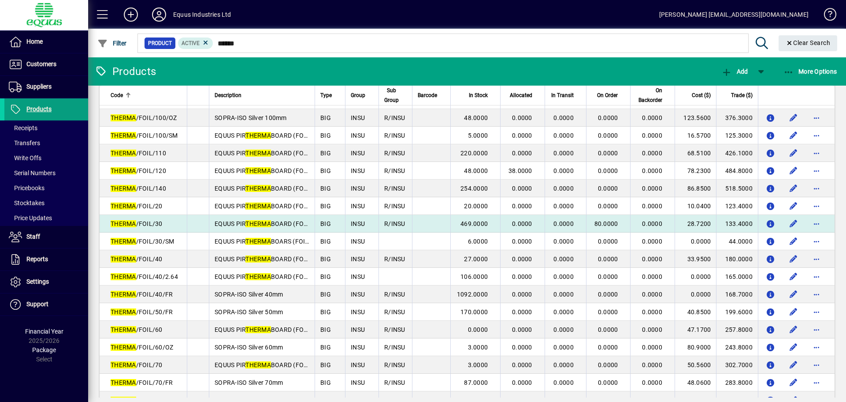
scroll to position [132, 0]
click at [766, 223] on icon "button" at bounding box center [770, 222] width 9 height 7
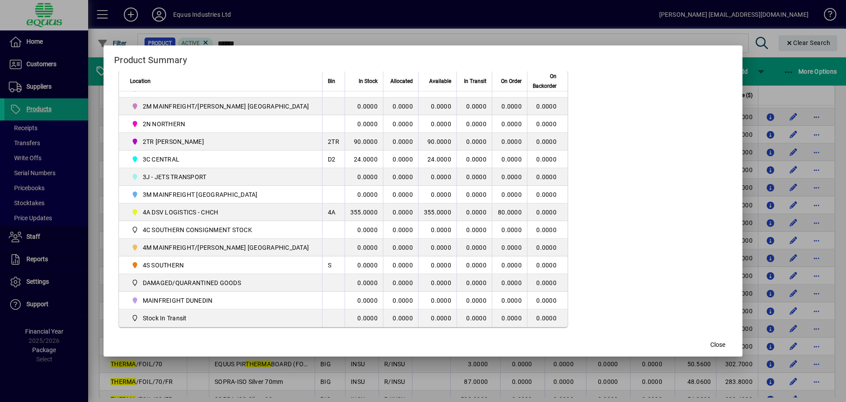
scroll to position [264, 0]
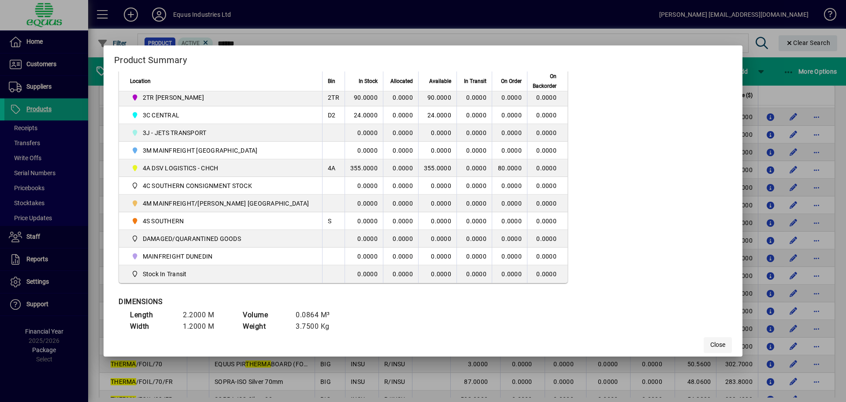
click at [704, 335] on span "button" at bounding box center [718, 344] width 28 height 21
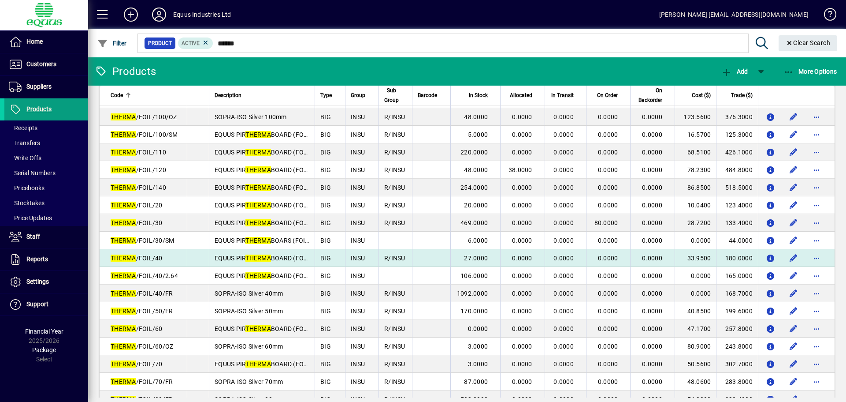
click at [772, 259] on td at bounding box center [796, 258] width 77 height 18
click at [766, 256] on icon "button" at bounding box center [770, 258] width 9 height 7
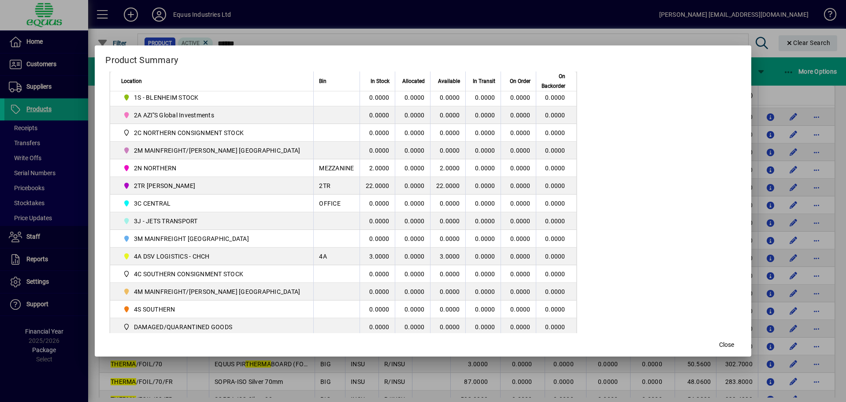
scroll to position [220, 0]
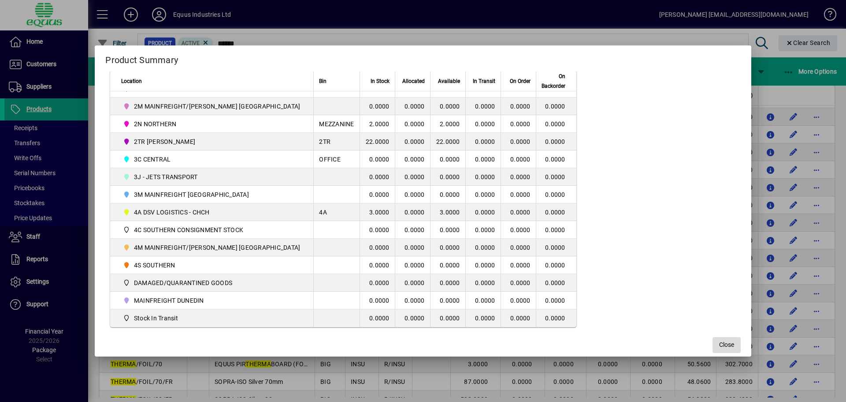
click at [719, 340] on span "Close" at bounding box center [726, 344] width 15 height 9
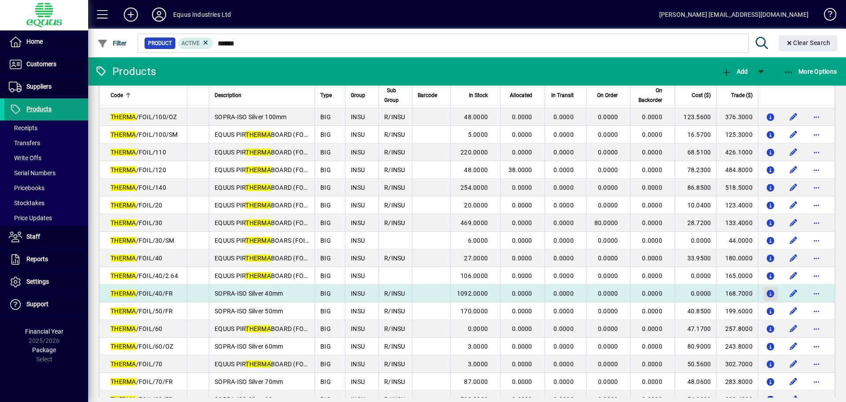
click at [766, 291] on icon "button" at bounding box center [770, 293] width 9 height 7
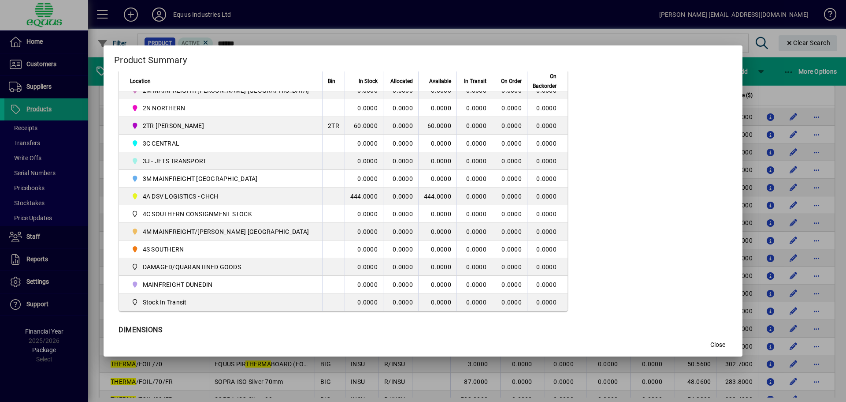
scroll to position [264, 0]
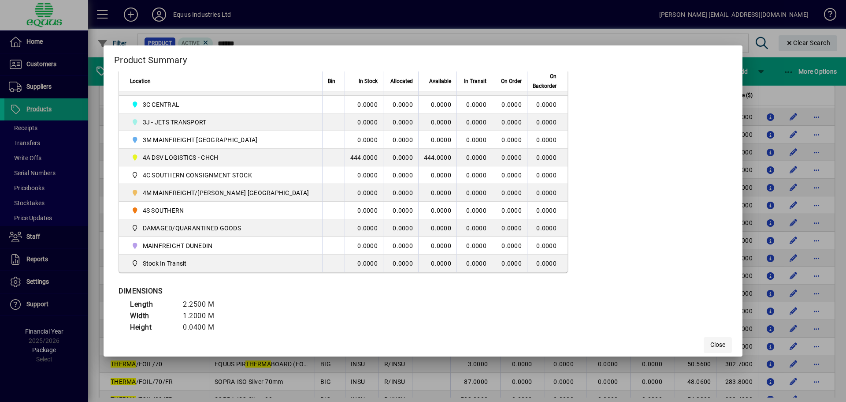
click at [704, 339] on span "button" at bounding box center [718, 344] width 28 height 21
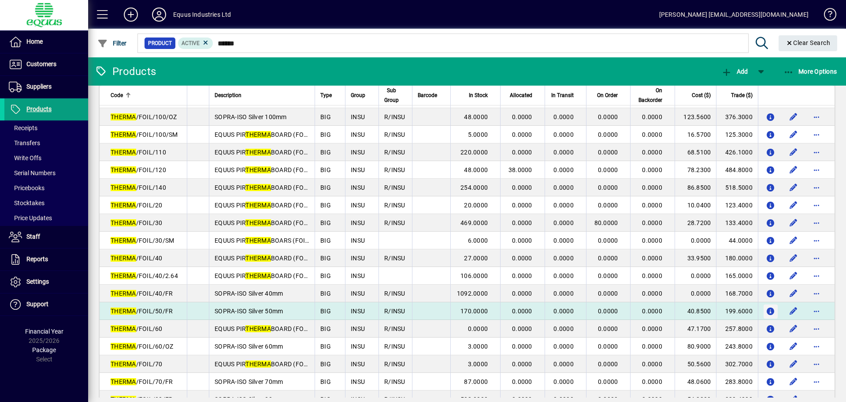
click at [768, 309] on icon "button" at bounding box center [770, 311] width 9 height 7
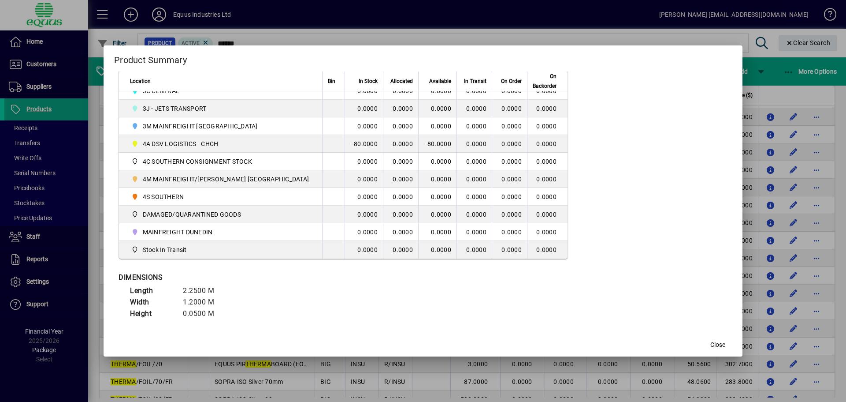
scroll to position [280, 0]
click at [711, 344] on span "Close" at bounding box center [718, 344] width 15 height 9
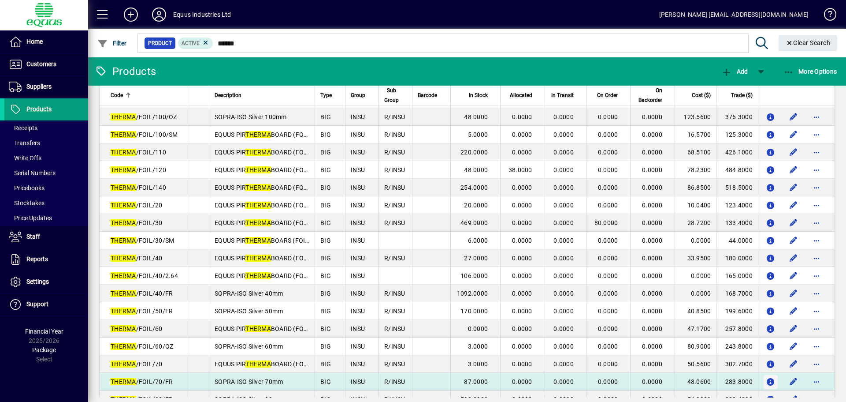
click at [766, 380] on icon "button" at bounding box center [770, 381] width 9 height 7
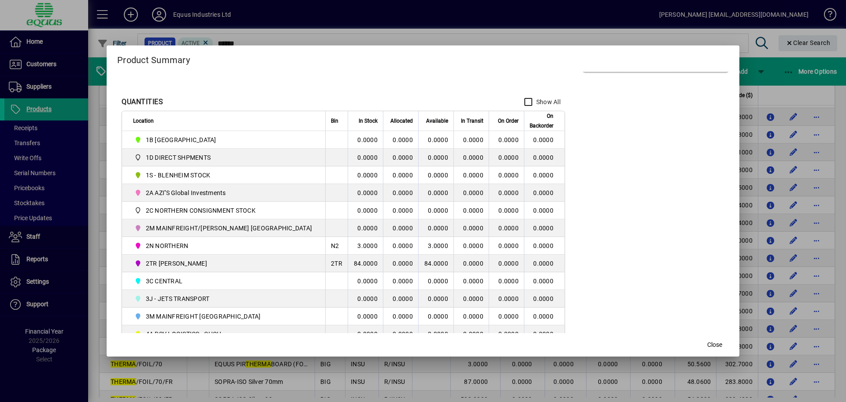
scroll to position [132, 0]
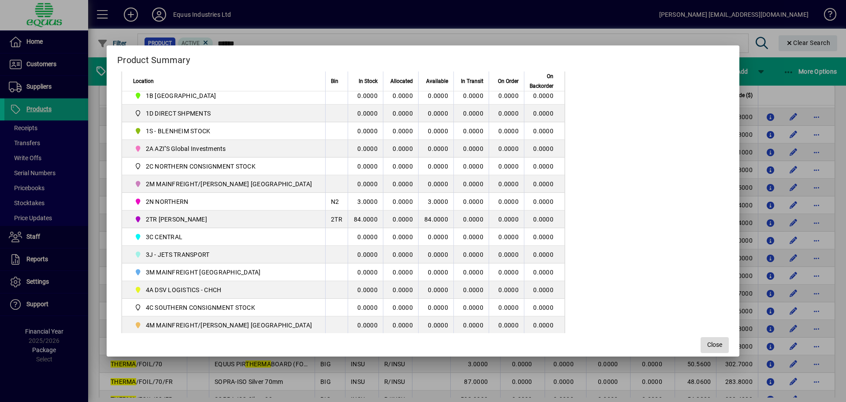
click at [707, 345] on span "Close" at bounding box center [714, 344] width 15 height 9
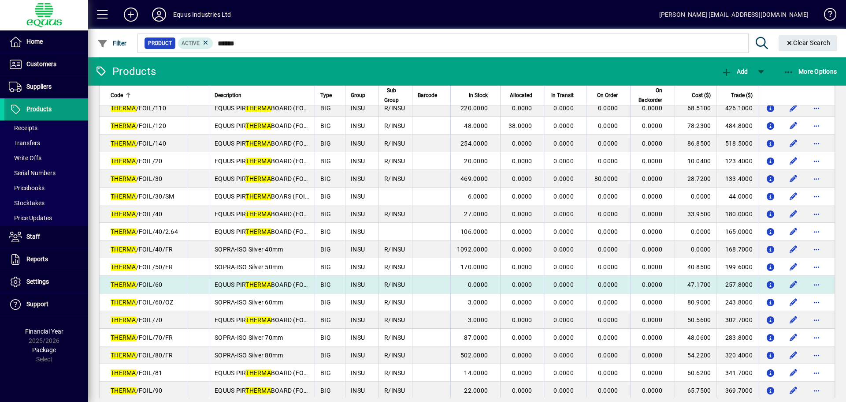
scroll to position [220, 0]
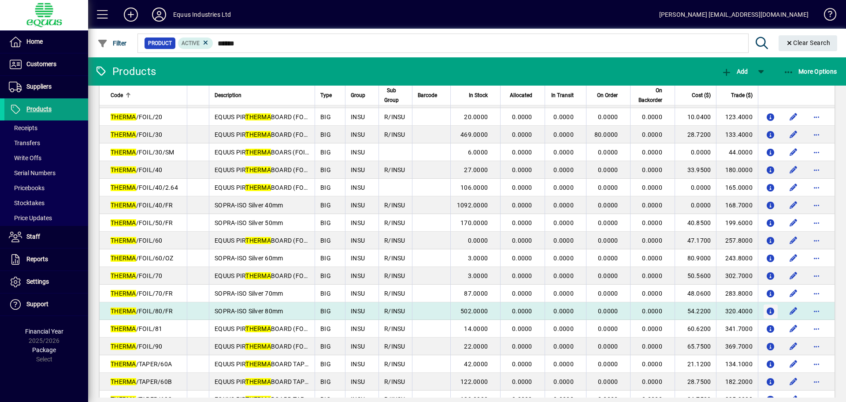
click at [766, 310] on icon "button" at bounding box center [770, 311] width 9 height 7
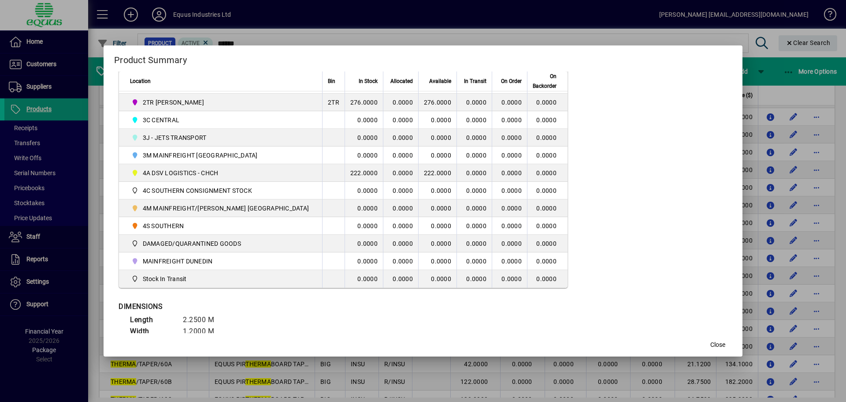
scroll to position [264, 0]
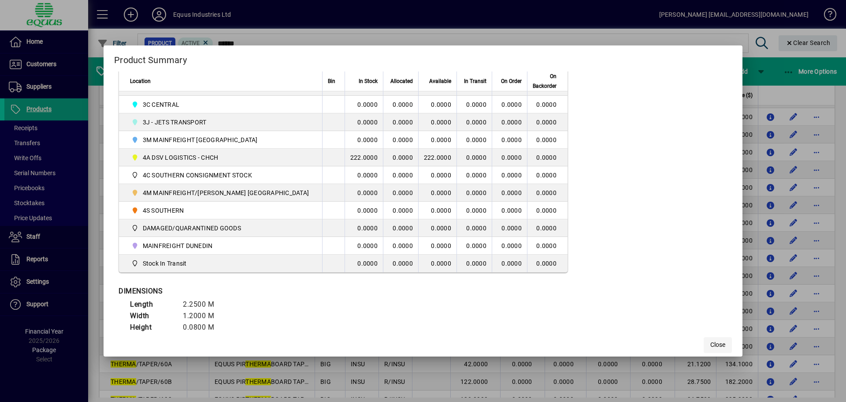
click at [711, 344] on span "Close" at bounding box center [718, 344] width 15 height 9
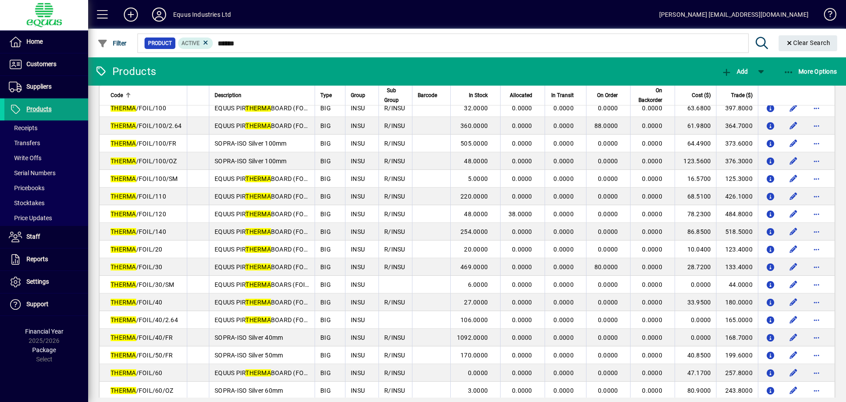
scroll to position [44, 0]
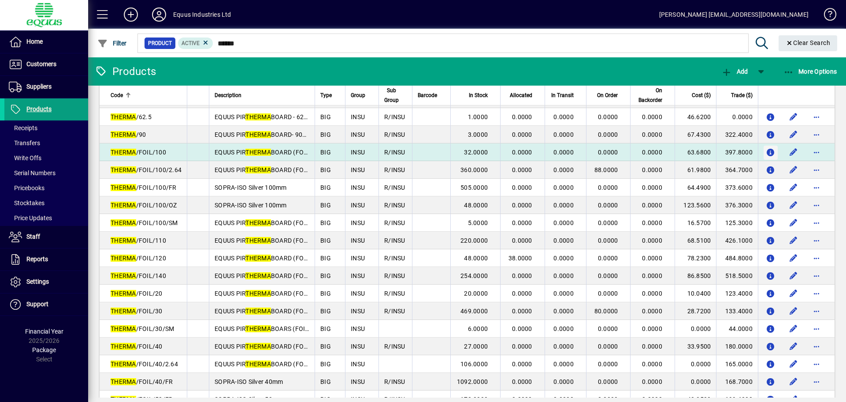
click at [766, 153] on icon "button" at bounding box center [770, 152] width 9 height 7
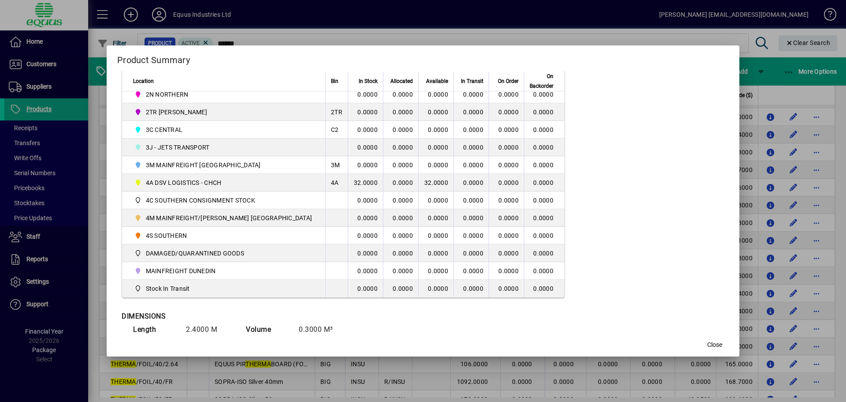
scroll to position [264, 0]
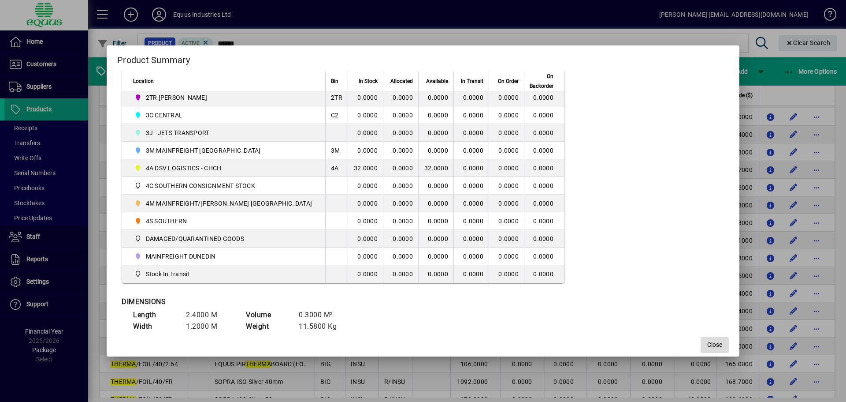
click at [707, 342] on span "Close" at bounding box center [714, 344] width 15 height 9
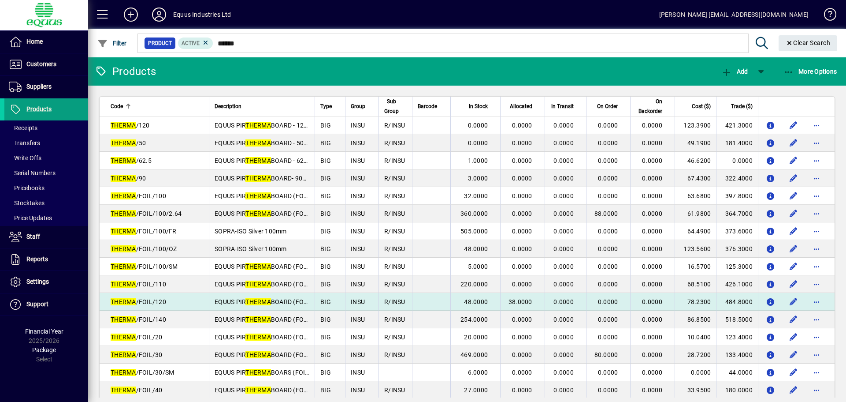
scroll to position [0, 0]
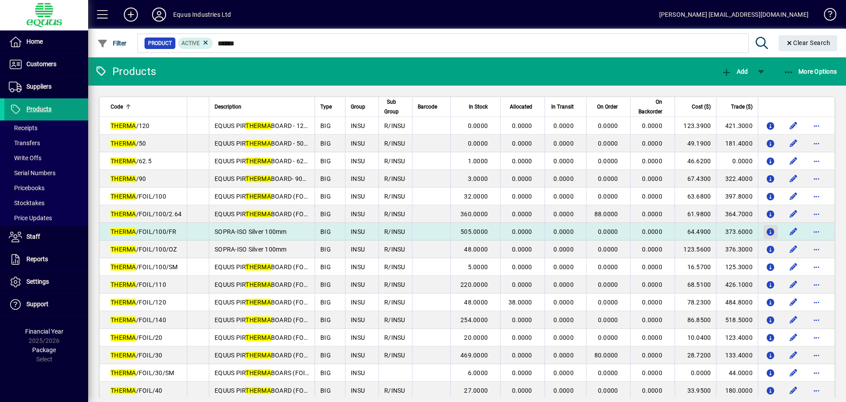
click at [764, 231] on span "button" at bounding box center [771, 231] width 14 height 21
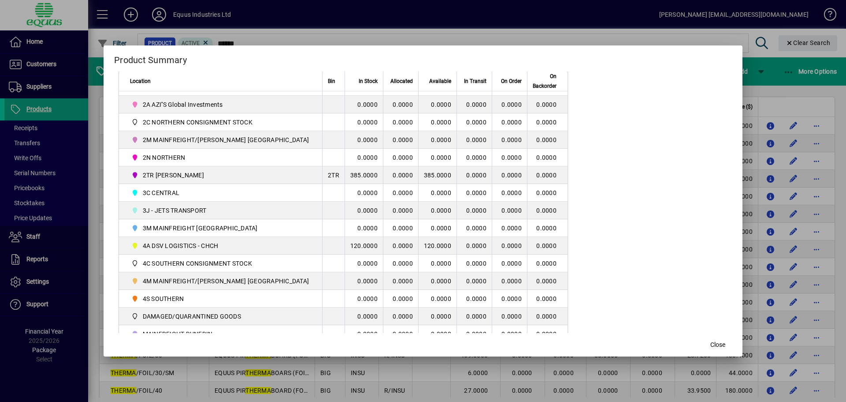
scroll to position [220, 0]
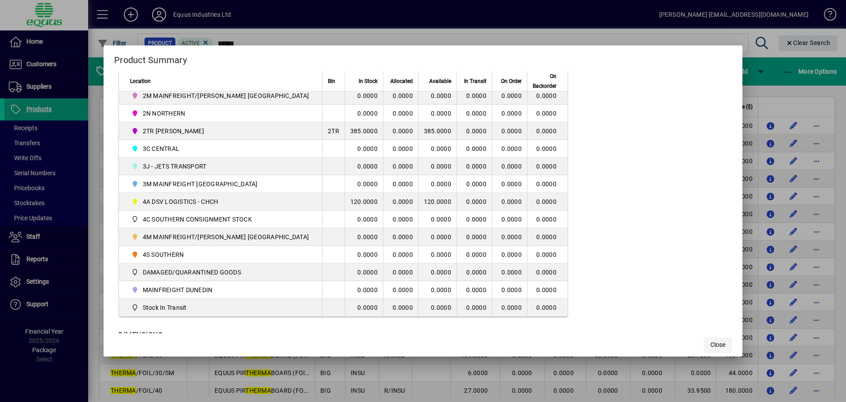
click at [711, 343] on span "Close" at bounding box center [718, 344] width 15 height 9
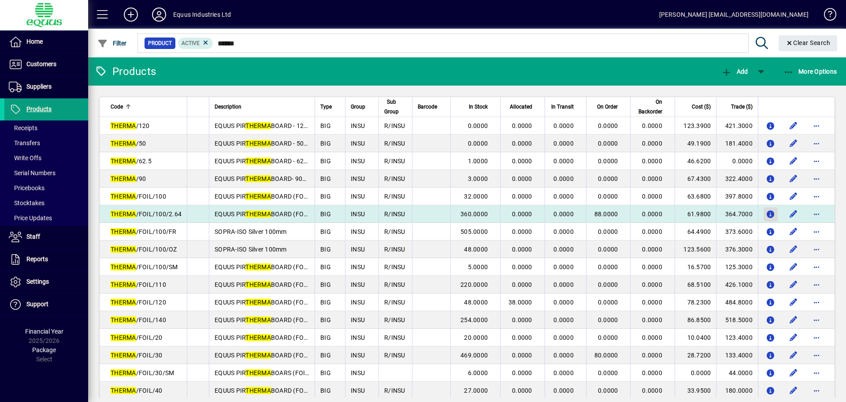
click at [766, 213] on icon "button" at bounding box center [770, 214] width 9 height 7
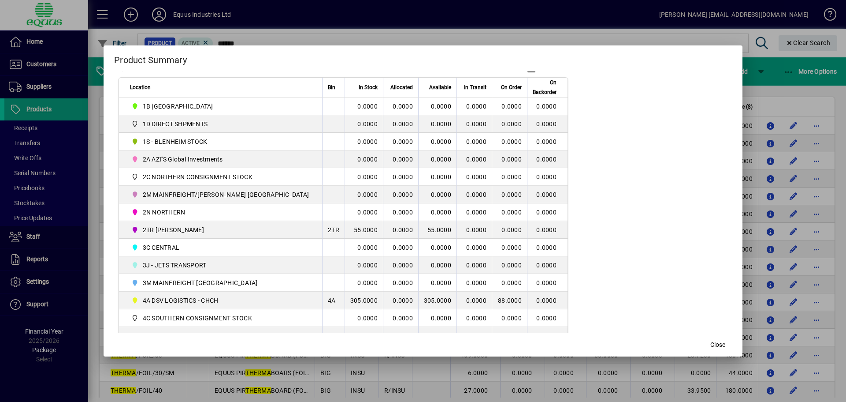
scroll to position [176, 0]
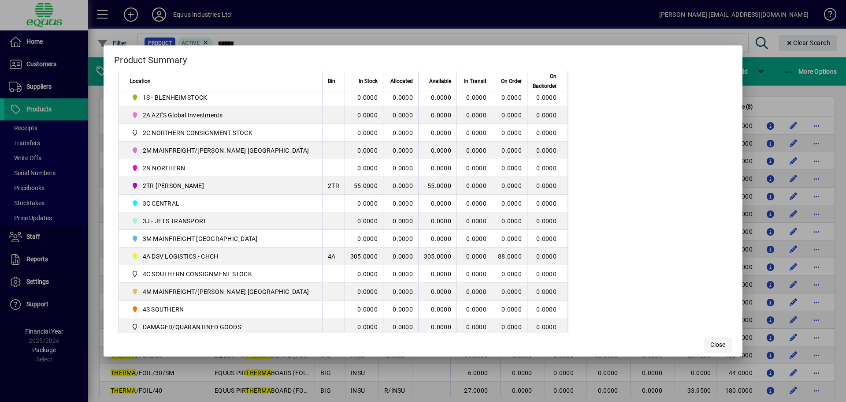
click at [711, 341] on span "Close" at bounding box center [718, 344] width 15 height 9
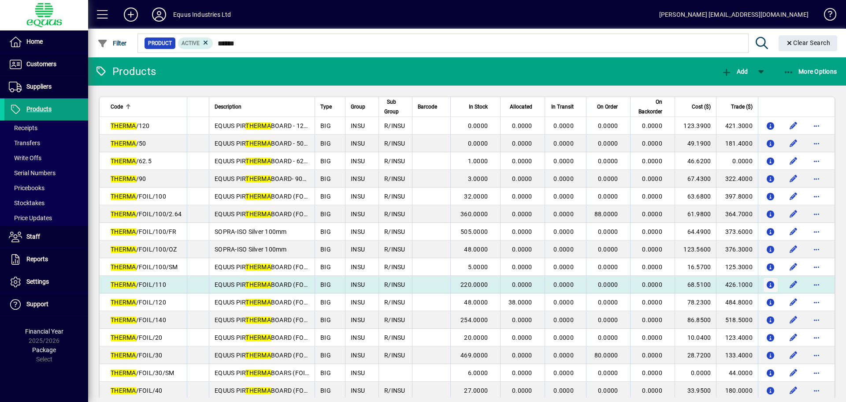
click at [766, 283] on icon "button" at bounding box center [770, 284] width 9 height 7
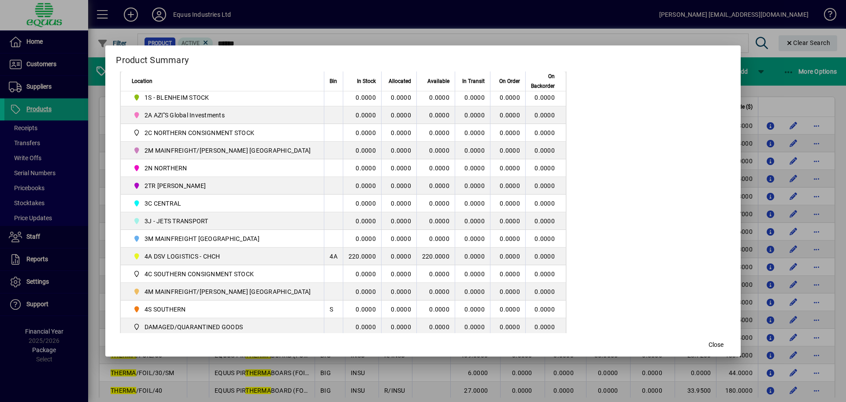
scroll to position [220, 0]
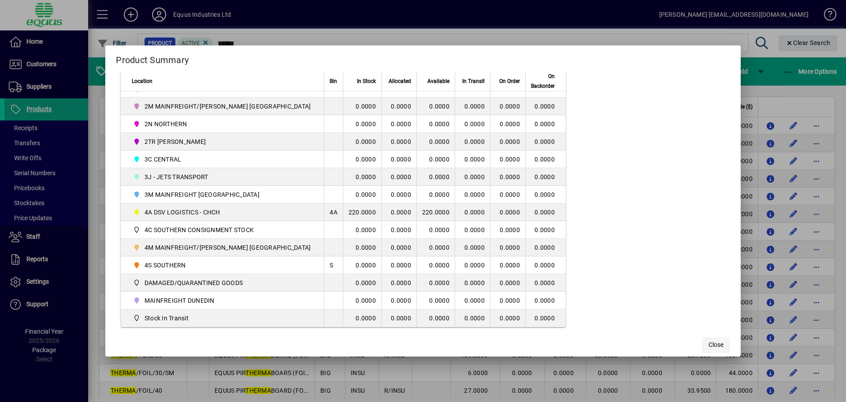
click at [709, 341] on span "Close" at bounding box center [716, 344] width 15 height 9
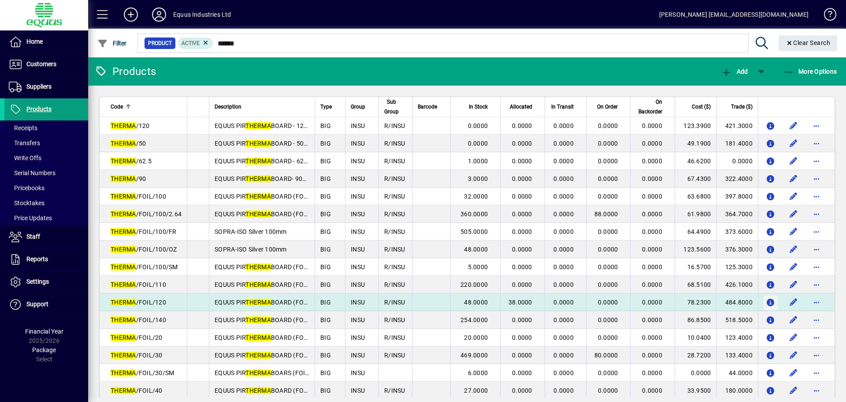
click at [766, 301] on icon "button" at bounding box center [770, 302] width 9 height 7
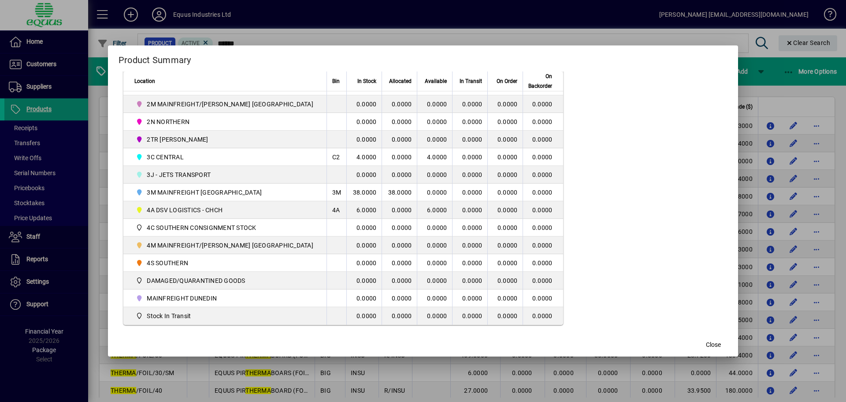
scroll to position [203, 0]
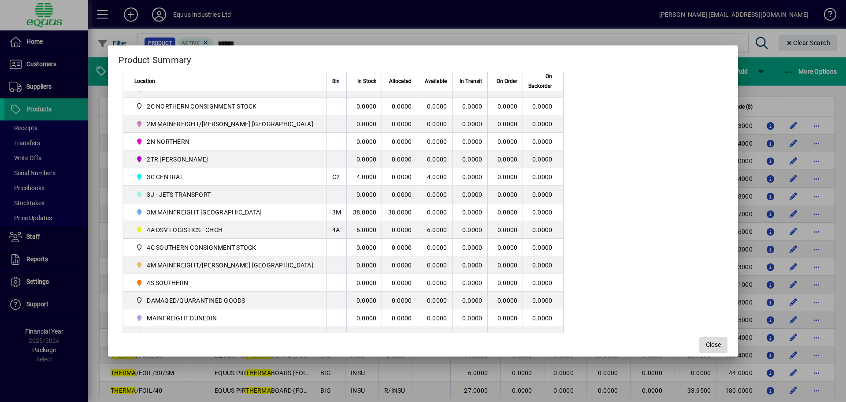
click at [706, 344] on span "Close" at bounding box center [713, 344] width 15 height 9
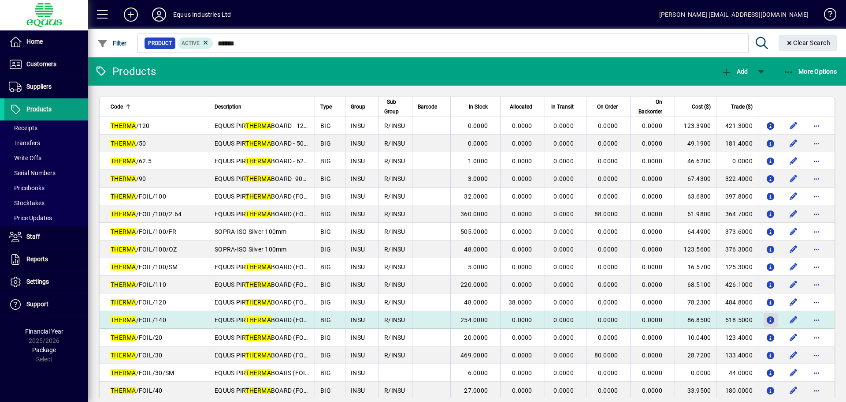
click at [766, 318] on icon "button" at bounding box center [770, 319] width 9 height 7
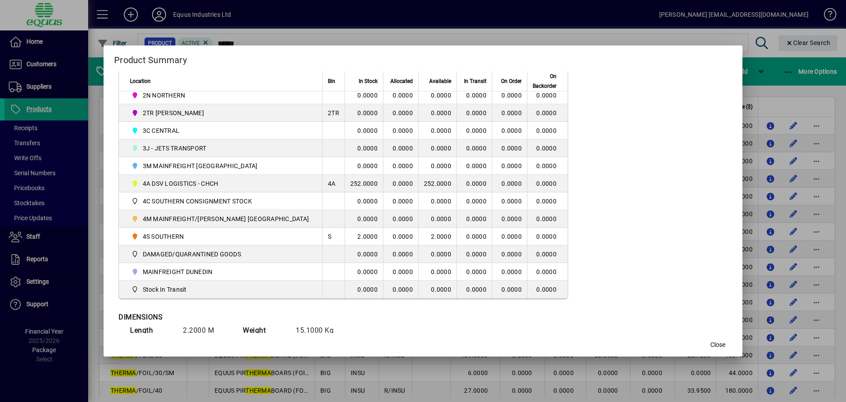
scroll to position [264, 0]
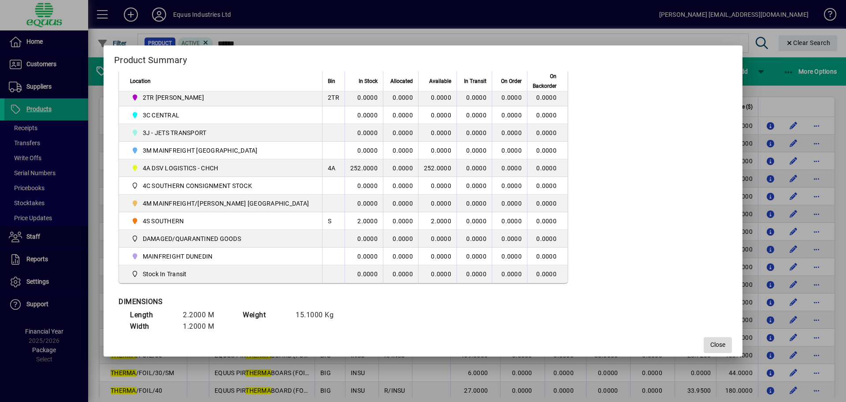
click at [704, 340] on button "Close" at bounding box center [718, 345] width 28 height 16
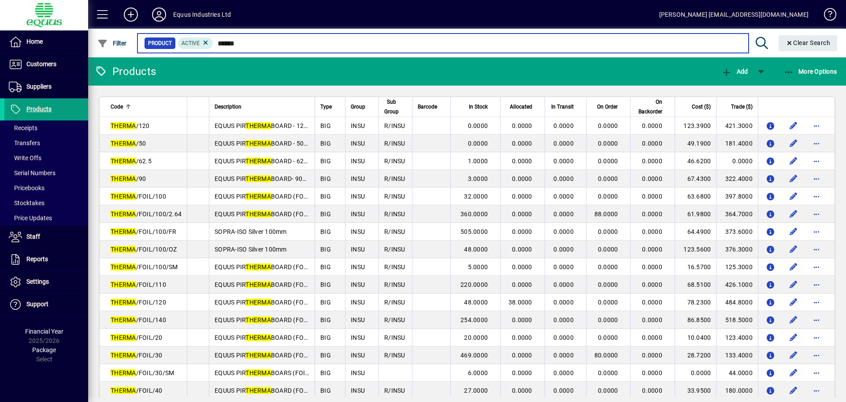
click at [244, 43] on input "******" at bounding box center [477, 43] width 528 height 12
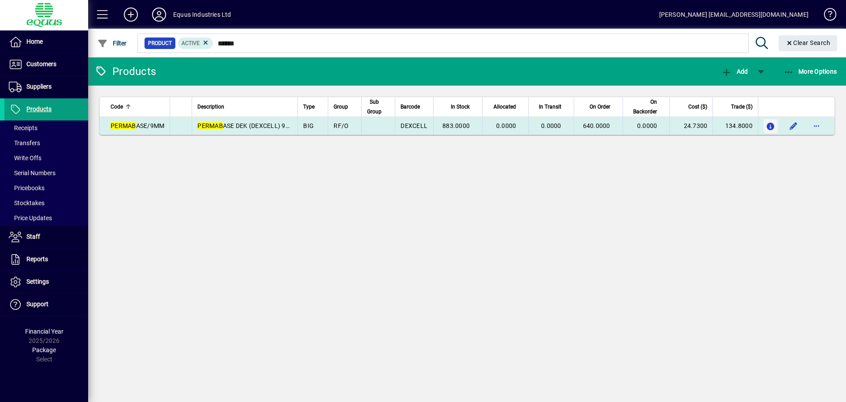
click at [767, 126] on icon "button" at bounding box center [770, 126] width 9 height 7
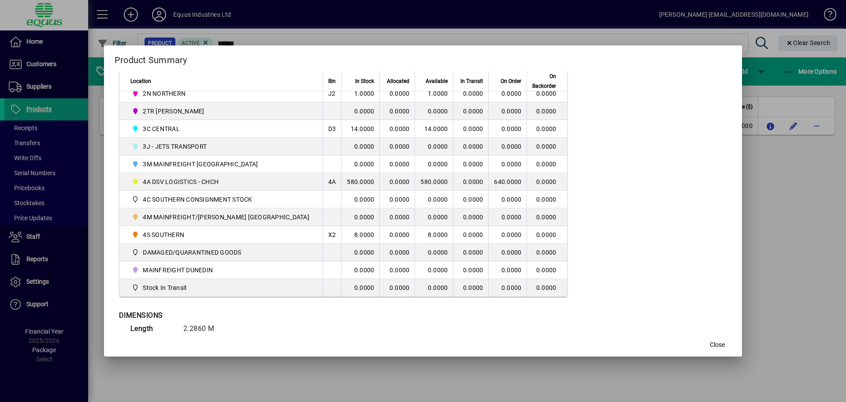
scroll to position [264, 0]
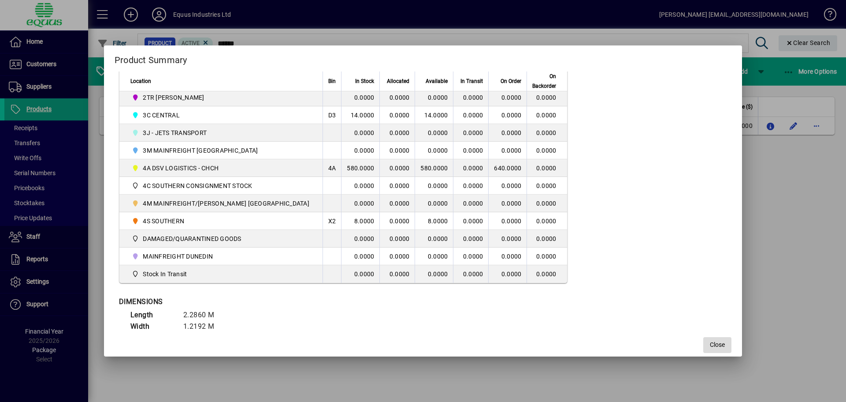
click at [710, 344] on span "Close" at bounding box center [717, 344] width 15 height 9
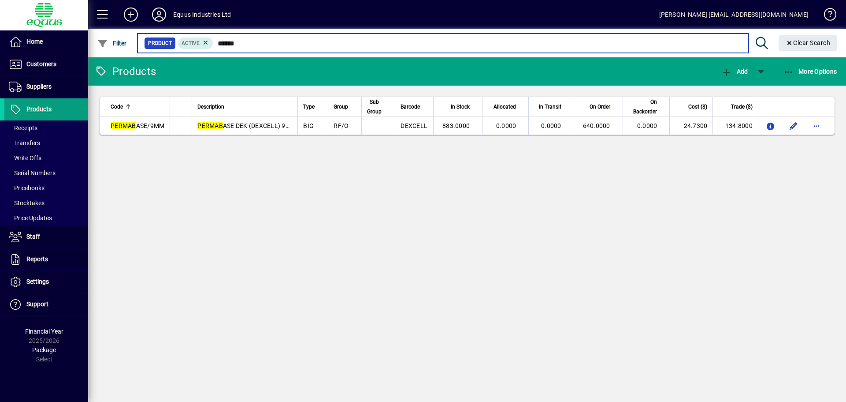
click at [246, 43] on input "******" at bounding box center [477, 43] width 528 height 12
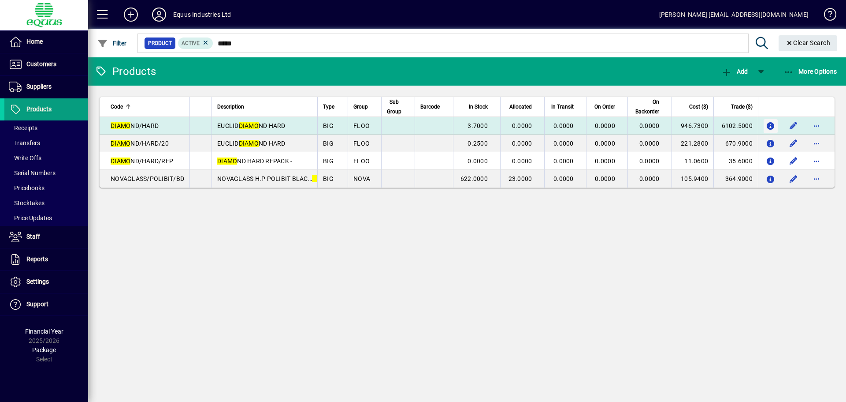
click at [770, 128] on icon "button" at bounding box center [770, 126] width 9 height 7
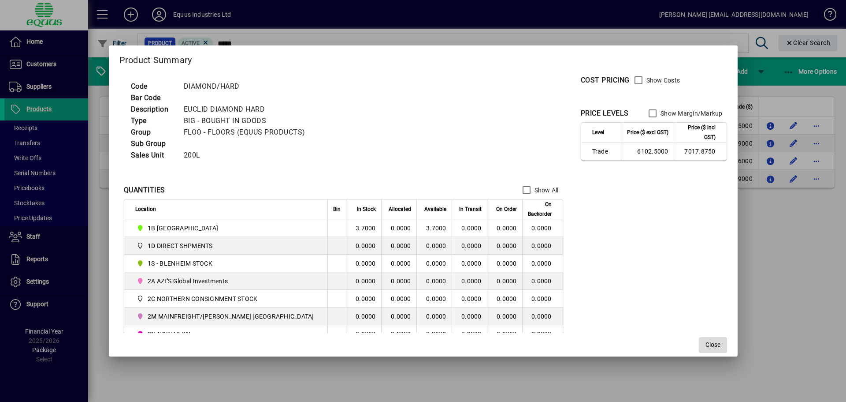
click at [706, 348] on span "Close" at bounding box center [713, 344] width 15 height 9
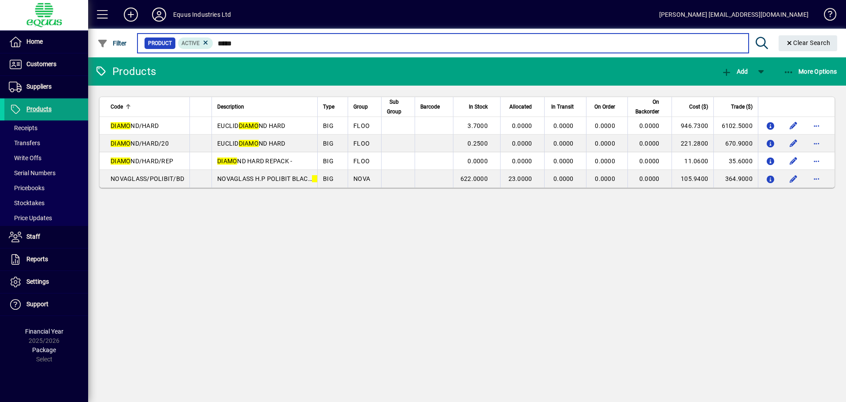
click at [238, 43] on input "*****" at bounding box center [477, 43] width 528 height 12
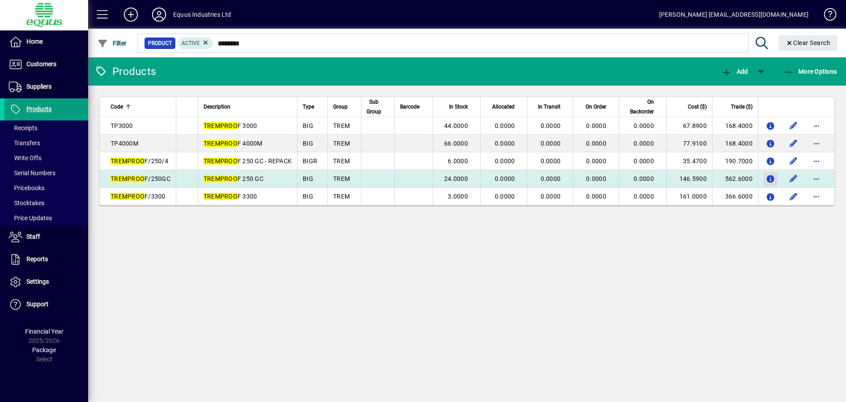
click at [769, 177] on icon "button" at bounding box center [770, 178] width 9 height 7
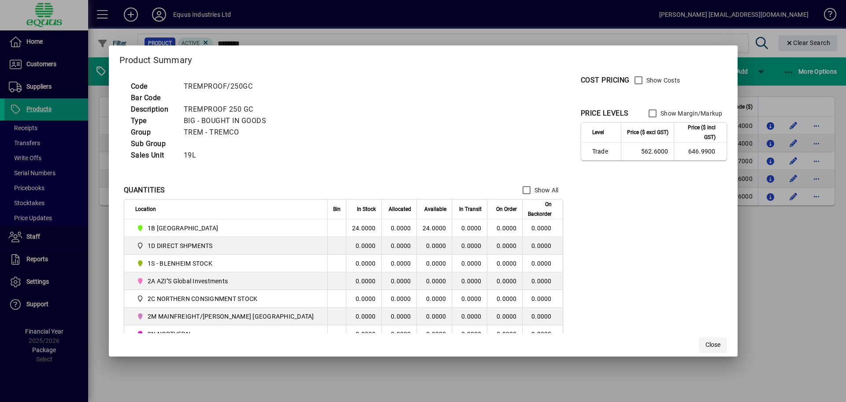
click at [706, 343] on span "Close" at bounding box center [713, 344] width 15 height 9
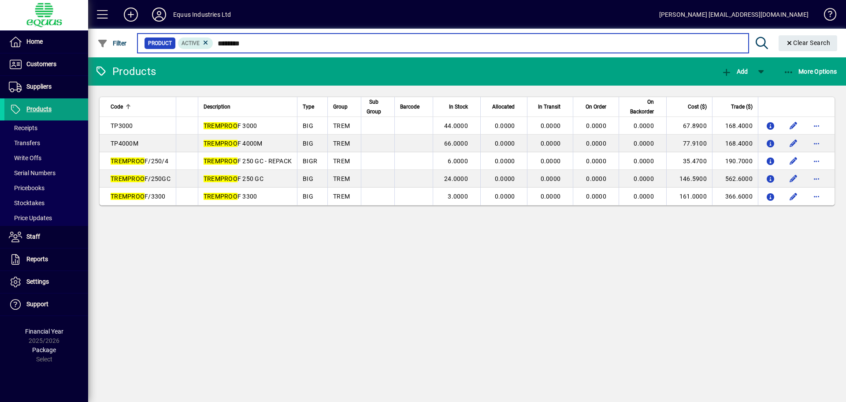
click at [254, 41] on input "********" at bounding box center [477, 43] width 528 height 12
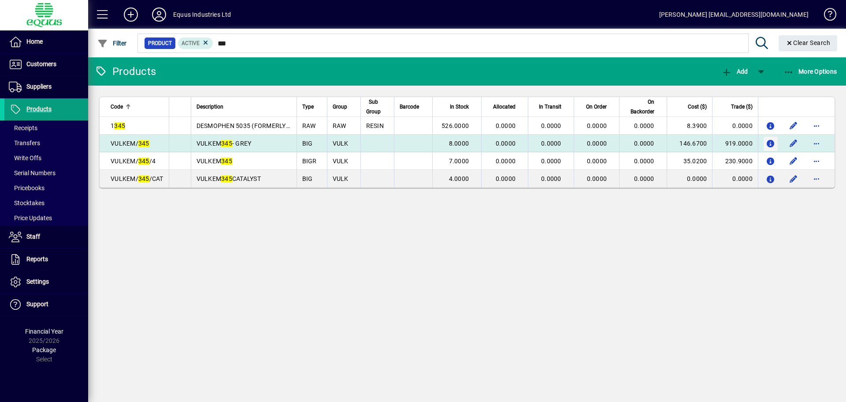
click at [771, 141] on icon "button" at bounding box center [770, 143] width 9 height 7
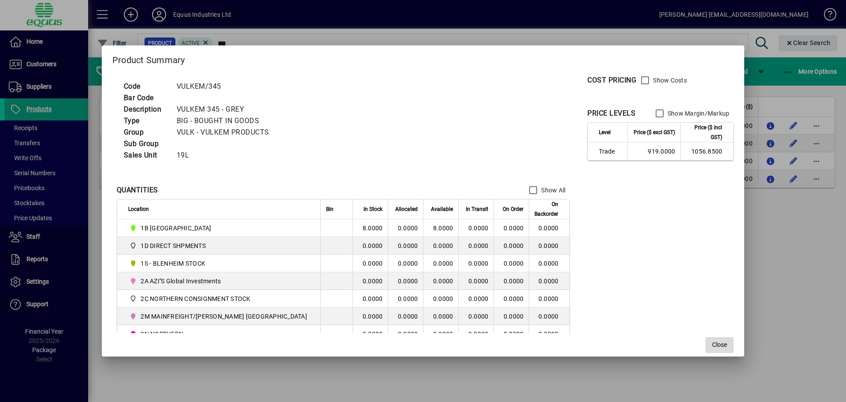
click at [712, 340] on span "Close" at bounding box center [719, 344] width 15 height 9
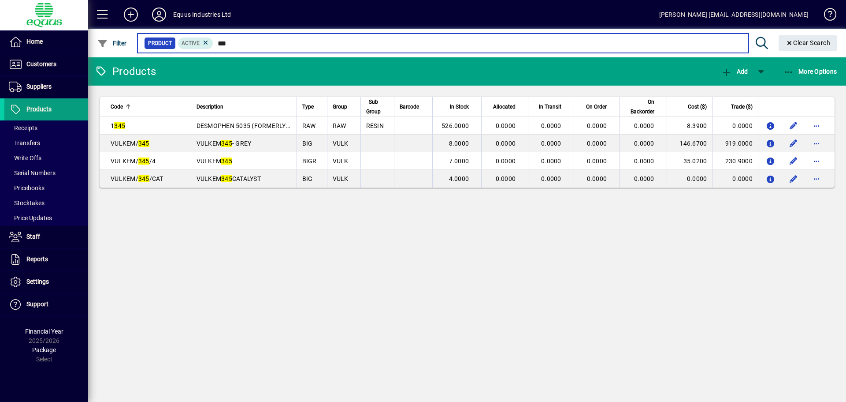
click at [231, 43] on input "***" at bounding box center [477, 43] width 528 height 12
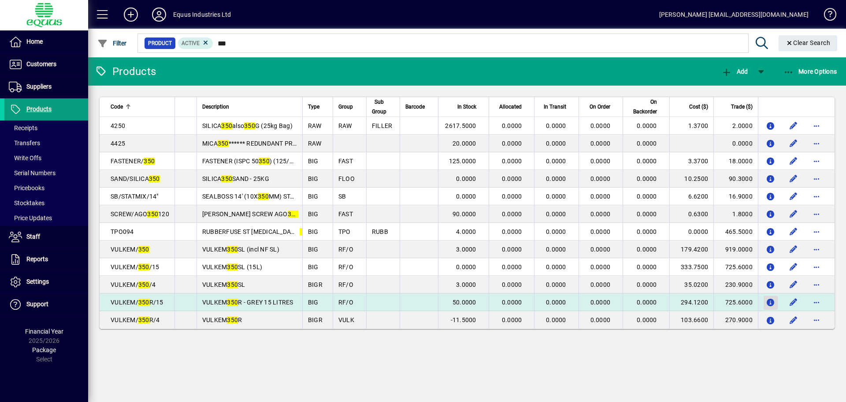
click at [773, 301] on icon "button" at bounding box center [770, 302] width 9 height 7
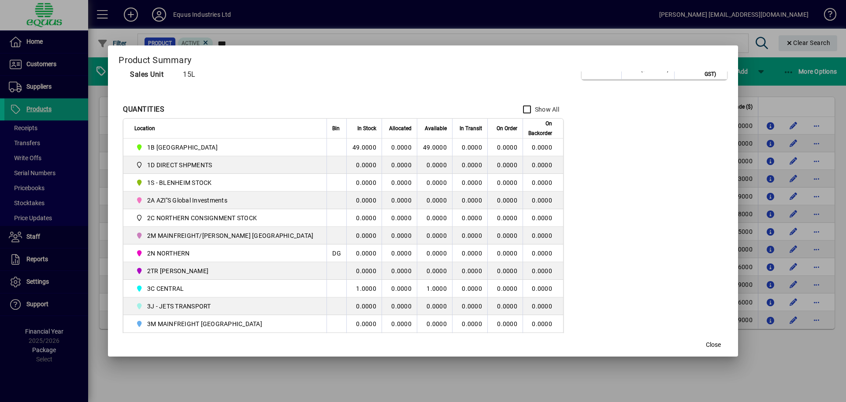
scroll to position [88, 0]
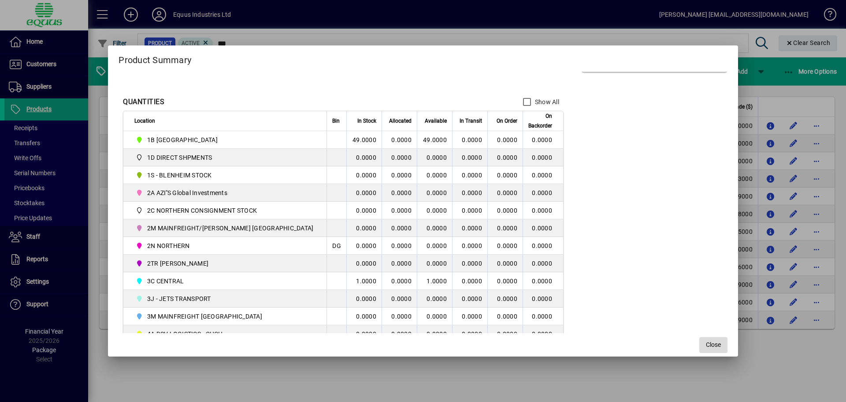
click at [699, 346] on span "button" at bounding box center [713, 344] width 28 height 21
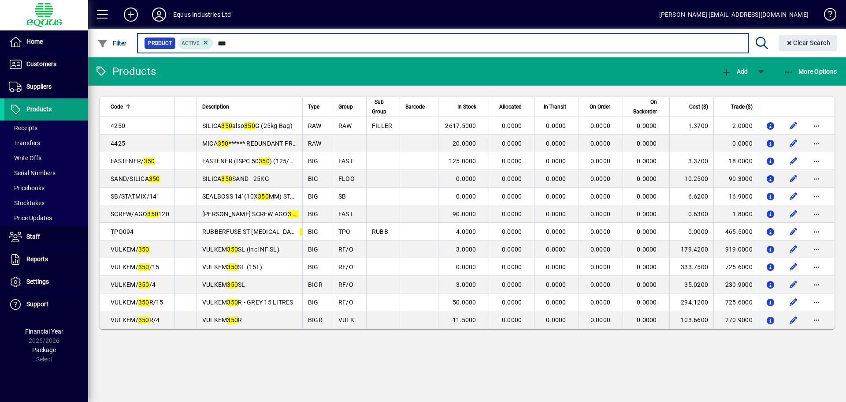
click at [226, 42] on input "***" at bounding box center [477, 43] width 528 height 12
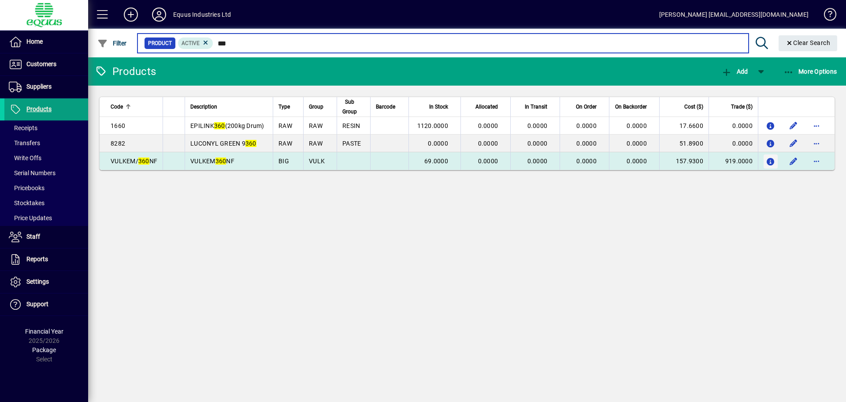
type input "***"
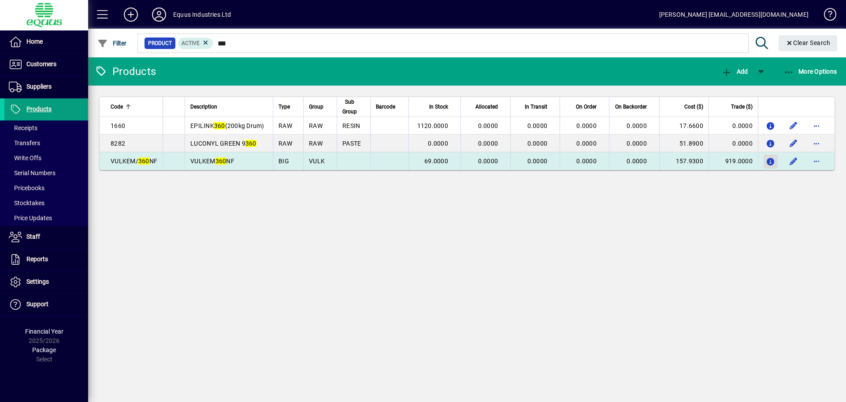
click at [768, 160] on icon "button" at bounding box center [770, 161] width 9 height 7
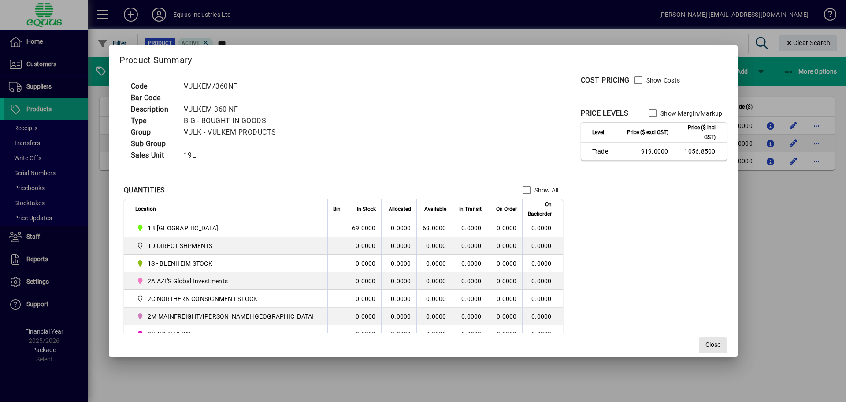
drag, startPoint x: 685, startPoint y: 342, endPoint x: 469, endPoint y: 222, distance: 247.4
click at [699, 341] on span "button" at bounding box center [713, 344] width 28 height 21
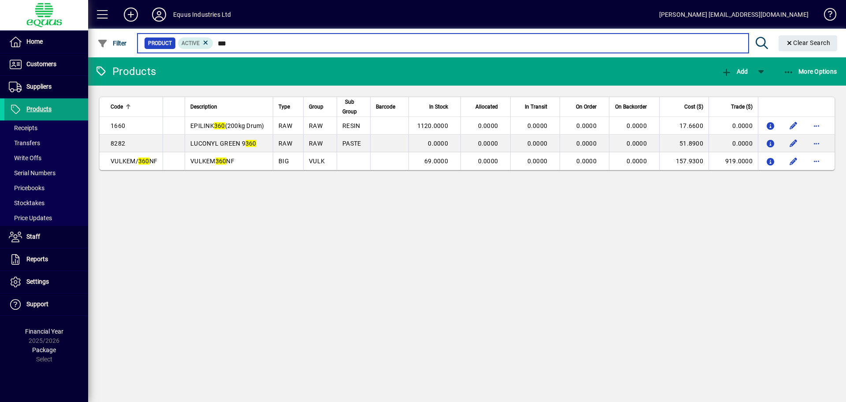
click at [234, 44] on input "***" at bounding box center [477, 43] width 528 height 12
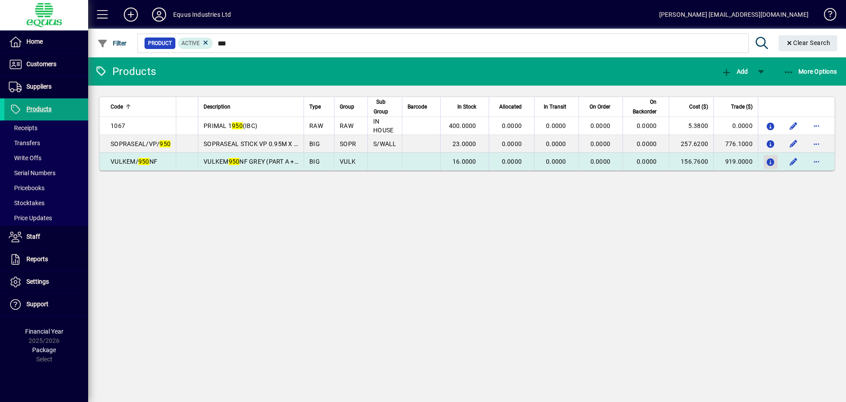
click at [771, 160] on icon "button" at bounding box center [770, 162] width 9 height 7
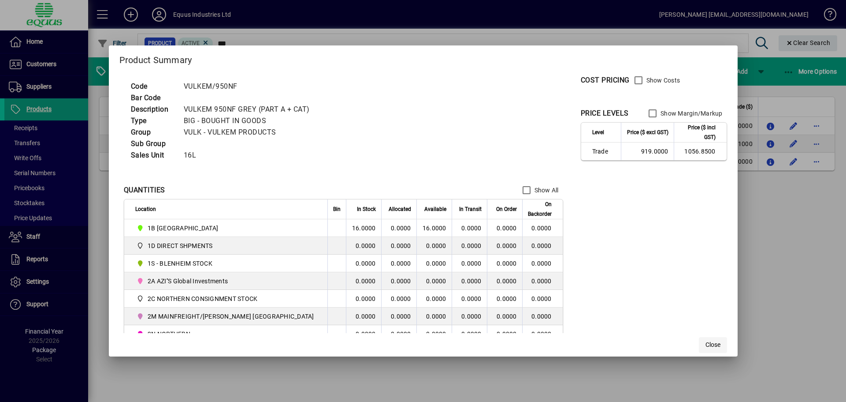
click at [706, 346] on span "button" at bounding box center [713, 344] width 28 height 21
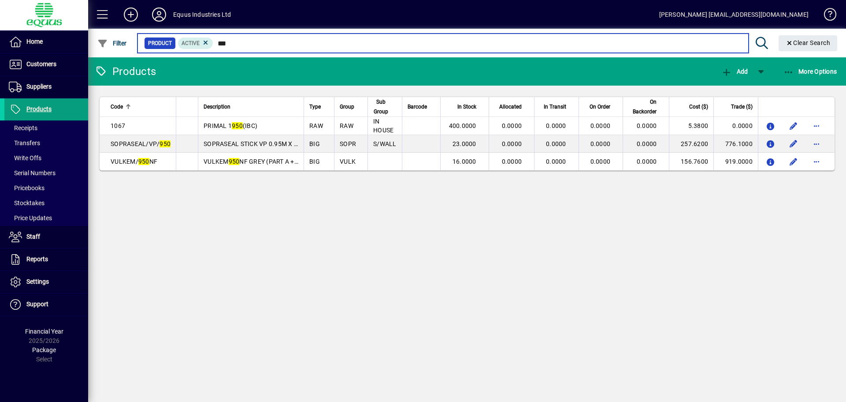
click at [238, 41] on input "***" at bounding box center [477, 43] width 528 height 12
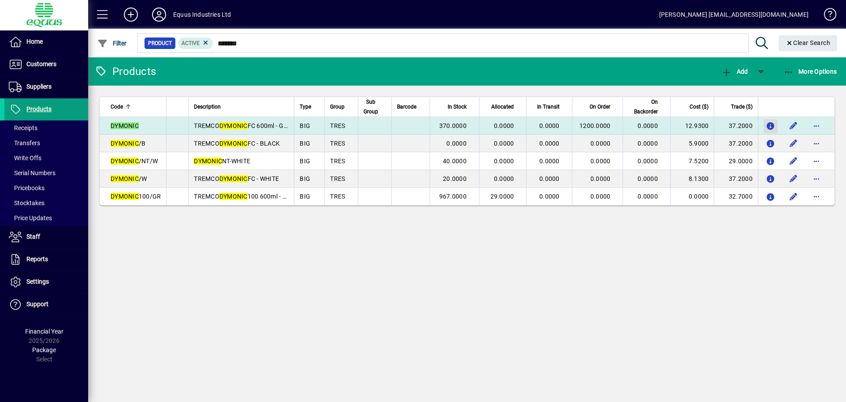
click at [770, 124] on icon "button" at bounding box center [770, 126] width 9 height 7
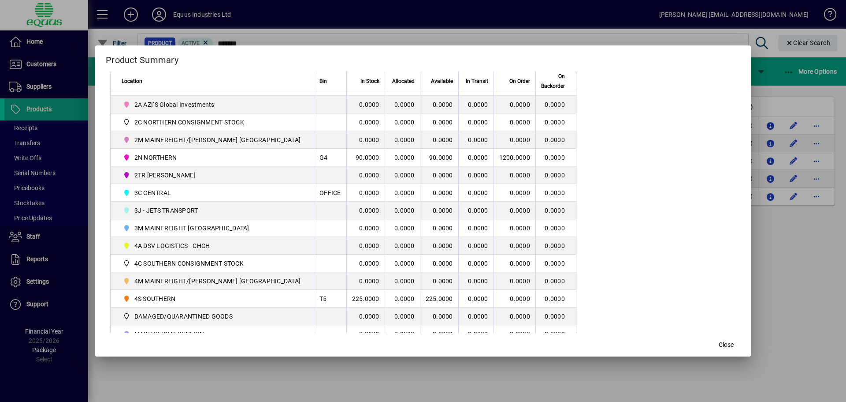
scroll to position [213, 0]
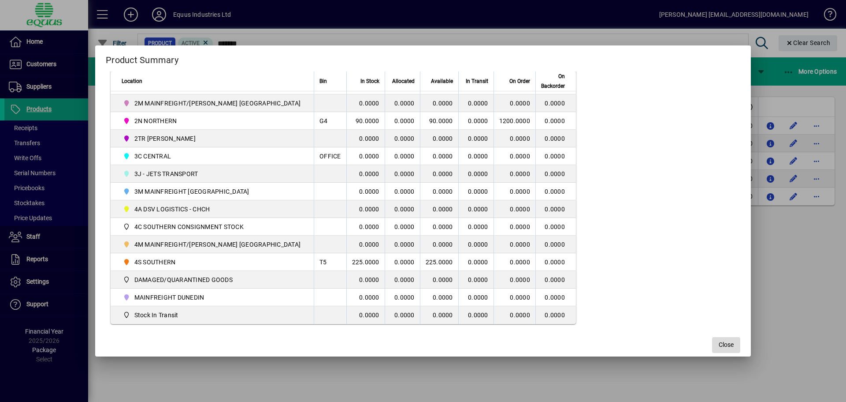
click at [719, 345] on span "Close" at bounding box center [726, 344] width 15 height 9
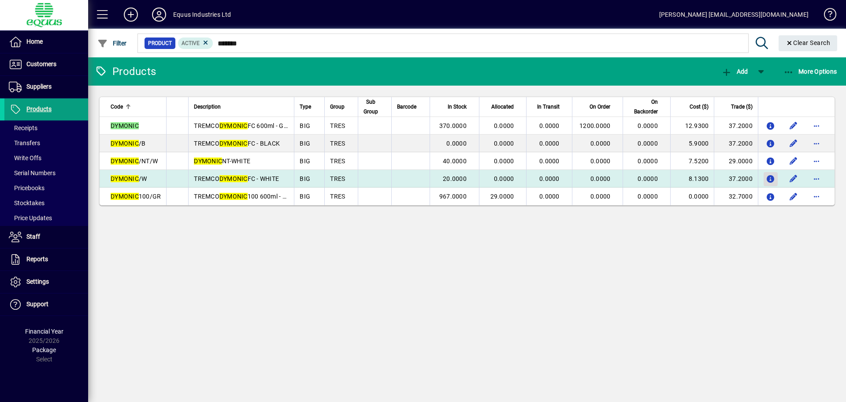
click at [773, 179] on icon "button" at bounding box center [770, 178] width 9 height 7
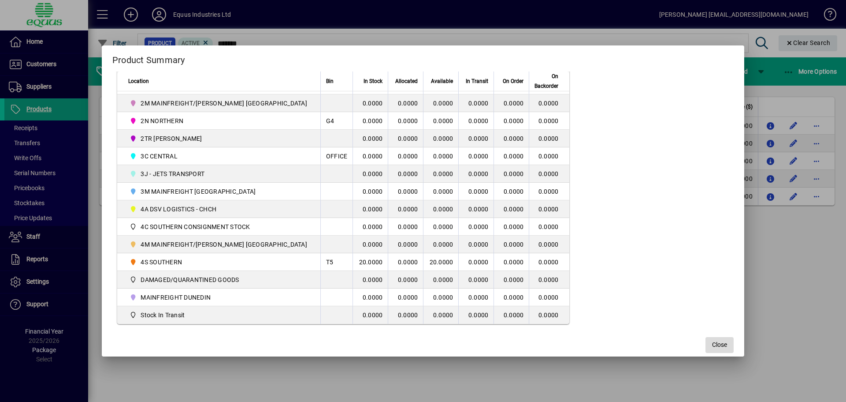
click at [713, 345] on span "button" at bounding box center [720, 344] width 28 height 21
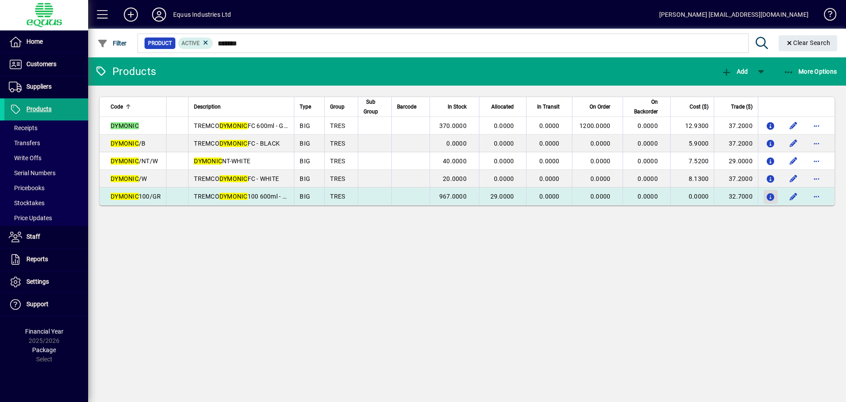
click at [772, 196] on icon "button" at bounding box center [770, 196] width 9 height 7
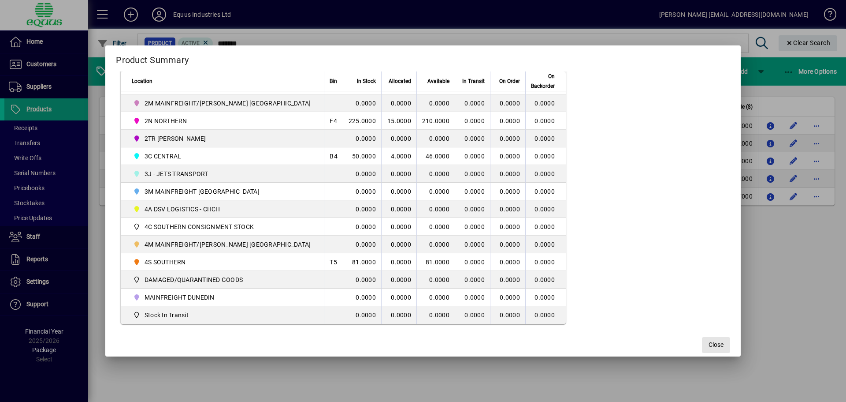
drag, startPoint x: 696, startPoint y: 344, endPoint x: 667, endPoint y: 357, distance: 32.0
click at [709, 344] on span "Close" at bounding box center [716, 344] width 15 height 9
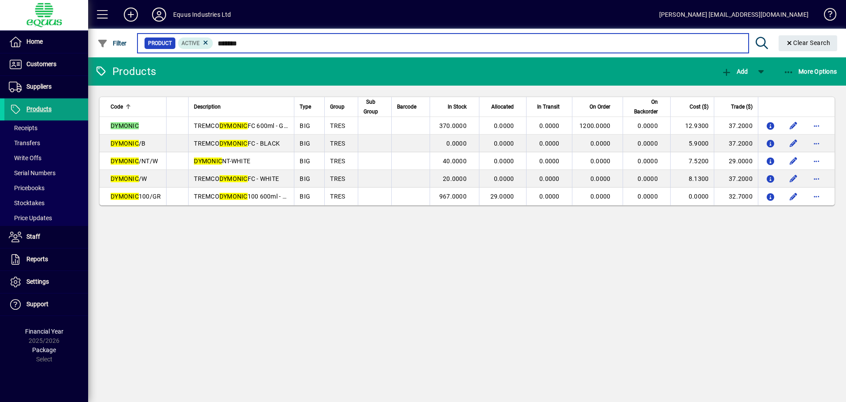
click at [254, 41] on input "*******" at bounding box center [477, 43] width 528 height 12
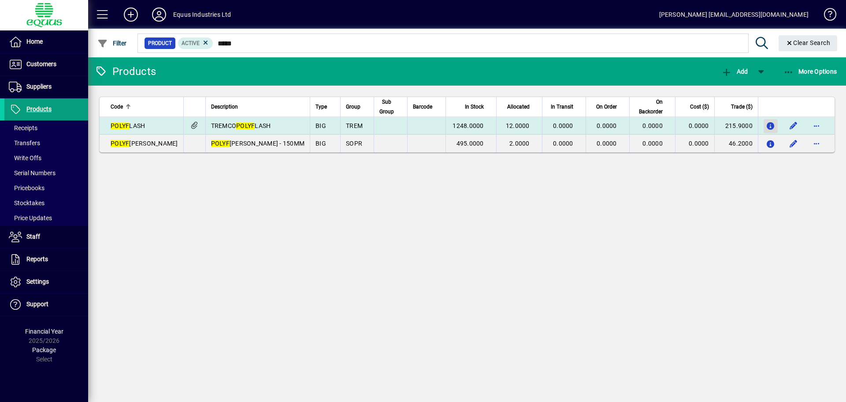
click at [766, 123] on span "button" at bounding box center [771, 125] width 14 height 21
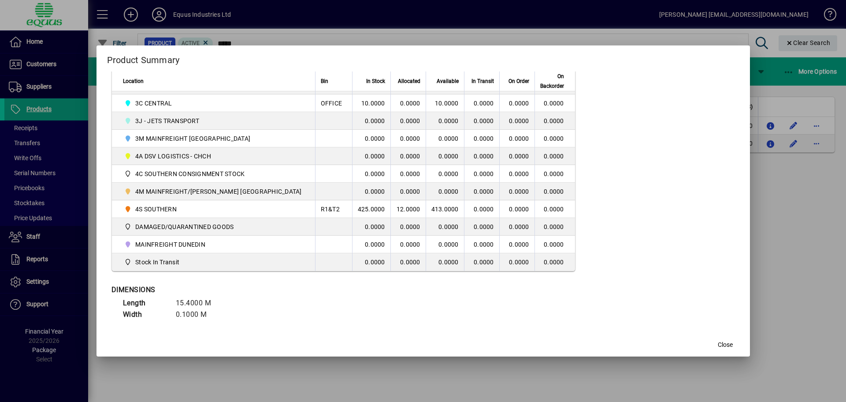
scroll to position [269, 0]
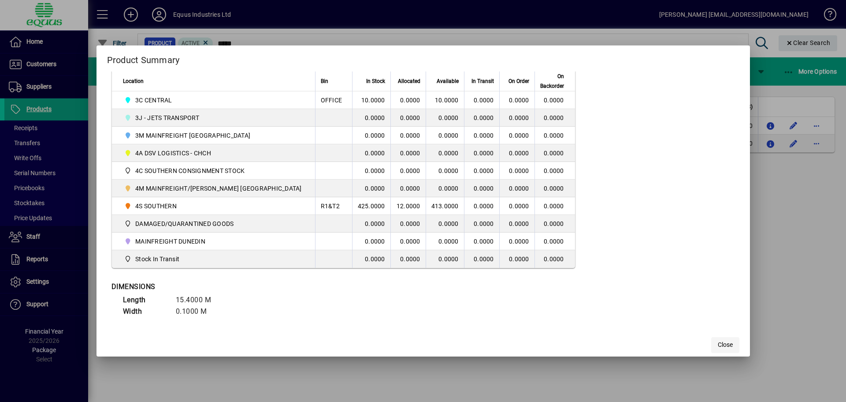
click at [711, 339] on span "button" at bounding box center [725, 344] width 28 height 21
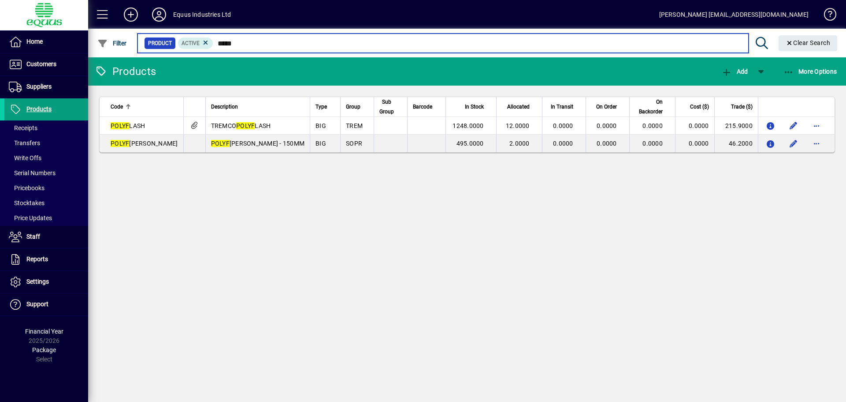
click at [236, 45] on input "*****" at bounding box center [477, 43] width 528 height 12
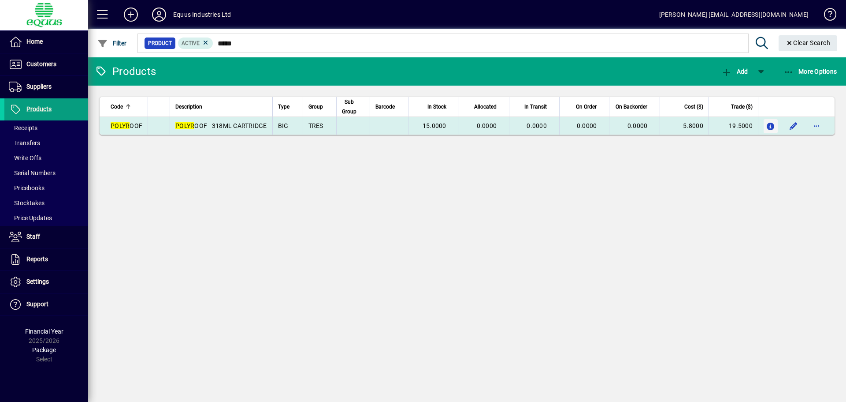
click at [769, 123] on icon "button" at bounding box center [770, 126] width 9 height 7
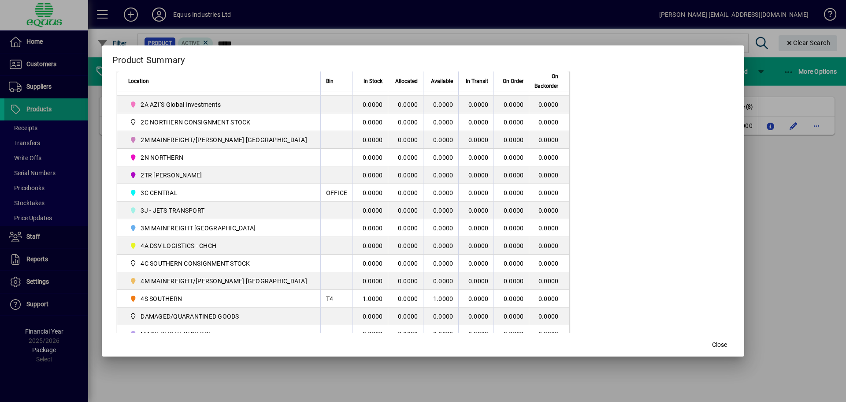
scroll to position [213, 0]
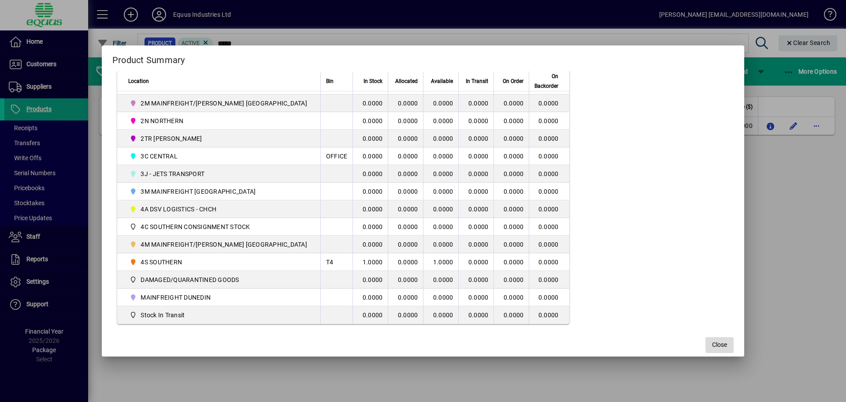
click at [706, 340] on span "button" at bounding box center [720, 344] width 28 height 21
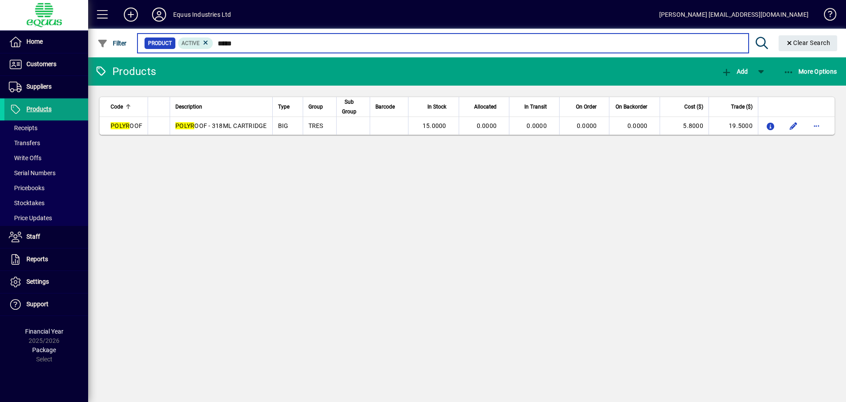
click at [237, 44] on input "*****" at bounding box center [477, 43] width 528 height 12
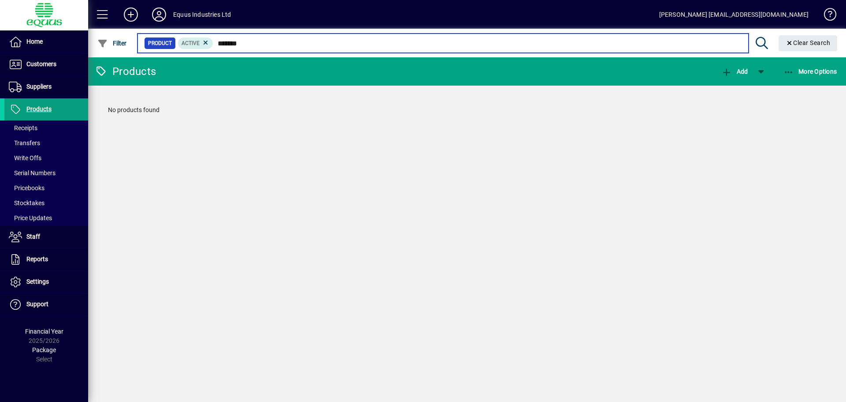
click at [233, 43] on input "*******" at bounding box center [477, 43] width 528 height 12
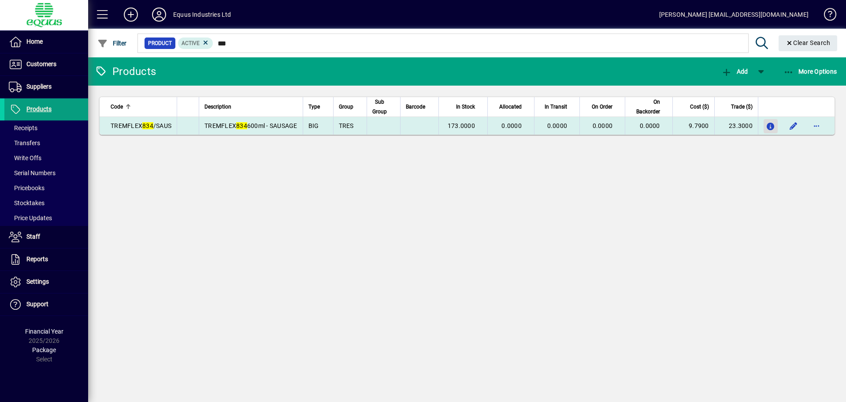
click at [770, 126] on icon "button" at bounding box center [770, 126] width 9 height 7
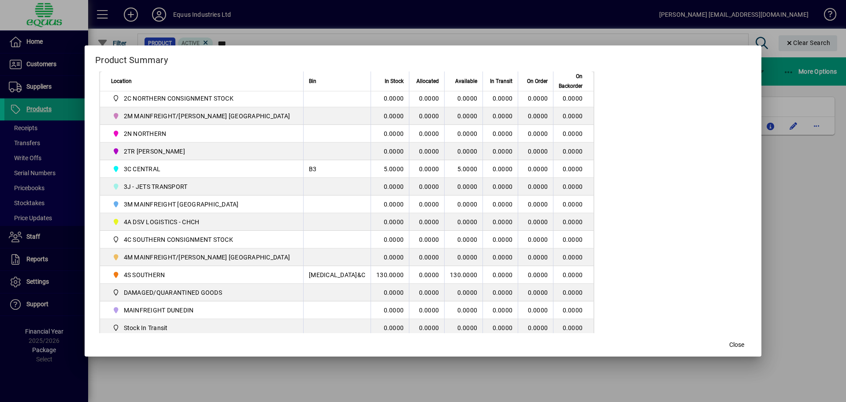
scroll to position [213, 0]
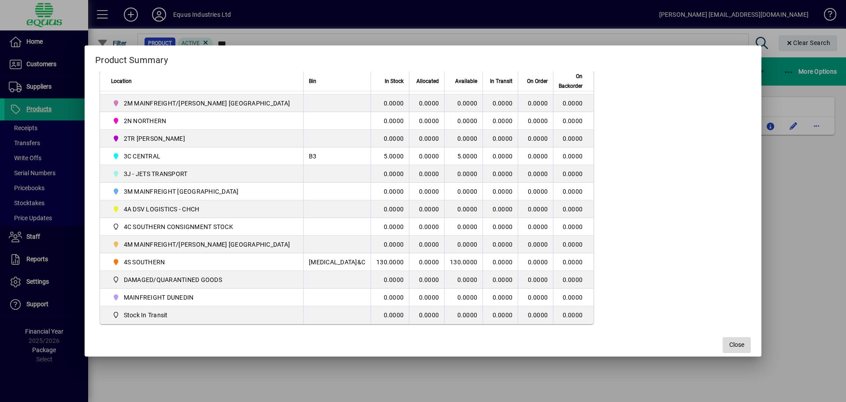
click at [729, 343] on span "Close" at bounding box center [736, 344] width 15 height 9
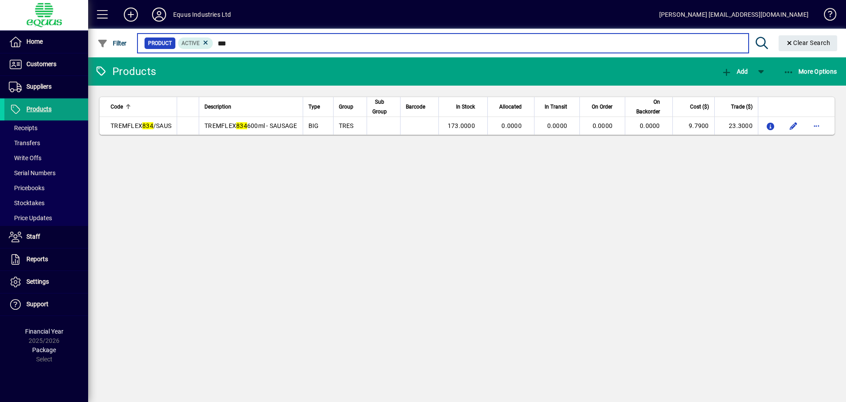
click at [232, 41] on input "***" at bounding box center [477, 43] width 528 height 12
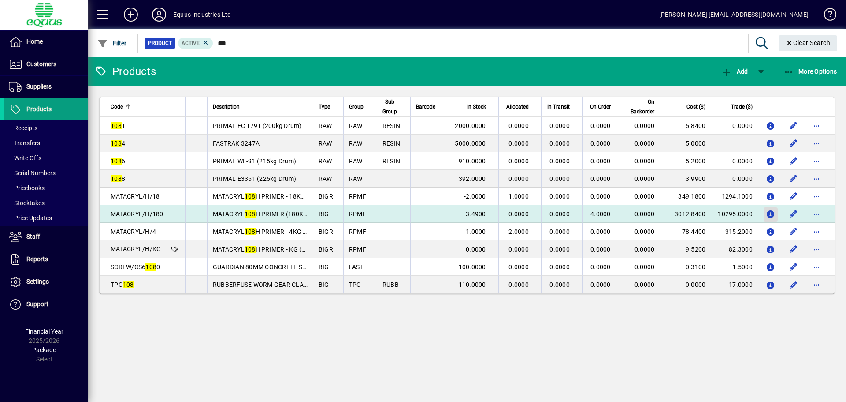
click at [772, 216] on icon "button" at bounding box center [770, 214] width 9 height 7
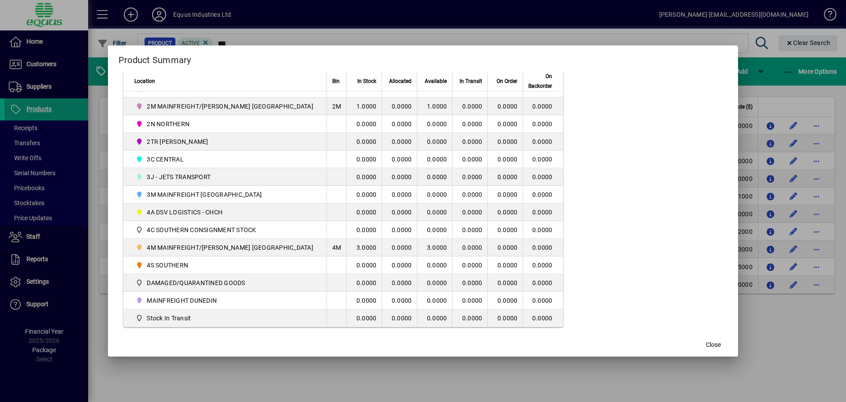
scroll to position [223, 0]
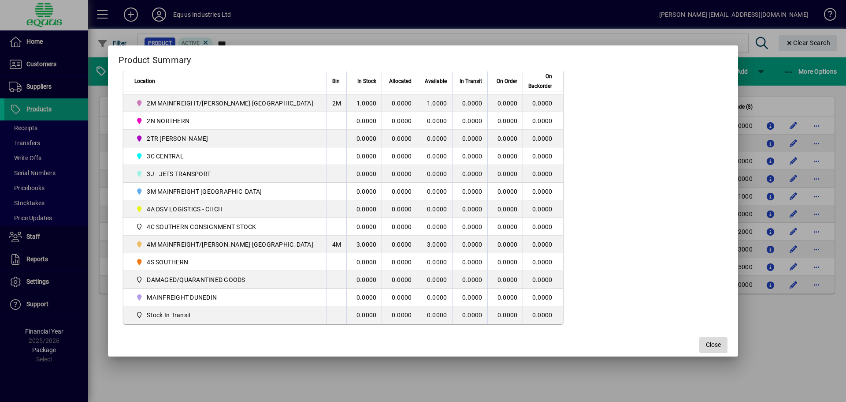
click at [706, 344] on span "Close" at bounding box center [713, 344] width 15 height 9
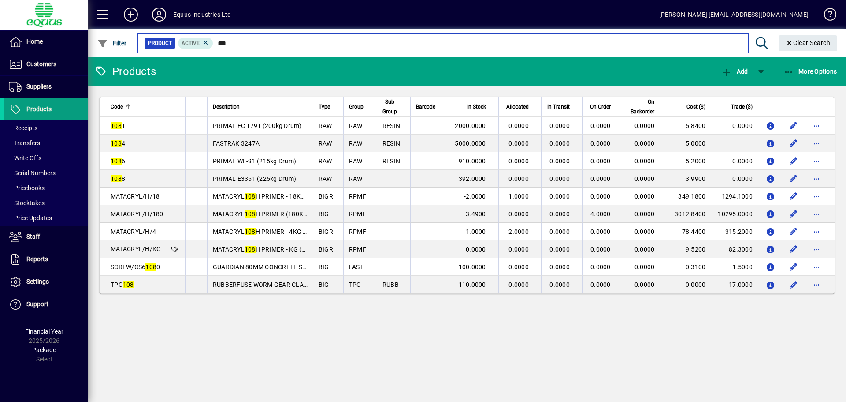
click at [238, 43] on input "***" at bounding box center [477, 43] width 528 height 12
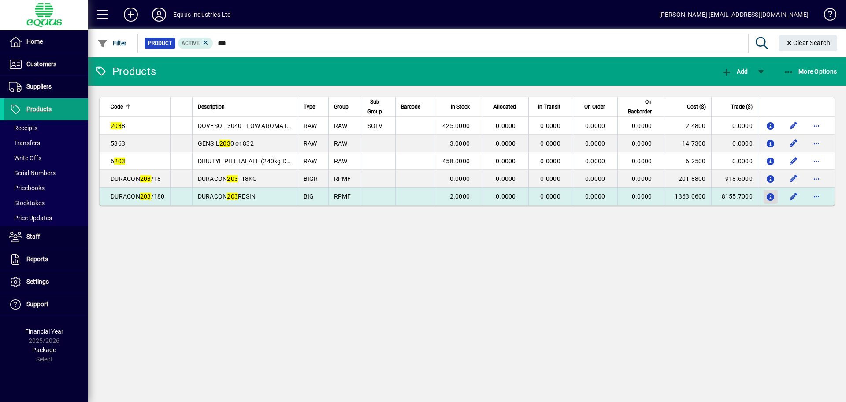
click at [770, 193] on icon "button" at bounding box center [770, 196] width 9 height 7
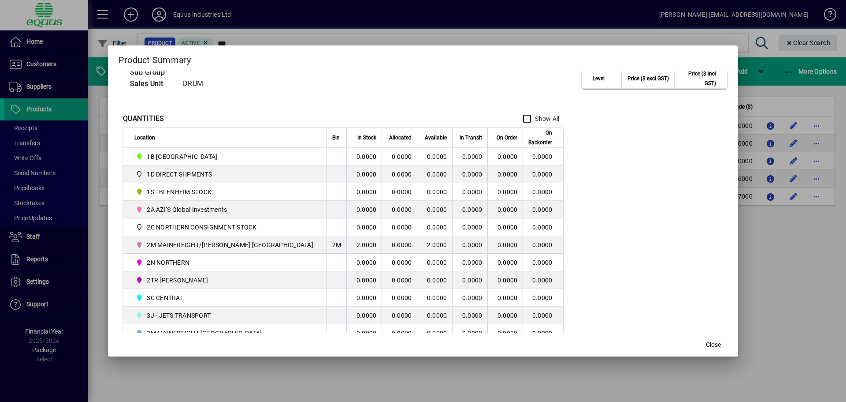
scroll to position [88, 0]
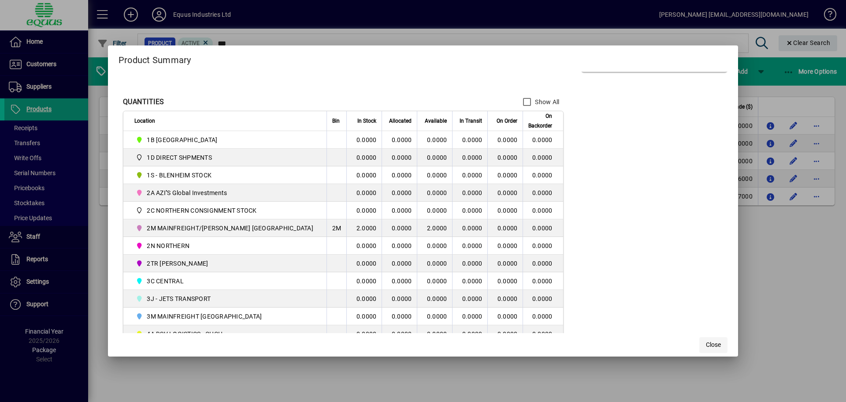
click at [699, 345] on span "button" at bounding box center [713, 344] width 28 height 21
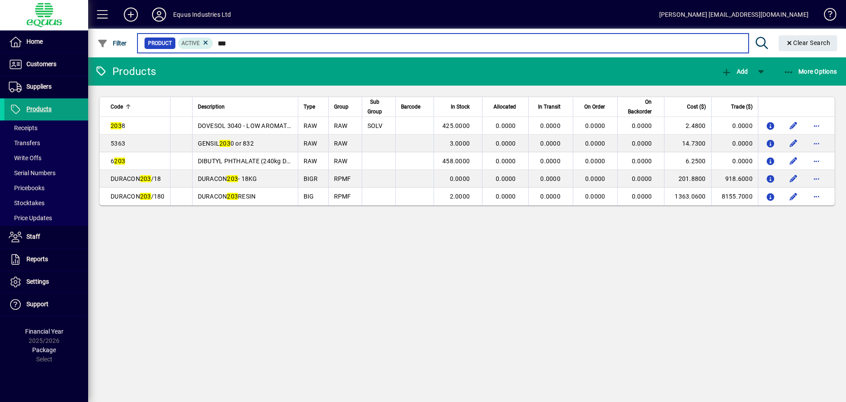
click at [229, 43] on input "***" at bounding box center [477, 43] width 528 height 12
type input "***"
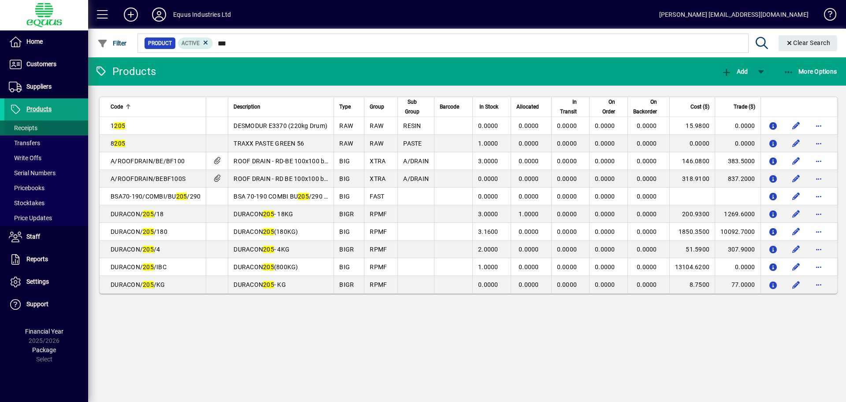
type input "***"
click at [159, 15] on icon at bounding box center [159, 14] width 18 height 14
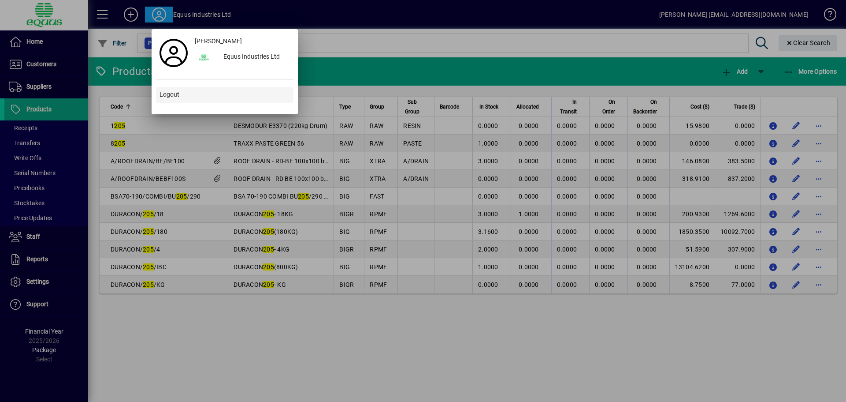
click at [167, 96] on span "Logout" at bounding box center [170, 94] width 20 height 9
